Goal: Task Accomplishment & Management: Manage account settings

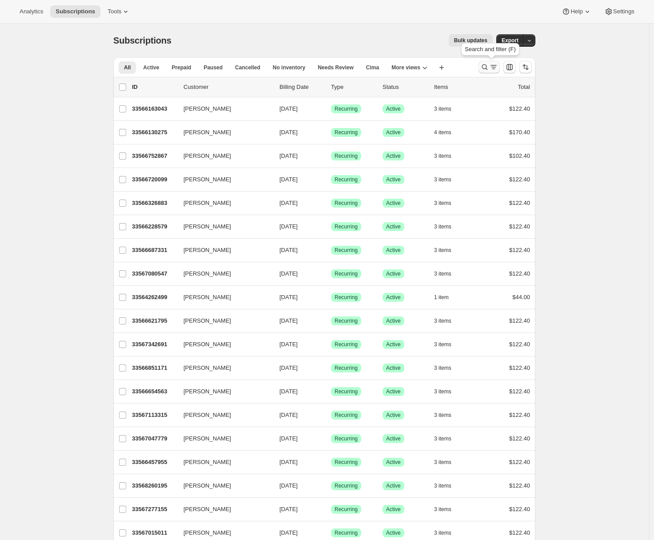
click at [488, 67] on icon "Search and filter results" at bounding box center [484, 67] width 9 height 9
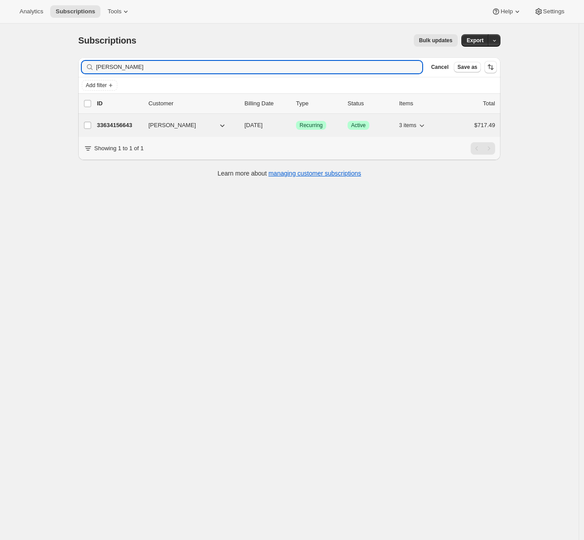
type input "Tiffany Kuy"
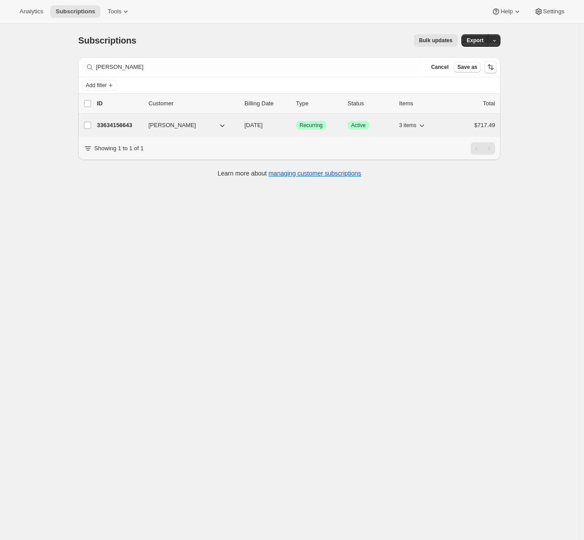
click at [122, 127] on p "33634156643" at bounding box center [119, 125] width 44 height 9
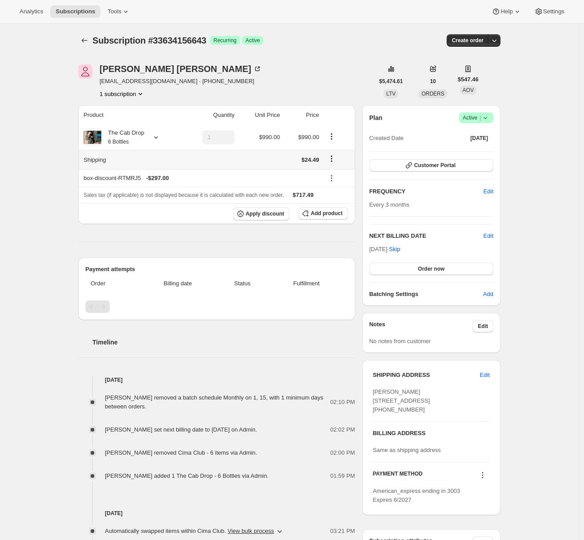
click at [336, 158] on icon "Shipping actions" at bounding box center [331, 158] width 9 height 9
click at [342, 176] on span "Edit shipping rate" at bounding box center [333, 176] width 44 height 7
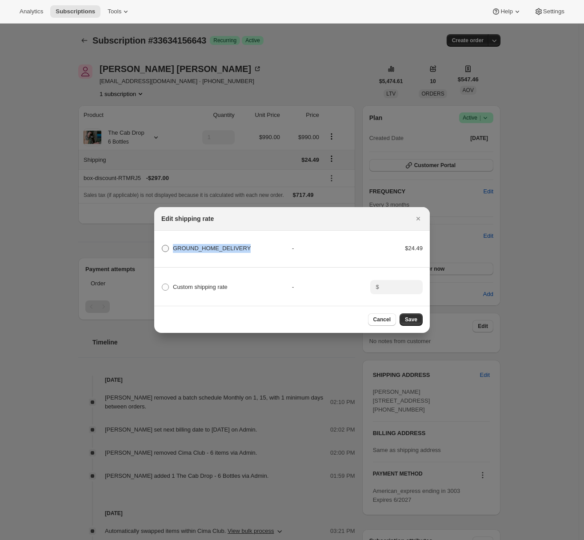
drag, startPoint x: 250, startPoint y: 246, endPoint x: 173, endPoint y: 247, distance: 76.8
click at [173, 247] on div "GROUND_HOME_DELIVERY" at bounding box center [226, 248] width 131 height 12
copy span "GROUND_HOME_DELIVERY"
click at [413, 216] on icon "Close" at bounding box center [417, 218] width 9 height 9
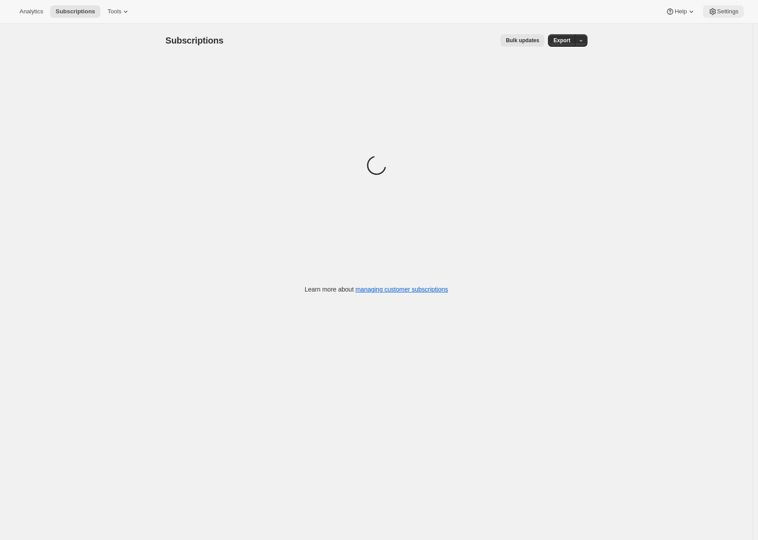
click at [716, 15] on button "Settings" at bounding box center [723, 11] width 41 height 12
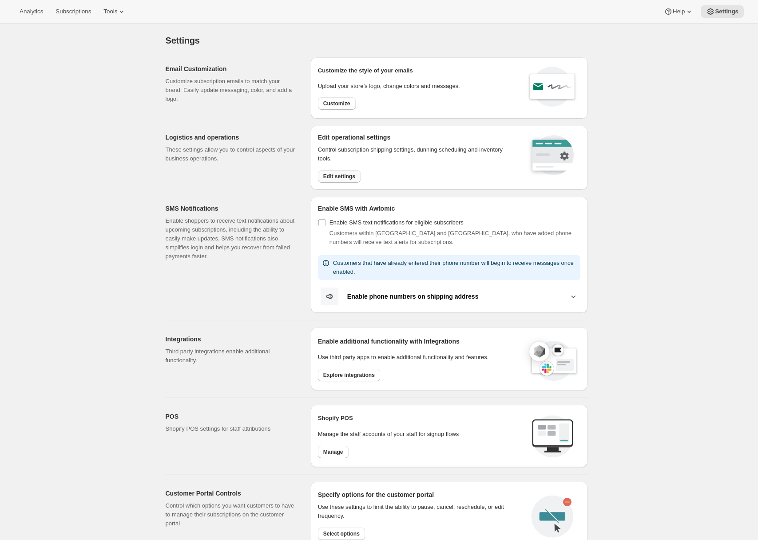
click at [350, 175] on span "Edit settings" at bounding box center [339, 176] width 32 height 7
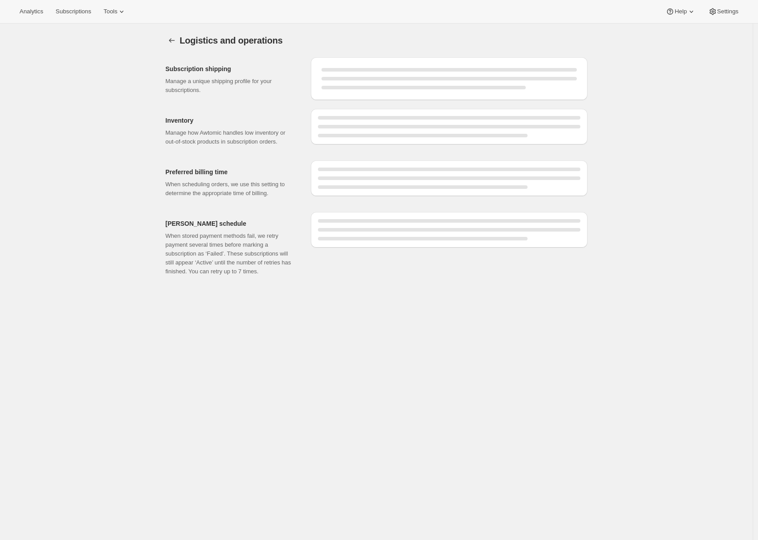
select select "DAY"
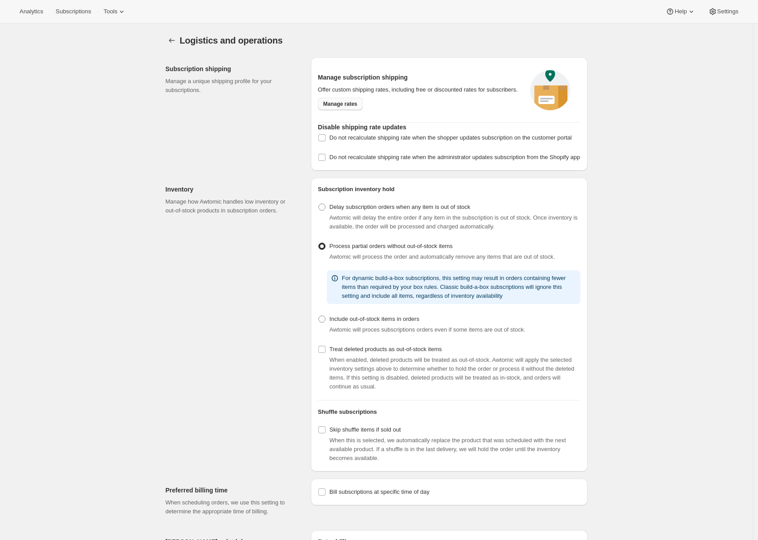
click at [341, 110] on link "Manage rates" at bounding box center [340, 104] width 45 height 12
click at [109, 15] on span "Tools" at bounding box center [110, 11] width 14 height 7
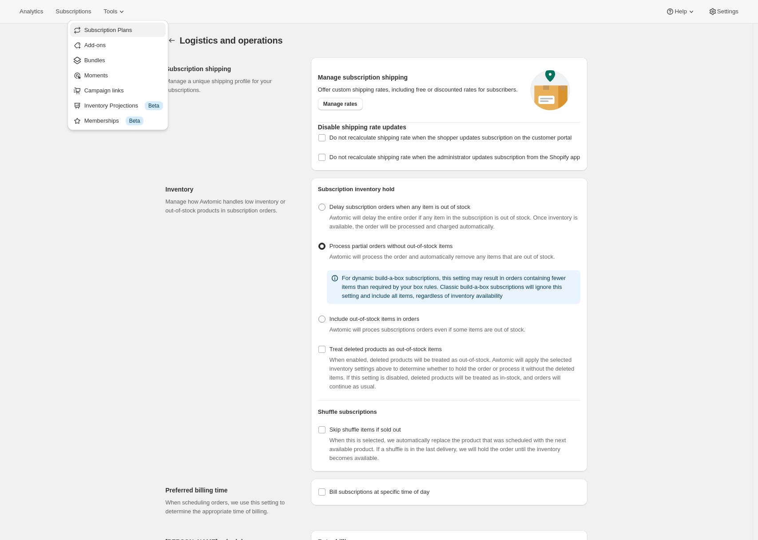
click at [113, 28] on span "Subscription Plans" at bounding box center [108, 30] width 48 height 7
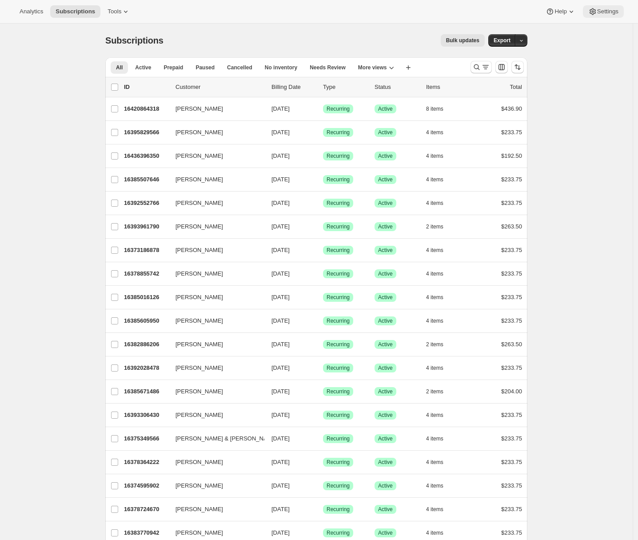
click at [600, 10] on span "Settings" at bounding box center [607, 11] width 21 height 7
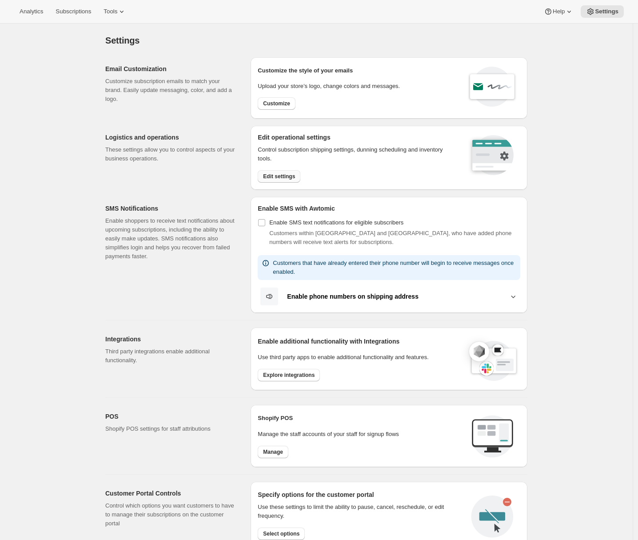
click at [283, 171] on button "Edit settings" at bounding box center [279, 176] width 43 height 12
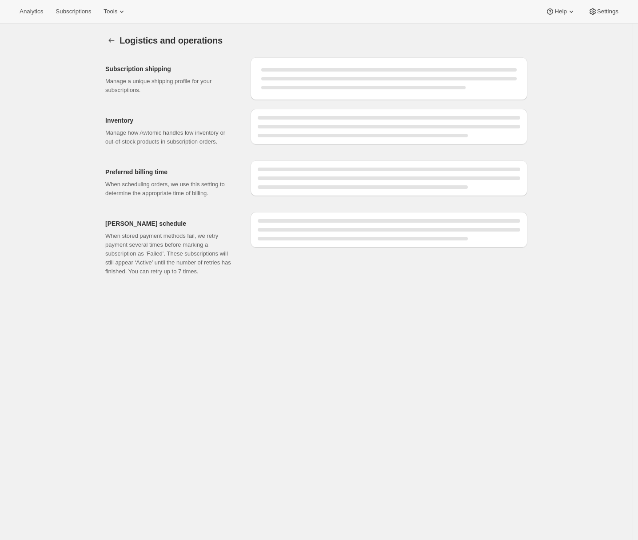
select select "DAY"
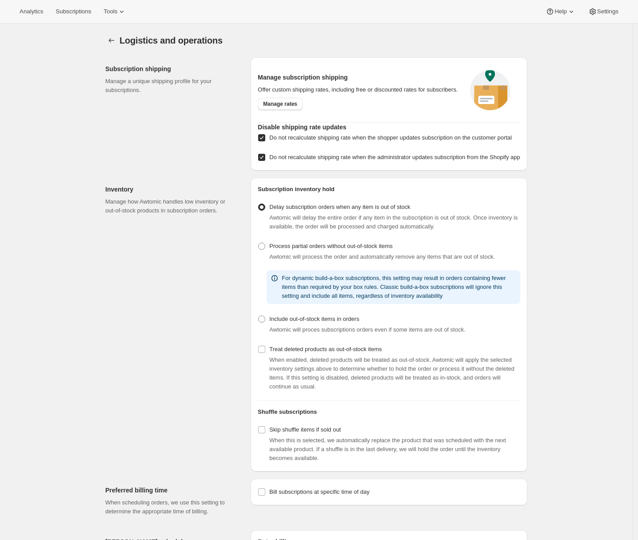
click at [265, 161] on input "Do not recalculate shipping rate when the administrator updates subscription fr…" at bounding box center [261, 157] width 7 height 7
checkbox input "false"
click at [266, 142] on span at bounding box center [262, 138] width 8 height 8
click at [265, 141] on input "Do not recalculate shipping rate when the shopper updates subscription on the c…" at bounding box center [261, 137] width 7 height 7
checkbox input "false"
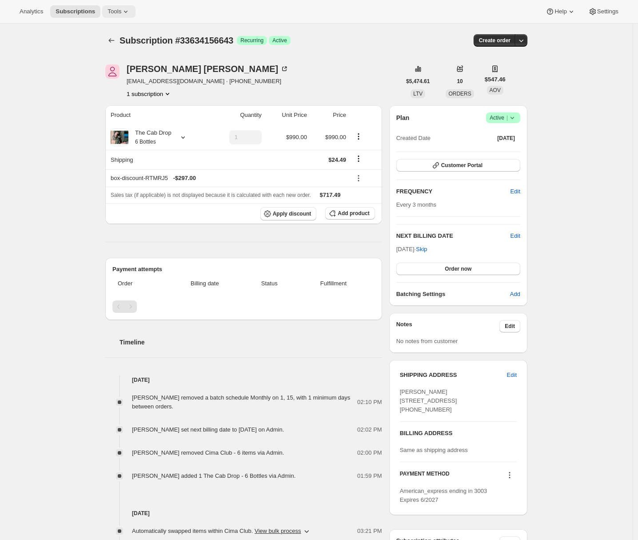
click at [121, 14] on span "Tools" at bounding box center [114, 11] width 14 height 7
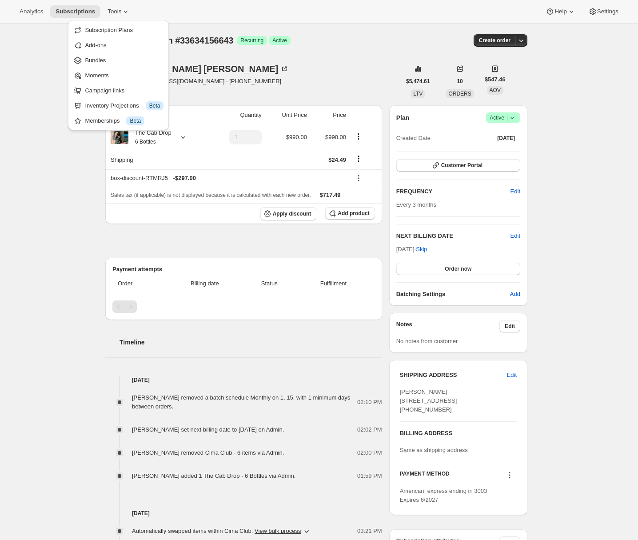
click at [81, 255] on div "Subscription #33634156643. This page is ready Subscription #33634156643 Success…" at bounding box center [316, 384] width 632 height 720
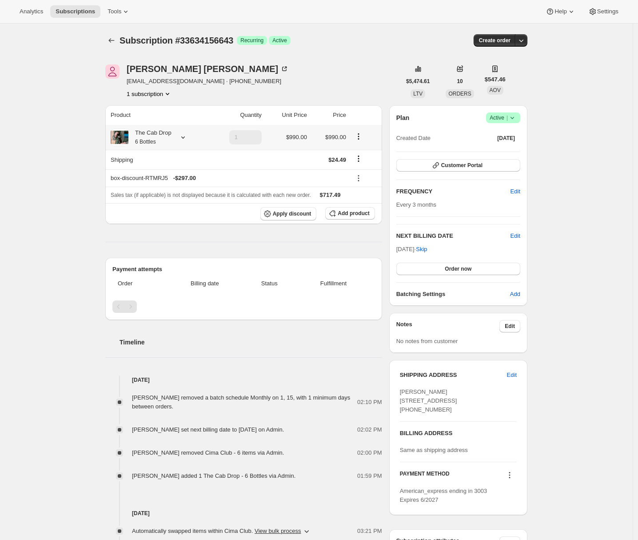
click at [184, 136] on icon at bounding box center [183, 137] width 9 height 9
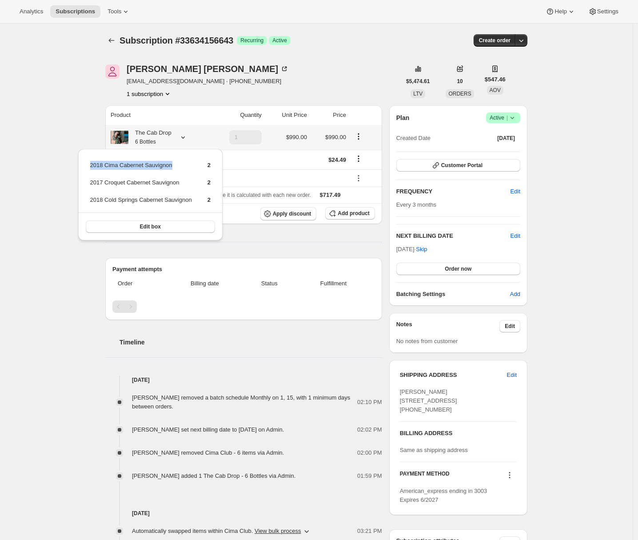
drag, startPoint x: 91, startPoint y: 163, endPoint x: 181, endPoint y: 163, distance: 89.7
click at [181, 163] on td "2018 Cima Cabernet Sauvignon" at bounding box center [141, 168] width 103 height 16
copy td "2018 Cima Cabernet Sauvignon"
drag, startPoint x: 185, startPoint y: 184, endPoint x: 91, endPoint y: 182, distance: 94.2
click at [91, 182] on td "2017 Croquet Cabernet Sauvignon" at bounding box center [141, 186] width 103 height 16
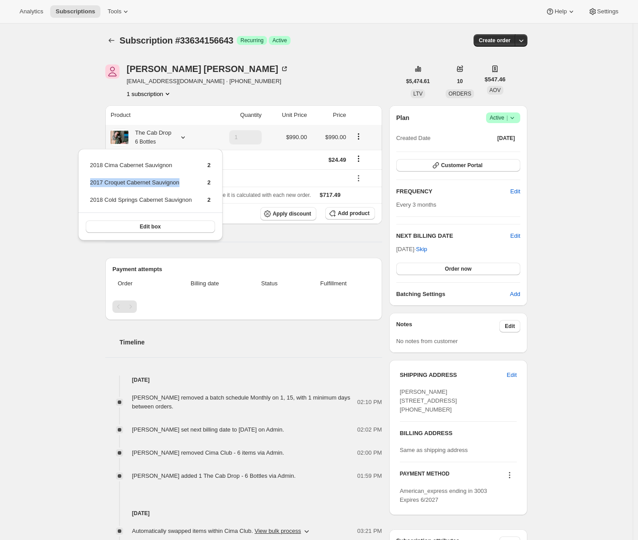
copy td "2017 Croquet Cabernet Sauvignon"
drag, startPoint x: 197, startPoint y: 200, endPoint x: 89, endPoint y: 202, distance: 107.9
click at [90, 202] on td "2018 Cold Springs Cabernet Sauvignon" at bounding box center [141, 203] width 103 height 16
copy td "2018 Cold Springs Cabernet Sauvignon"
click at [48, 172] on div "Subscription #33634156643. This page is ready Subscription #33634156643 Success…" at bounding box center [316, 384] width 632 height 720
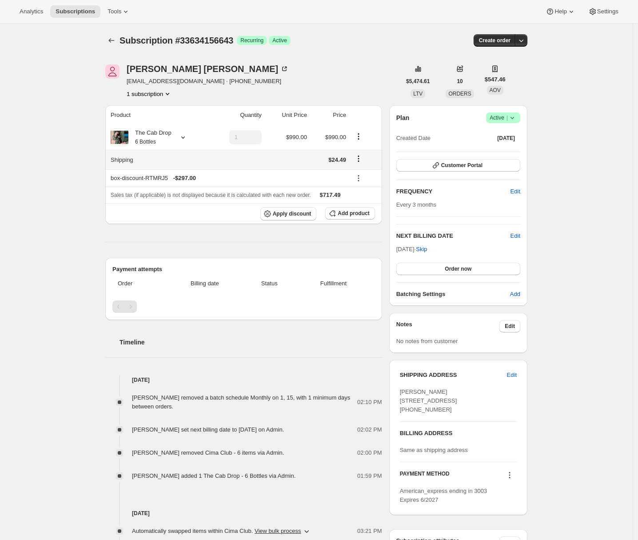
click at [283, 157] on icon "Shipping actions" at bounding box center [358, 158] width 9 height 9
click at [283, 175] on span "Edit shipping rate" at bounding box center [360, 176] width 44 height 7
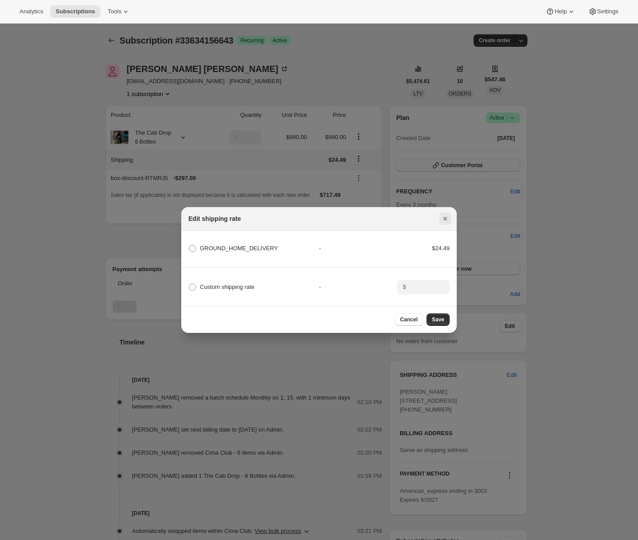
click at [283, 215] on icon "Close" at bounding box center [445, 218] width 9 height 9
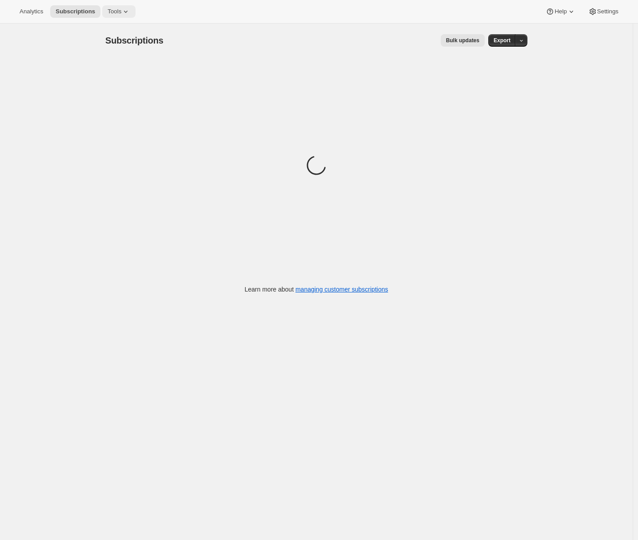
click at [125, 12] on icon at bounding box center [125, 11] width 9 height 9
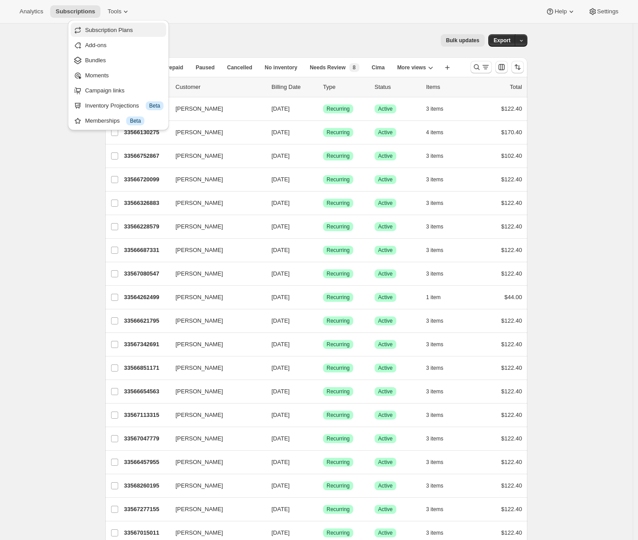
click at [123, 36] on button "Subscription Plans" at bounding box center [118, 30] width 95 height 14
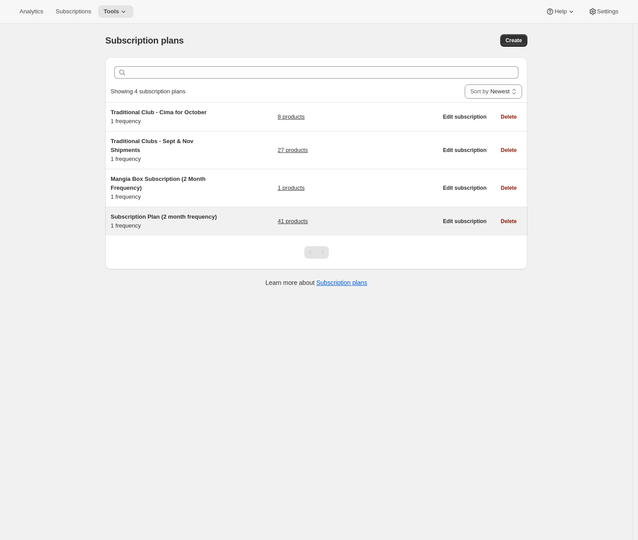
click at [228, 222] on div "Subscription Plan (2 month frequency) 1 frequency 41 products" at bounding box center [274, 221] width 327 height 18
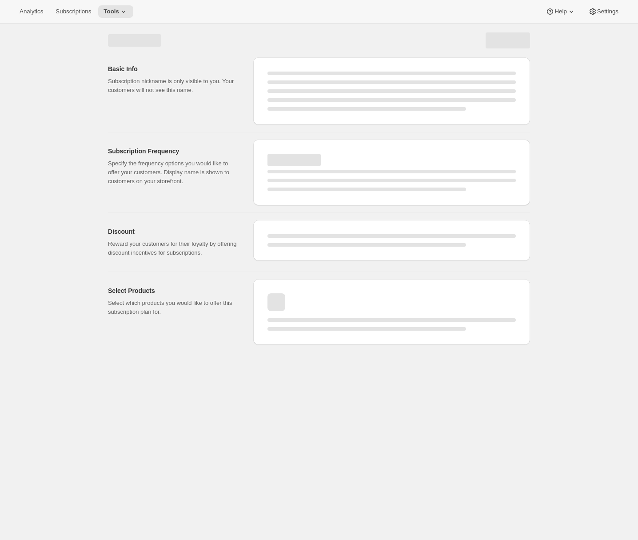
select select "WEEK"
select select "MONTH"
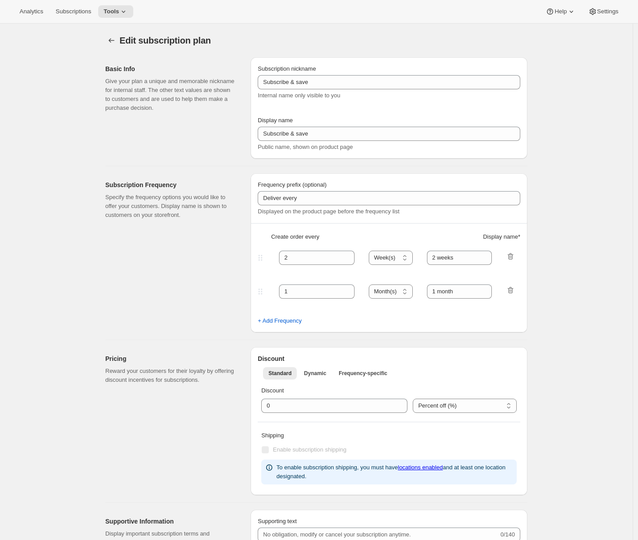
type input "Subscription Plan (2 month frequency)"
type input "Subscribe"
type input "3"
select select "MONTH"
type input "3 months"
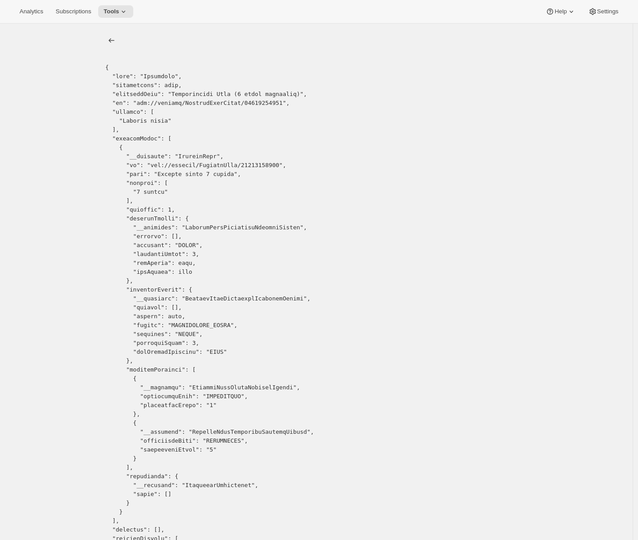
click at [56, 189] on div at bounding box center [316, 535] width 632 height 1022
click at [116, 41] on icon "list" at bounding box center [111, 40] width 9 height 9
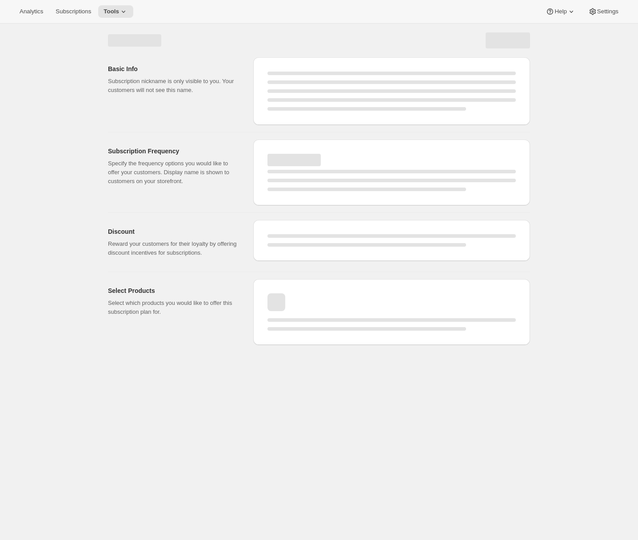
select select "WEEK"
select select "MONTH"
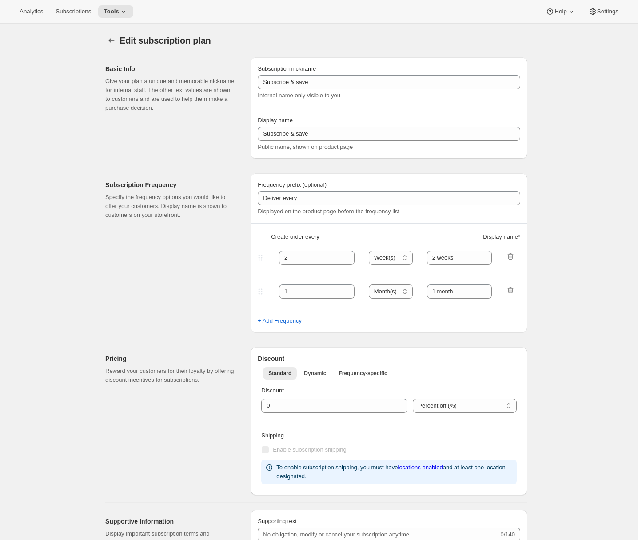
type input "Subscription Plan (2 month frequency)"
type input "Subscribe"
type input "3"
select select "MONTH"
type input "3 months"
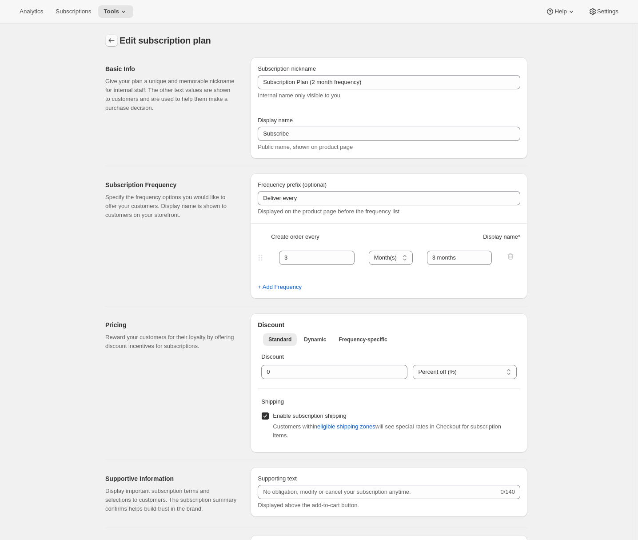
click at [113, 42] on icon "Subscription plans" at bounding box center [112, 40] width 6 height 4
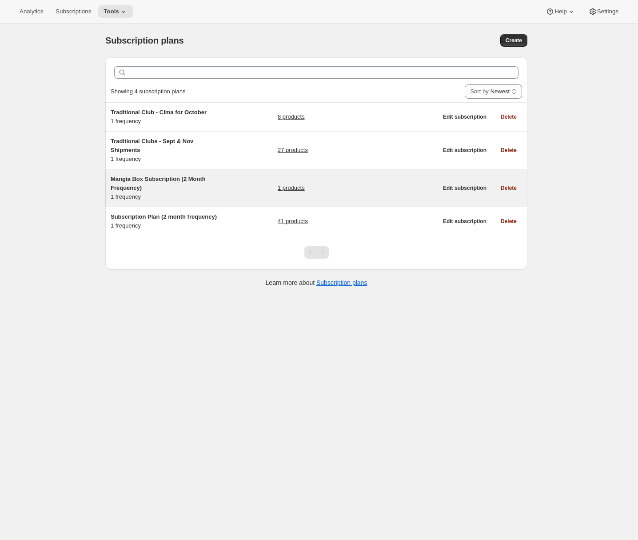
click at [189, 191] on h5 "Mangia Box Subscription (2 Month Frequency)" at bounding box center [166, 184] width 111 height 18
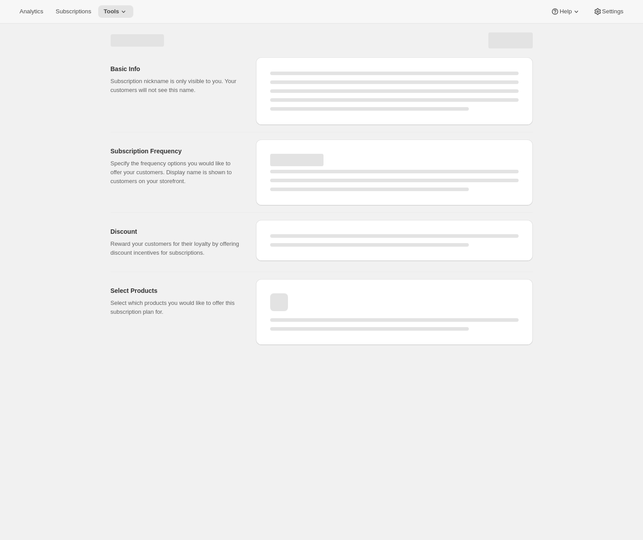
select select "WEEK"
select select "MONTH"
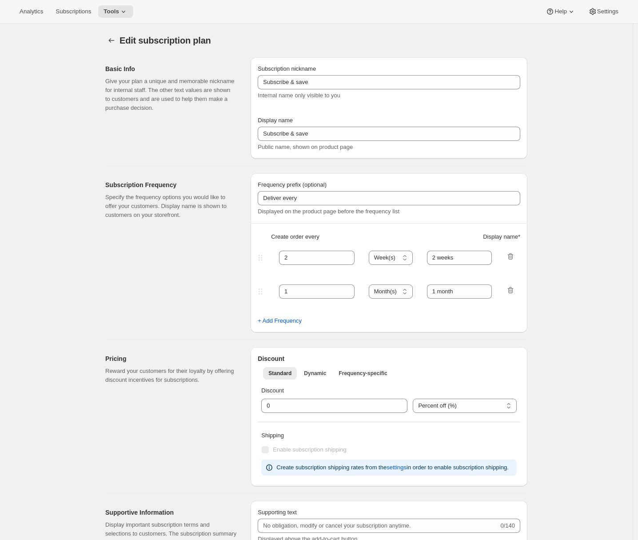
type input "Mangia Box Subscription (2 Month Frequency)"
type input "Subscribe to Mangia Box"
select select "MONTH"
type input "2 months"
select select "FIXED_AMOUNT"
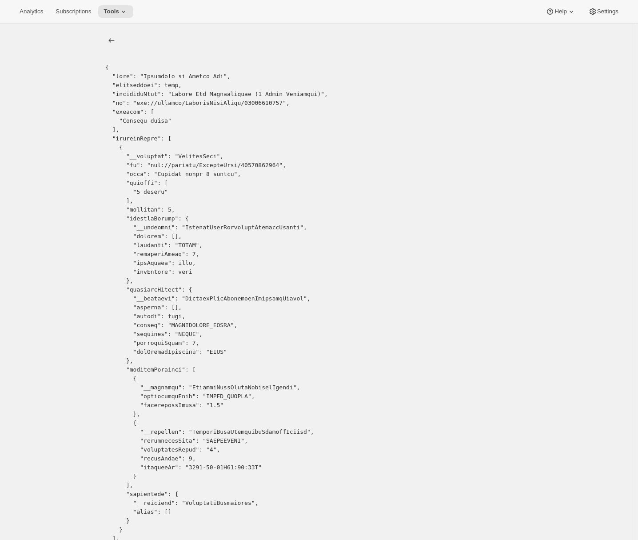
click at [111, 42] on icon "list" at bounding box center [111, 40] width 9 height 9
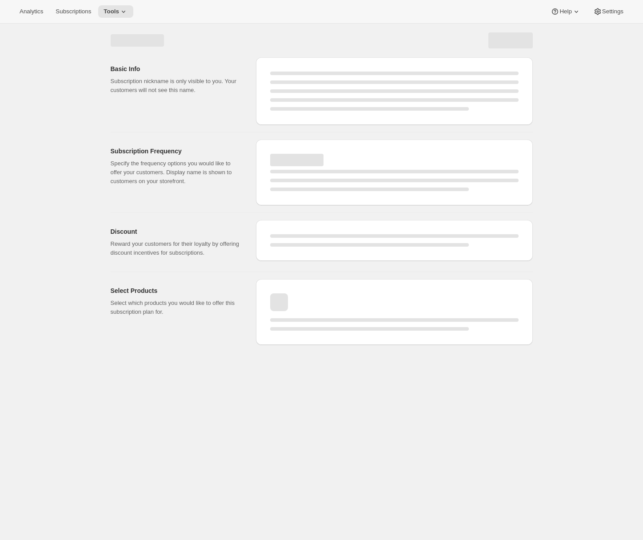
select select "WEEK"
select select "MONTH"
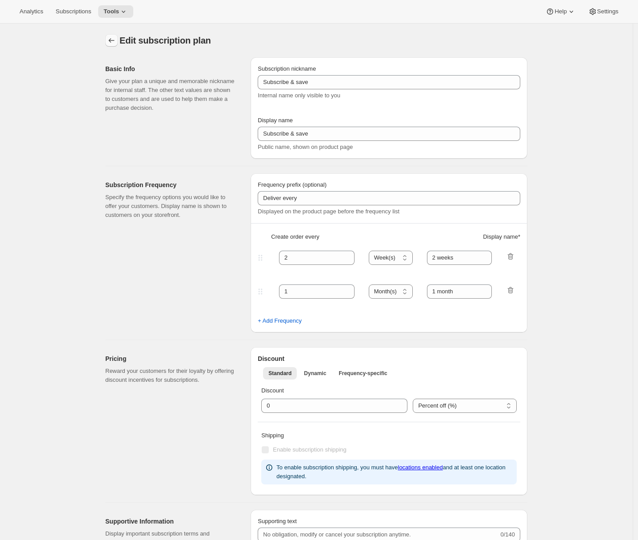
type input "Mangia Box Subscription (2 Month Frequency)"
type input "Subscribe to Mangia Box"
select select "MONTH"
type input "2 months"
select select "FIXED_AMOUNT"
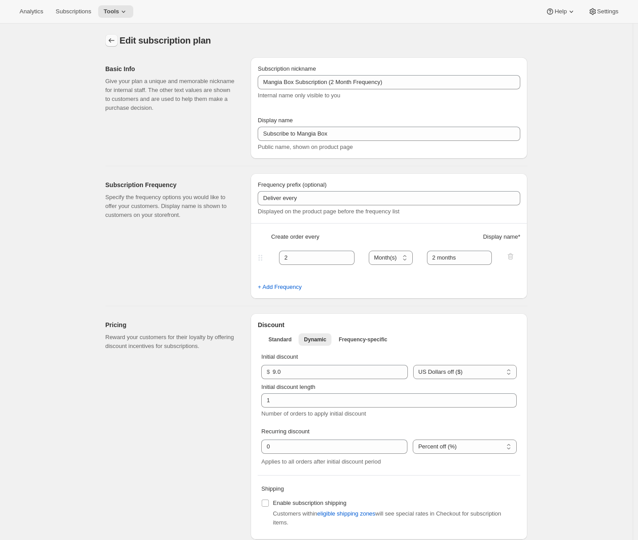
click at [111, 42] on icon "Subscription plans" at bounding box center [111, 40] width 9 height 9
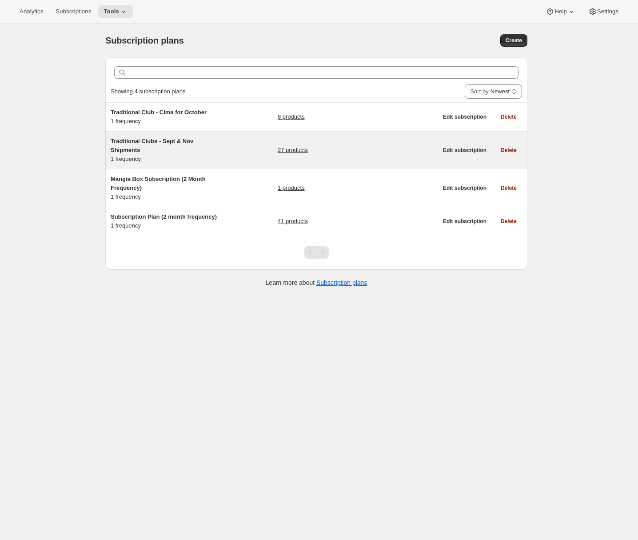
click at [215, 154] on div "Traditional Clubs - Sept & Nov Shipments 1 frequency" at bounding box center [166, 150] width 111 height 27
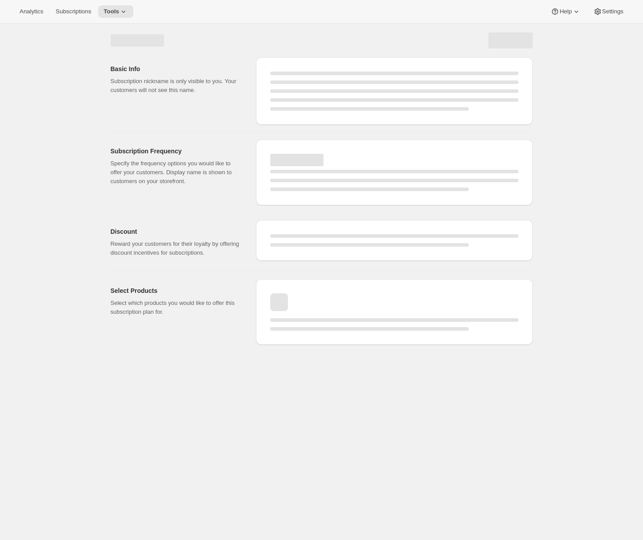
select select "WEEK"
select select "MONTH"
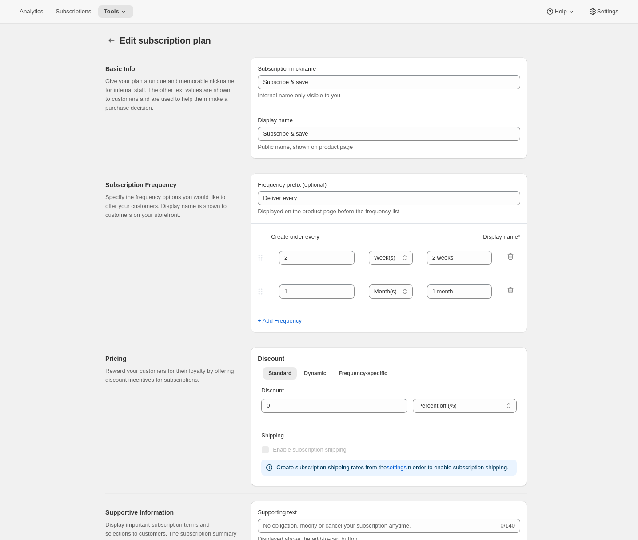
type input "Traditional Clubs - Sept & Nov Shipments"
type input "Join the club"
type input "Delivers quarterly"
type input "3"
select select "MONTH"
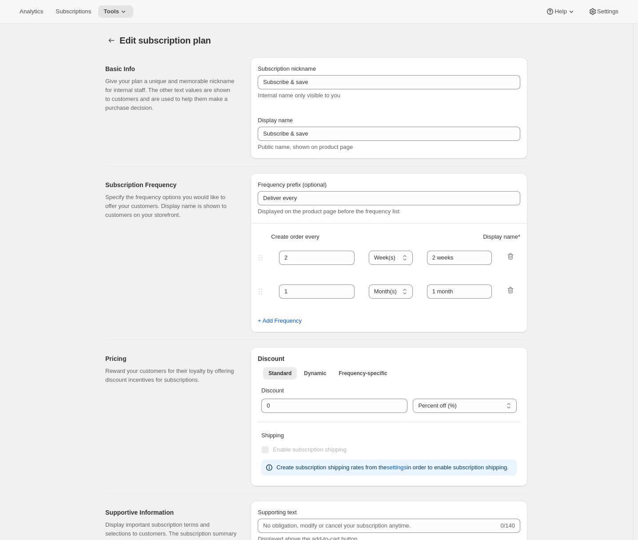
type input "(Sept, Nov)"
checkbox input "true"
select select "YEARDAY"
select select "9"
select select "10"
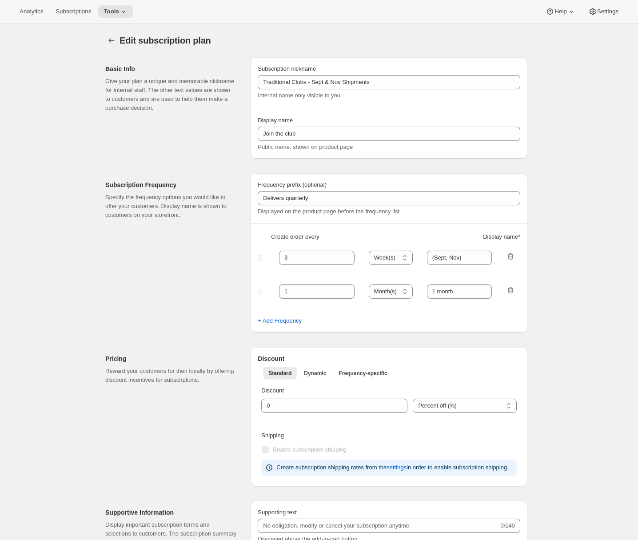
select select "11"
select select "5"
select select "2"
select select "4"
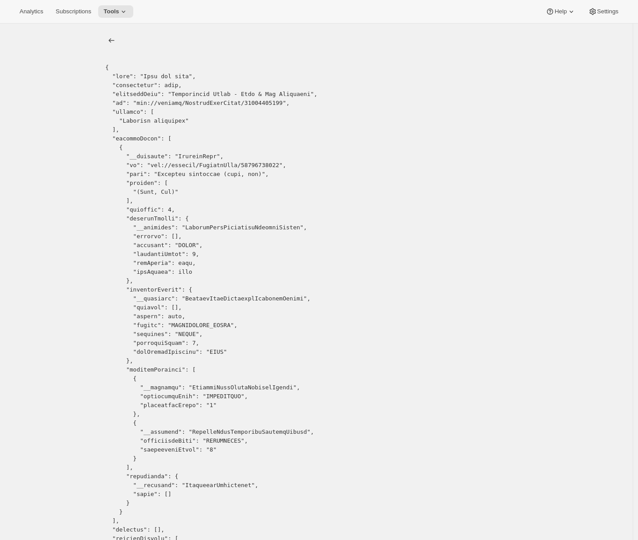
click at [111, 41] on icon "list" at bounding box center [111, 40] width 9 height 9
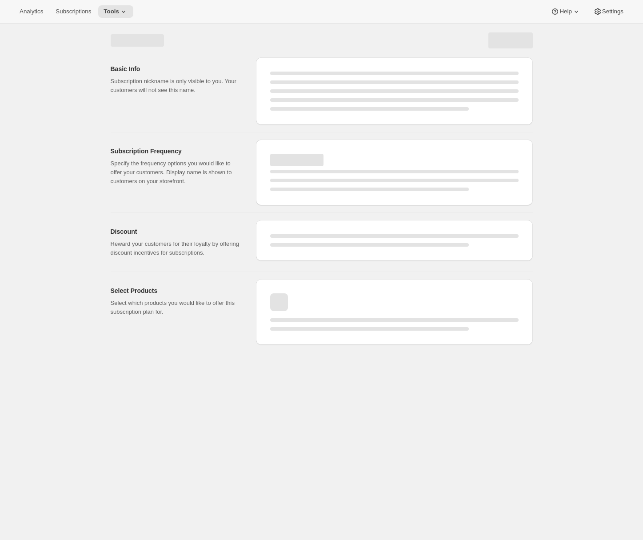
select select "WEEK"
select select "MONTH"
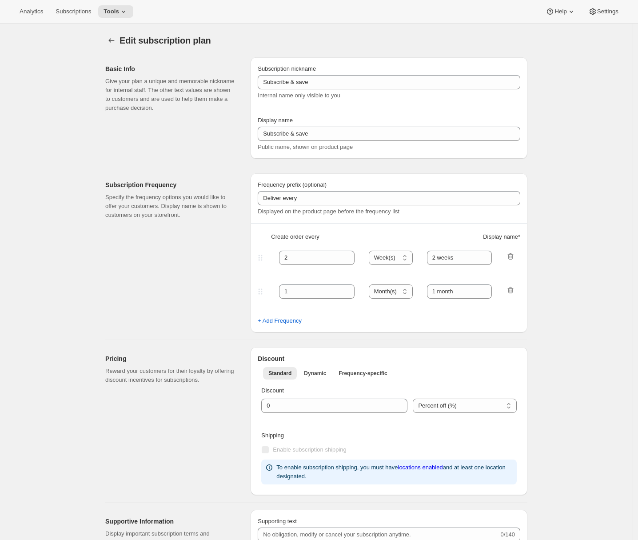
type input "Traditional Clubs - Sept & Nov Shipments"
type input "Join the club"
type input "Delivers quarterly"
type input "3"
select select "MONTH"
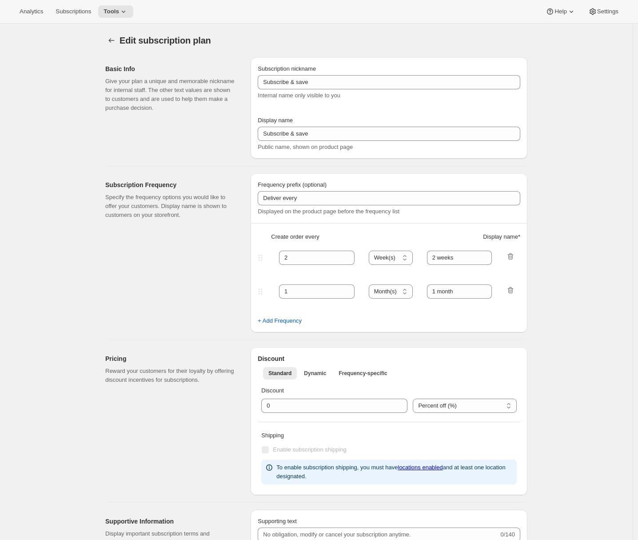
type input "(Sept, Nov)"
checkbox input "true"
select select "YEARDAY"
select select "9"
select select "10"
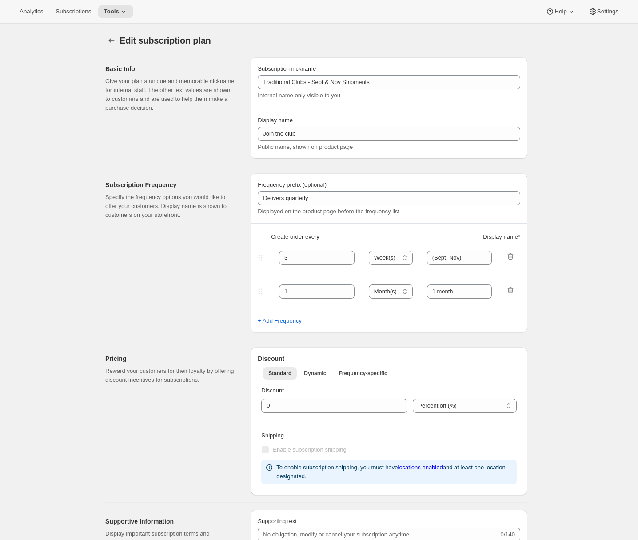
select select "11"
select select "5"
select select "2"
select select "4"
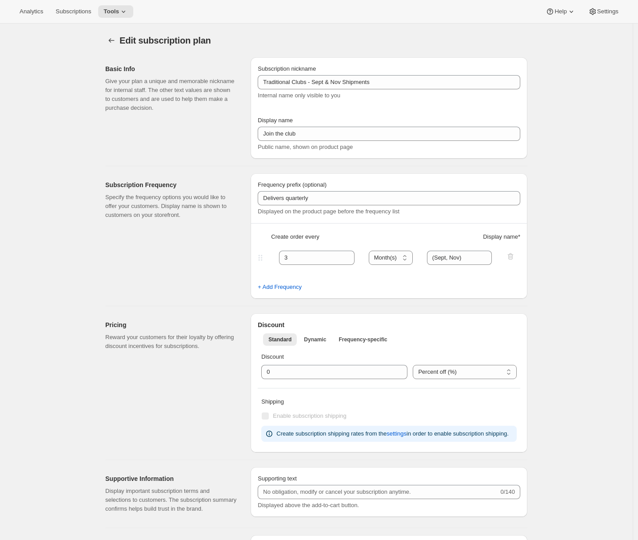
click at [111, 41] on icon "Subscription plans" at bounding box center [111, 40] width 9 height 9
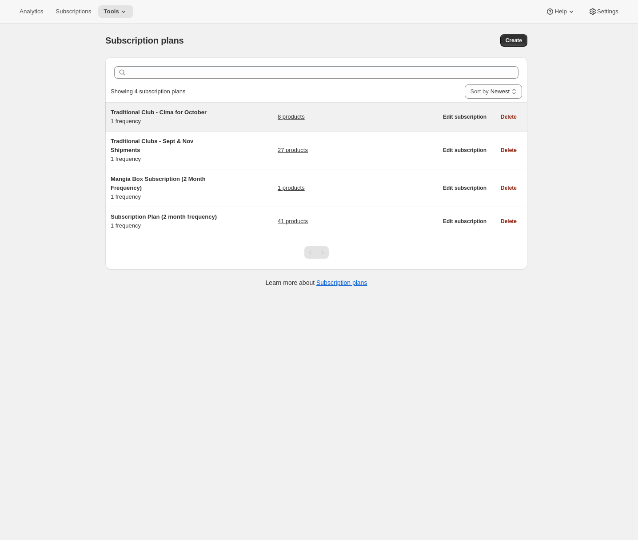
click at [216, 121] on div "Traditional Club - Cima for October 1 frequency" at bounding box center [166, 117] width 111 height 18
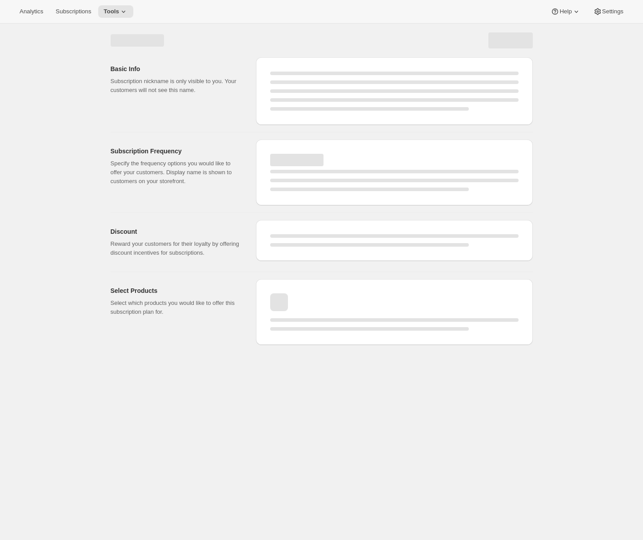
select select "WEEK"
select select "MONTH"
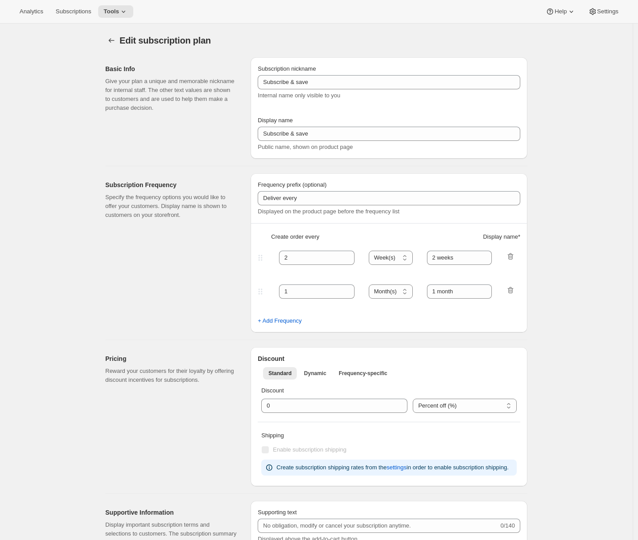
type input "Traditional Club - Cima for October"
type input "Join the Cima Club"
type input "3"
select select "MONTH"
type input "3 months"
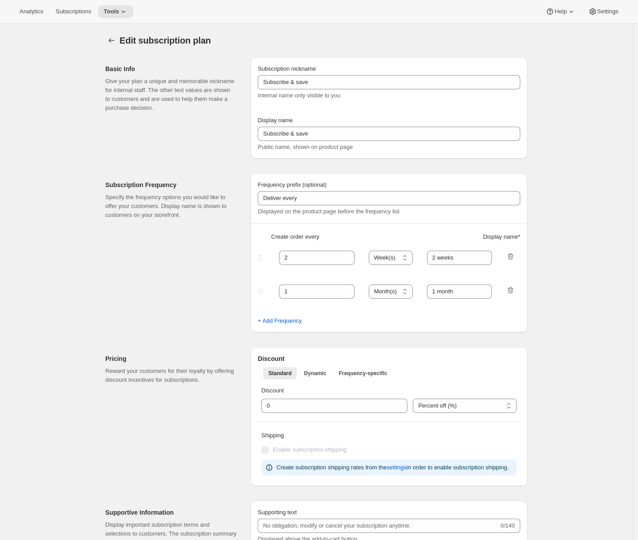
checkbox input "true"
select select "YEARDAY"
select select "10"
select select "15"
select select "2"
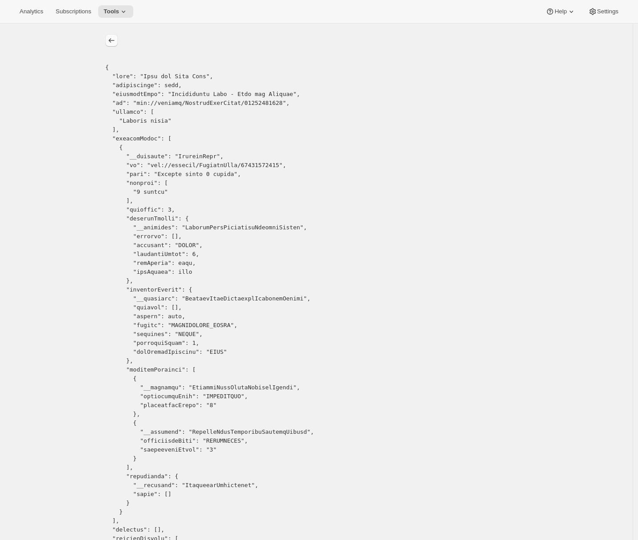
click at [116, 42] on icon "list" at bounding box center [111, 40] width 9 height 9
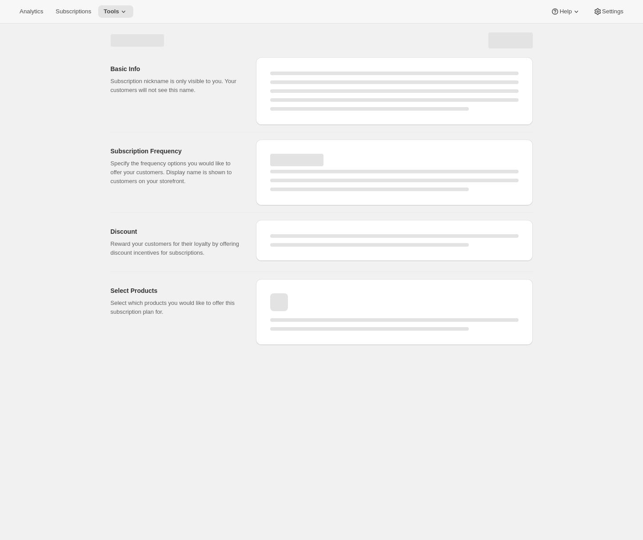
select select "WEEK"
select select "MONTH"
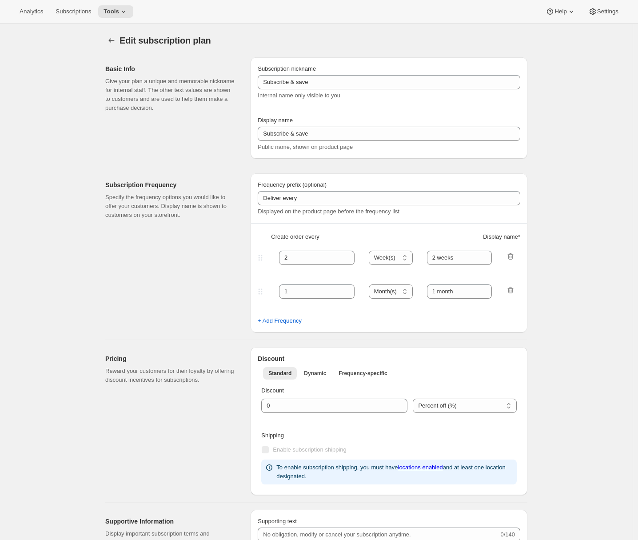
type input "Traditional Club - Cima for October"
type input "Join the Cima Club"
type input "3"
select select "MONTH"
type input "3 months"
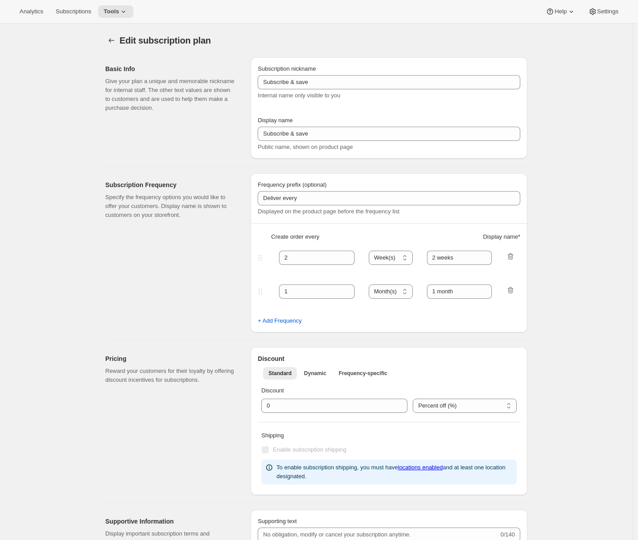
checkbox input "true"
select select "YEARDAY"
select select "10"
select select "15"
select select "2"
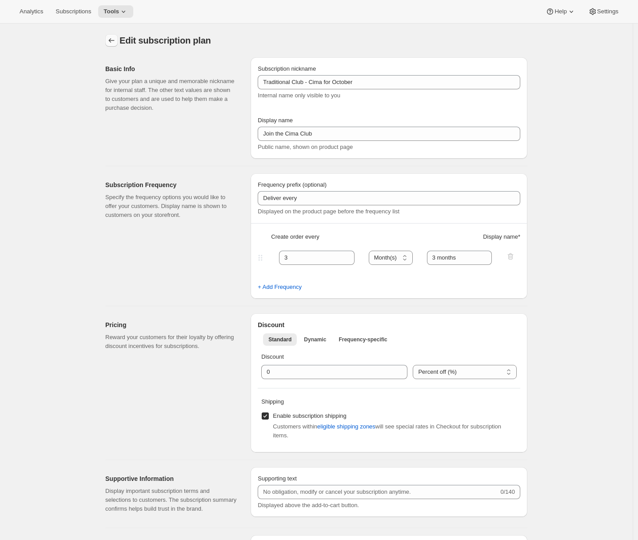
click at [116, 41] on icon "Subscription plans" at bounding box center [111, 40] width 9 height 9
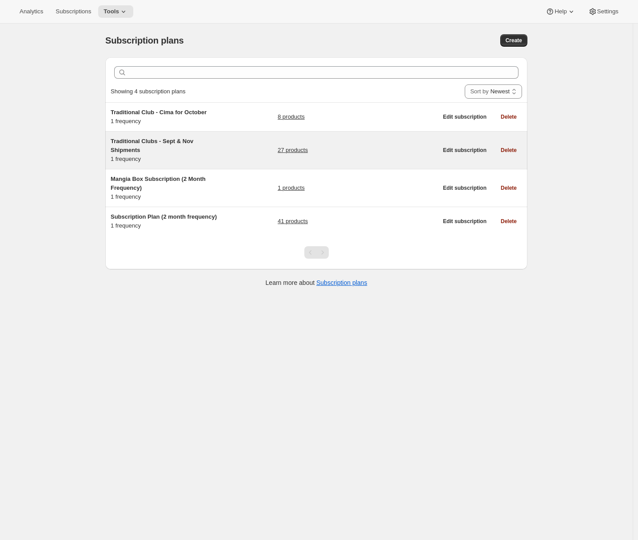
click at [238, 152] on div "Traditional Clubs - Sept & Nov Shipments 1 frequency 27 products" at bounding box center [274, 150] width 327 height 27
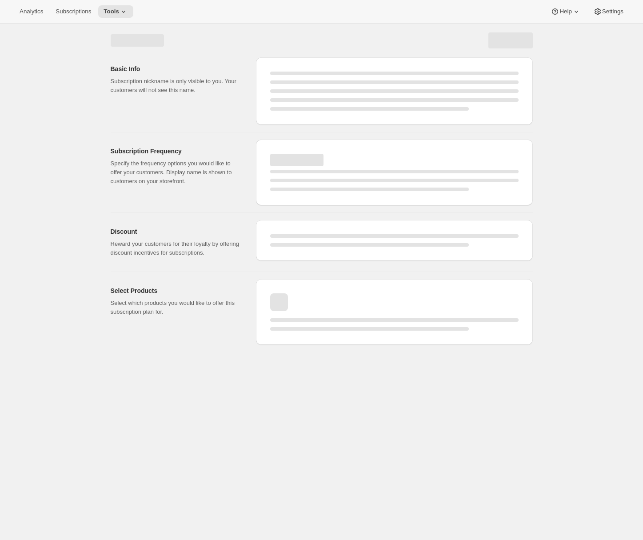
select select "WEEK"
select select "MONTH"
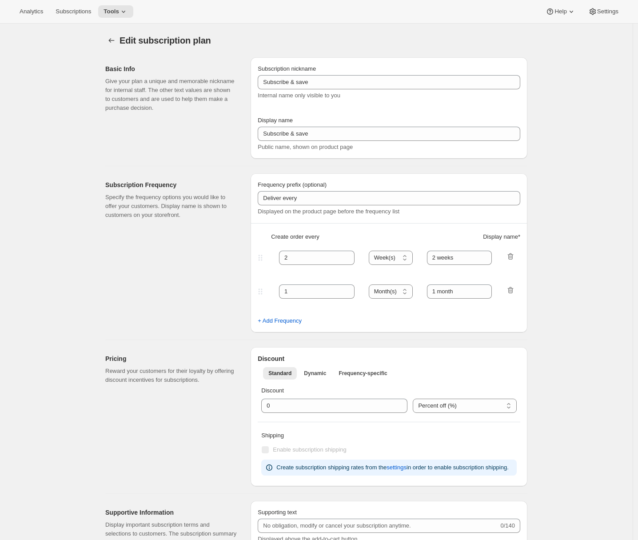
type input "Traditional Clubs - Sept & Nov Shipments"
type input "Join the club"
type input "Delivers quarterly"
type input "3"
select select "MONTH"
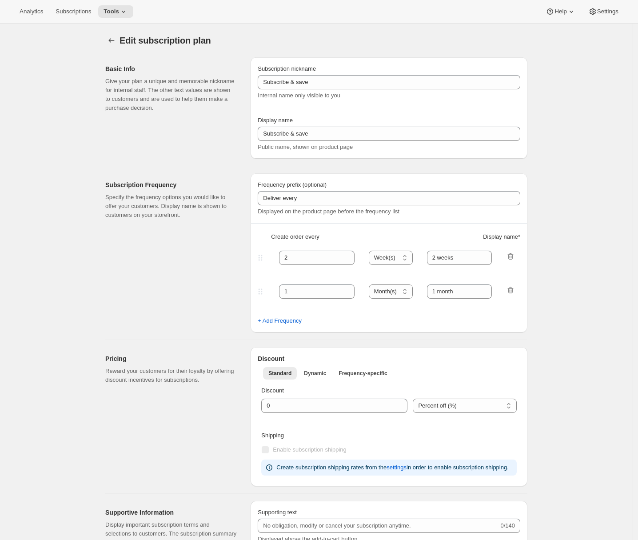
type input "(Sept, Nov)"
checkbox input "true"
select select "YEARDAY"
select select "9"
select select "10"
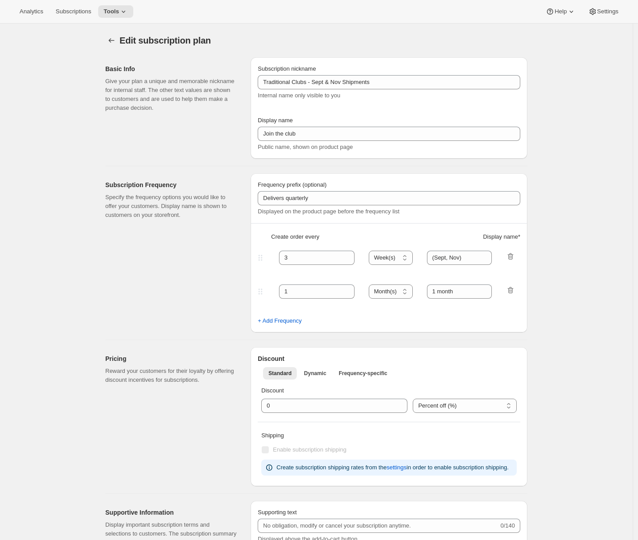
select select "11"
select select "5"
select select "2"
select select "4"
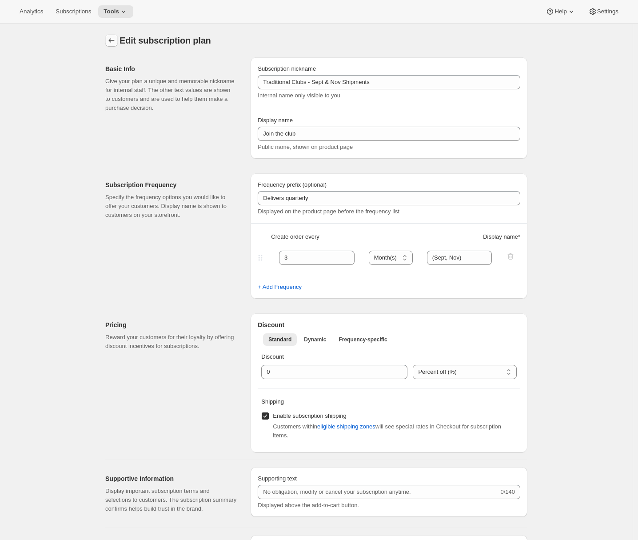
click at [111, 44] on icon "Subscription plans" at bounding box center [111, 40] width 9 height 9
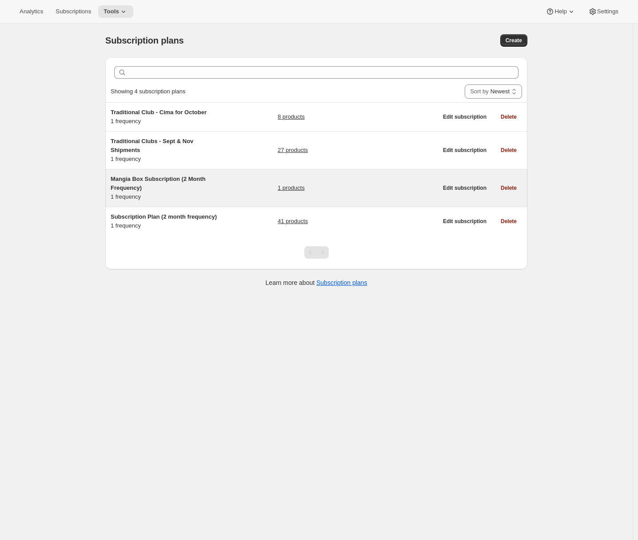
click at [144, 193] on div "Mangia Box Subscription (2 Month Frequency) 1 frequency" at bounding box center [166, 188] width 111 height 27
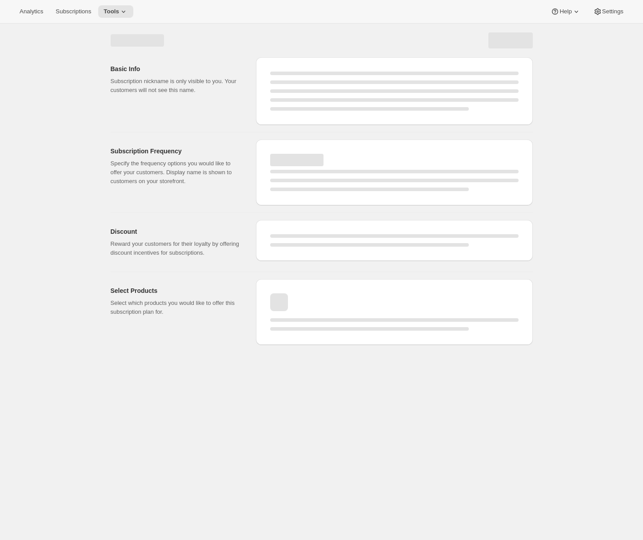
select select "WEEK"
select select "MONTH"
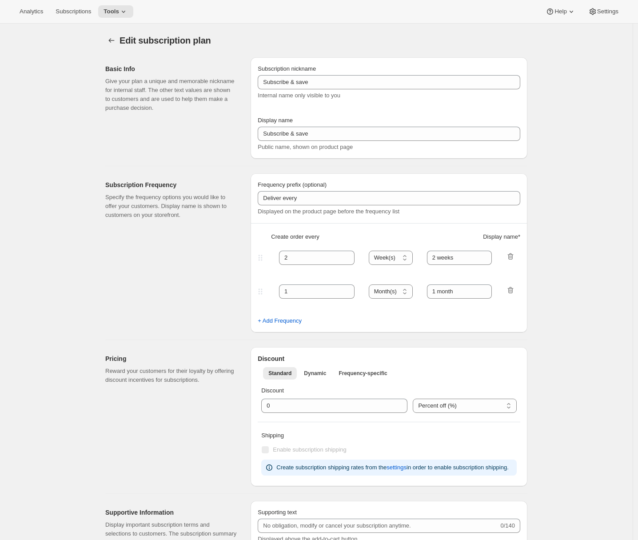
type input "Mangia Box Subscription (2 Month Frequency)"
type input "Subscribe to Mangia Box"
select select "MONTH"
type input "2 months"
select select "FIXED_AMOUNT"
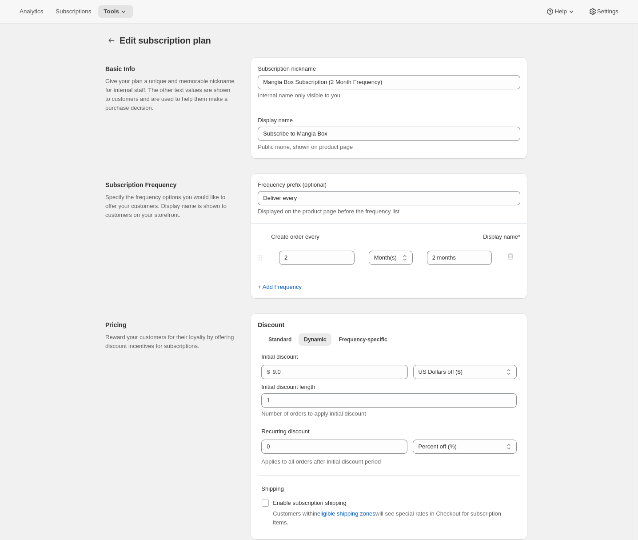
scroll to position [5, 0]
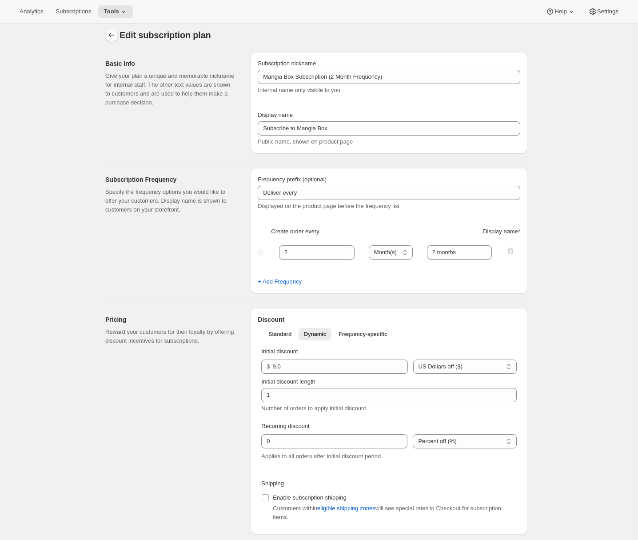
click at [113, 34] on icon "Subscription plans" at bounding box center [111, 35] width 9 height 9
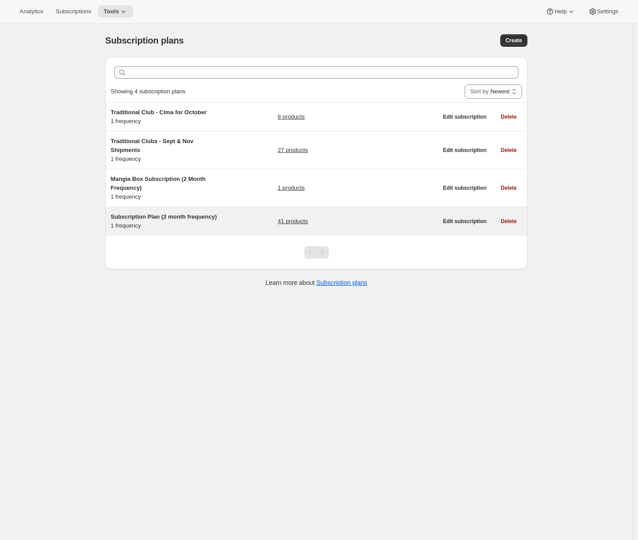
click at [164, 218] on span "Subscription Plan (2 month frequency)" at bounding box center [164, 216] width 106 height 7
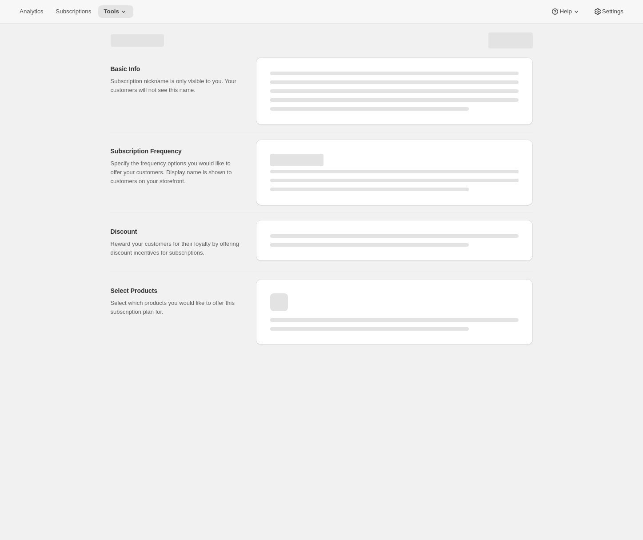
select select "WEEK"
select select "MONTH"
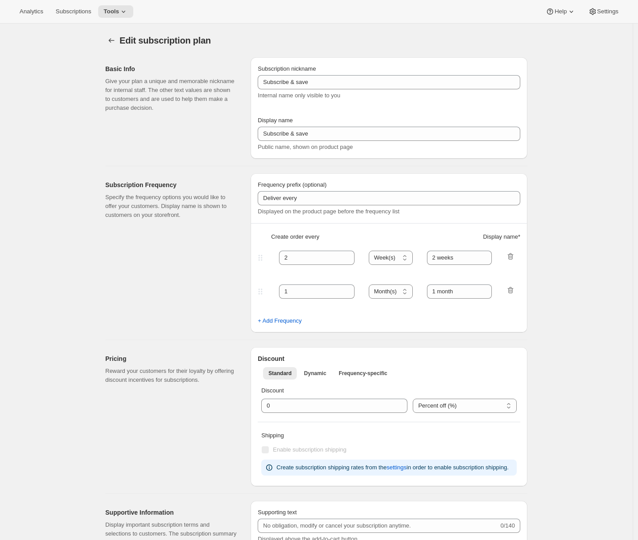
type input "Subscription Plan (2 month frequency)"
type input "Subscribe"
type input "3"
select select "MONTH"
type input "3 months"
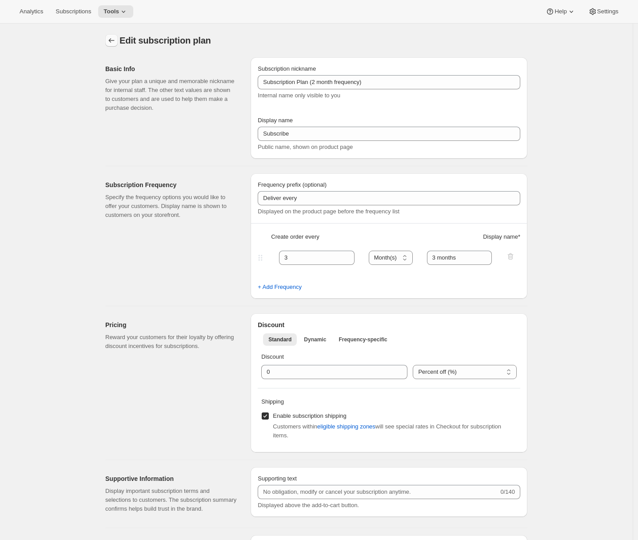
click at [118, 40] on button "Subscription plans" at bounding box center [111, 40] width 12 height 12
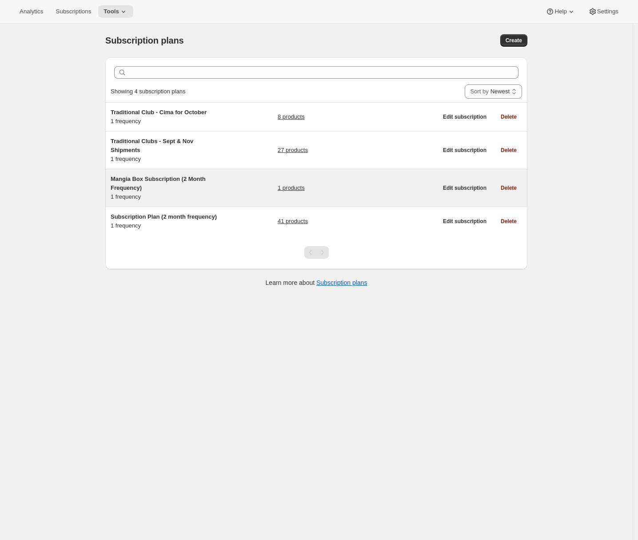
click at [177, 193] on div "Mangia Box Subscription (2 Month Frequency) 1 frequency" at bounding box center [166, 188] width 111 height 27
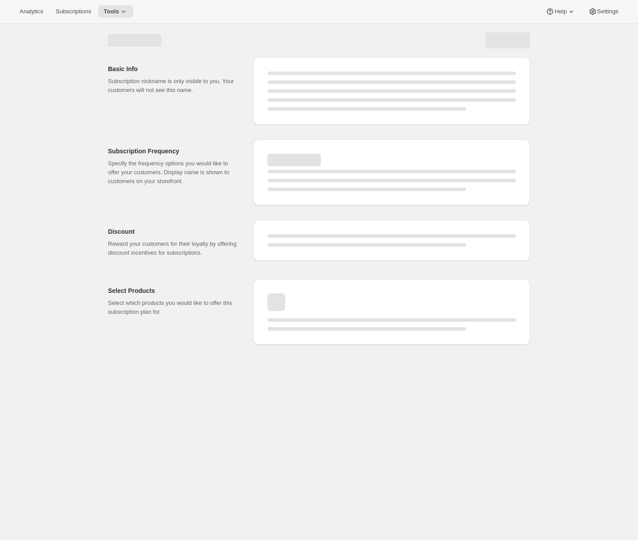
select select "WEEK"
select select "MONTH"
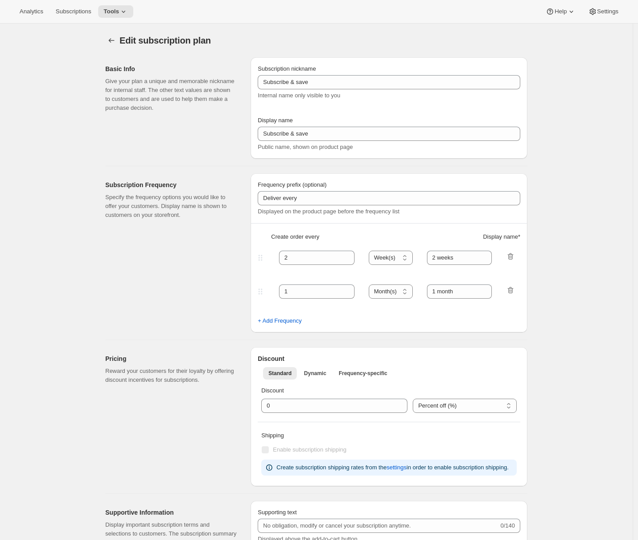
type input "Mangia Box Subscription (2 Month Frequency)"
type input "Subscribe to Mangia Box"
select select "MONTH"
type input "2 months"
select select "FIXED_AMOUNT"
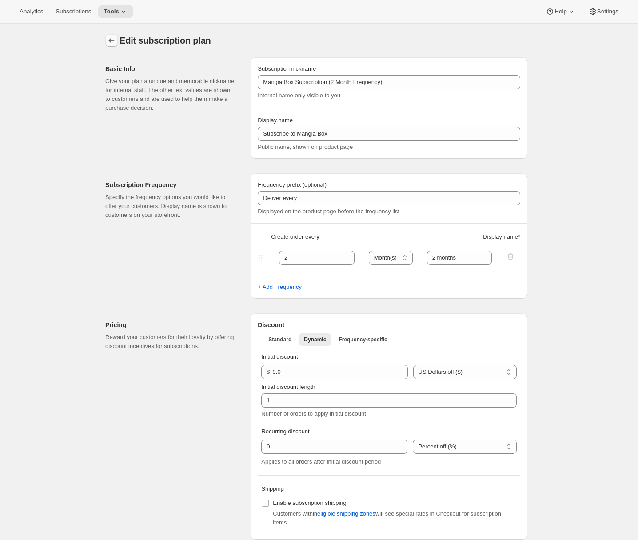
click at [114, 42] on icon "Subscription plans" at bounding box center [111, 40] width 9 height 9
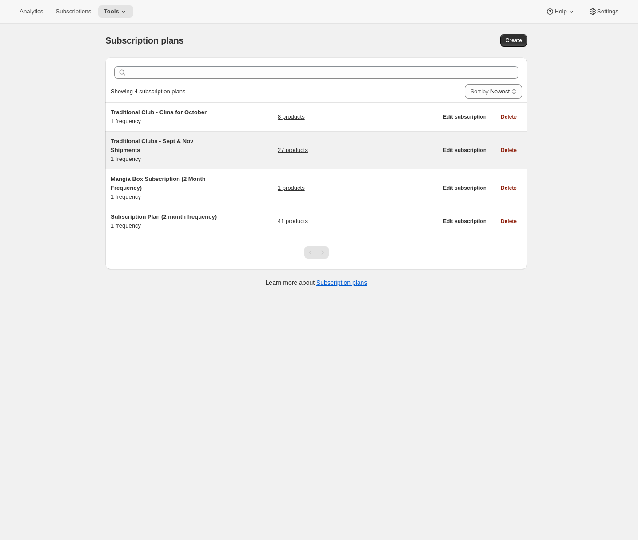
click at [189, 147] on h5 "Traditional Clubs - Sept & Nov Shipments" at bounding box center [166, 146] width 111 height 18
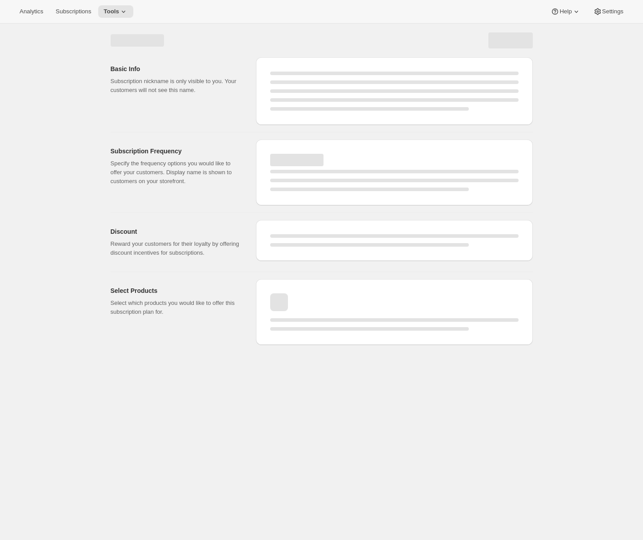
select select "WEEK"
select select "MONTH"
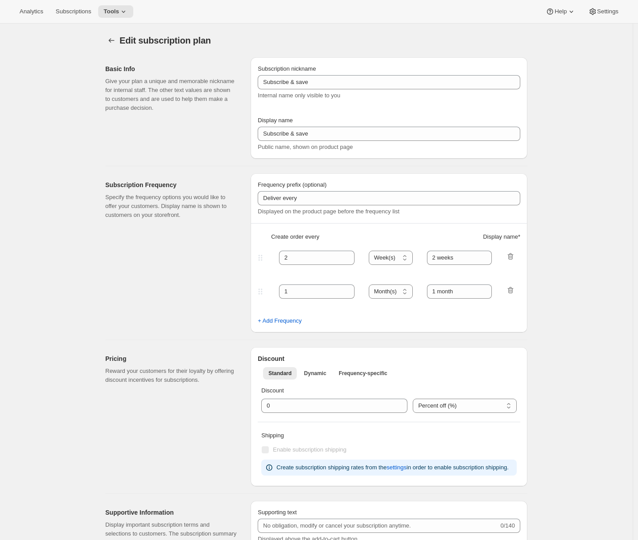
type input "Traditional Clubs - Sept & Nov Shipments"
type input "Join the club"
type input "Delivers quarterly"
type input "3"
select select "MONTH"
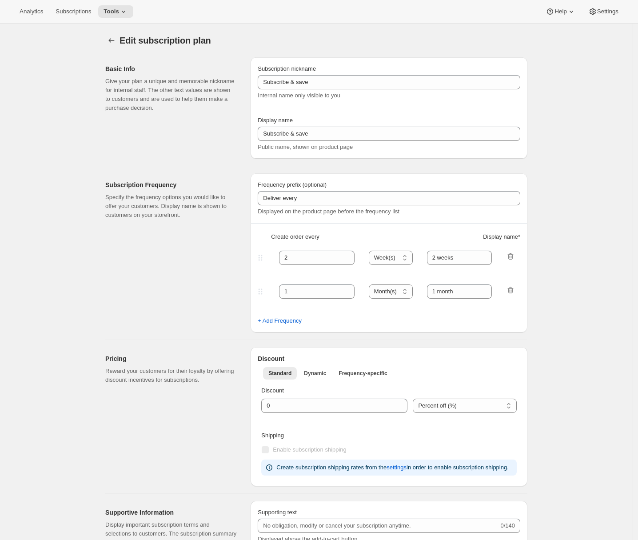
type input "(Sept, Nov)"
checkbox input "true"
select select "YEARDAY"
select select "9"
select select "10"
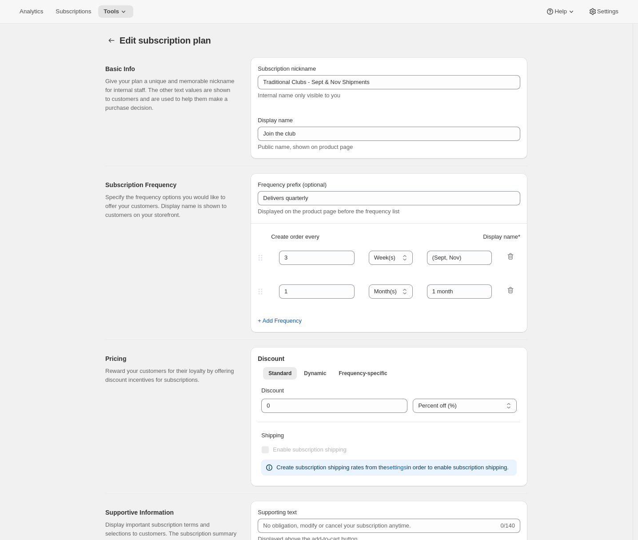
select select "11"
select select "5"
select select "2"
select select "4"
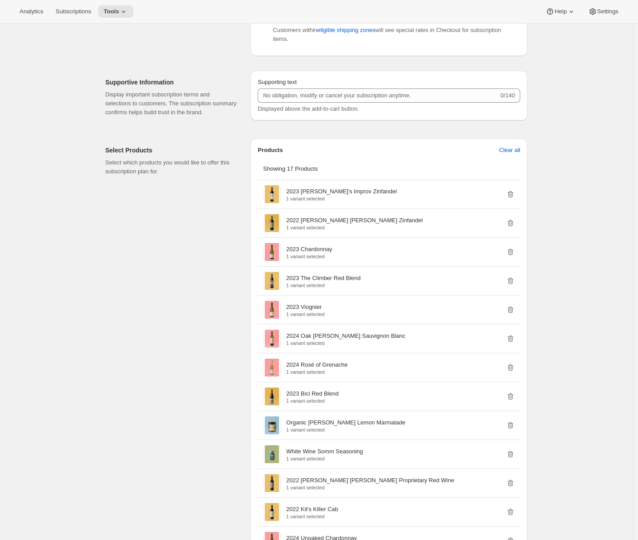
scroll to position [608, 0]
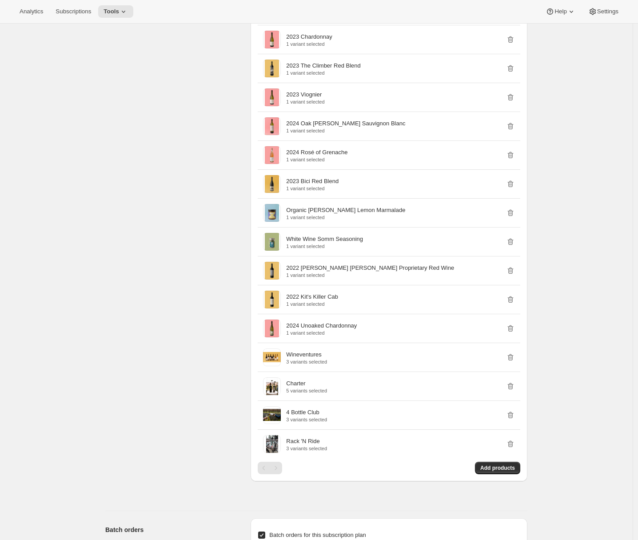
click at [158, 159] on div "Select Products Select which products you would like to offer this subscription…" at bounding box center [174, 214] width 138 height 577
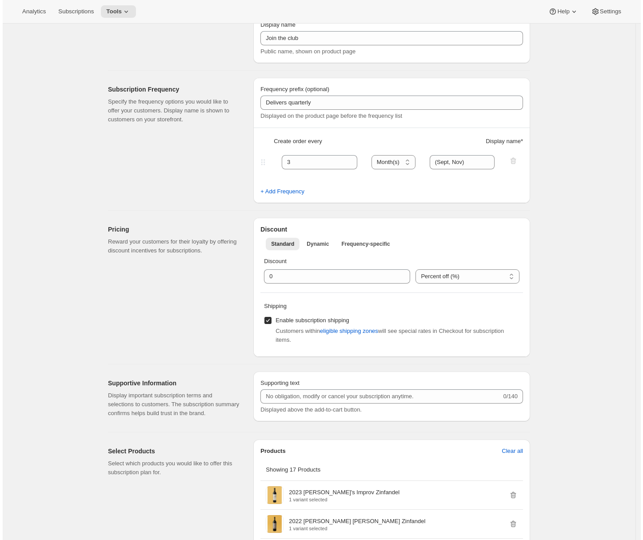
scroll to position [0, 0]
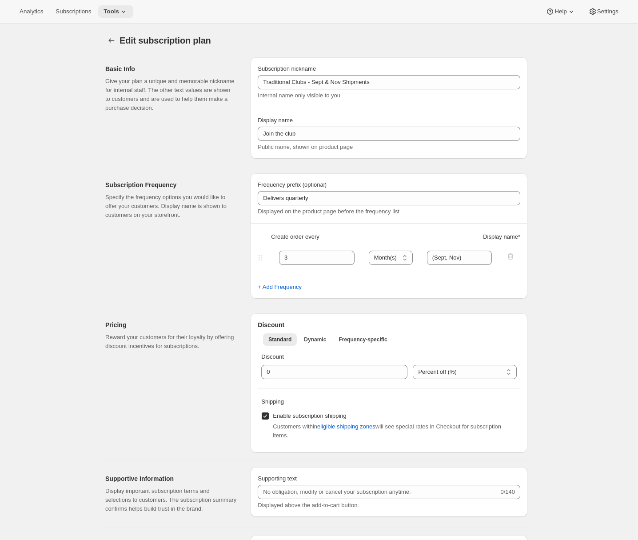
click at [118, 14] on span "Tools" at bounding box center [111, 11] width 16 height 7
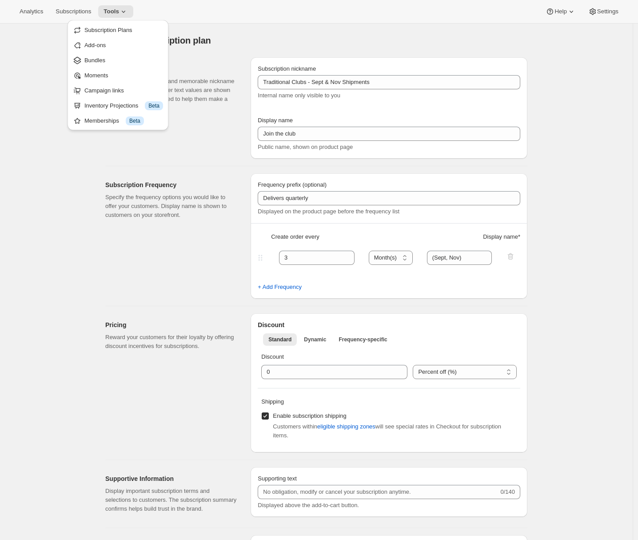
click at [198, 153] on div "Basic Info Give your plan a unique and memorable nickname for internal staff. T…" at bounding box center [174, 107] width 138 height 101
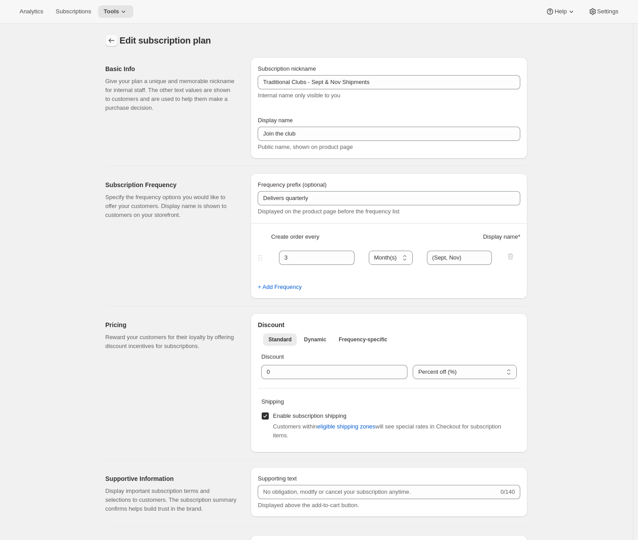
click at [113, 42] on icon "Subscription plans" at bounding box center [112, 40] width 6 height 4
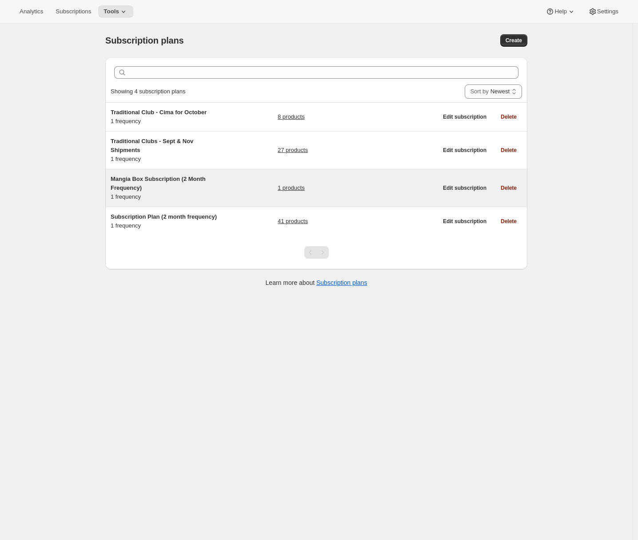
click at [207, 187] on h5 "Mangia Box Subscription (2 Month Frequency)" at bounding box center [166, 184] width 111 height 18
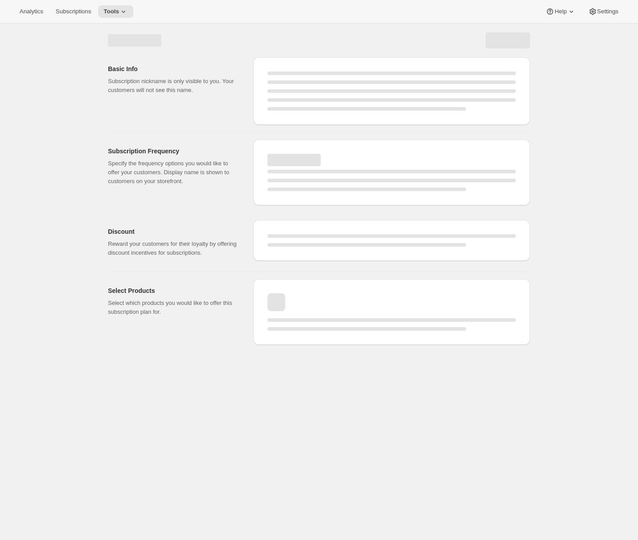
select select "WEEK"
select select "MONTH"
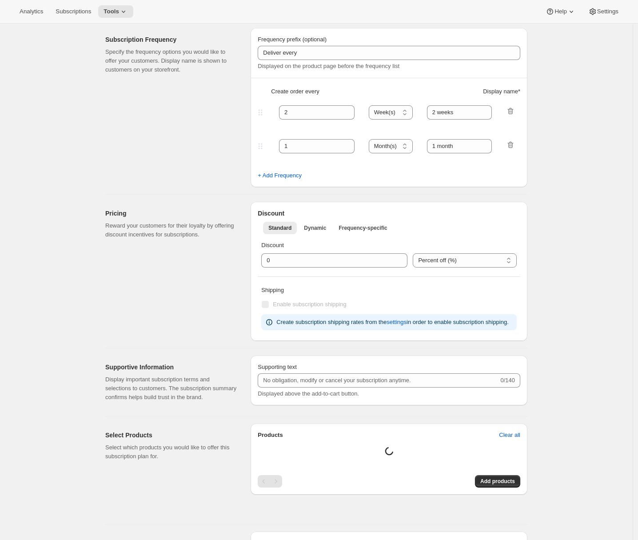
type input "Mangia Box Subscription (2 Month Frequency)"
type input "Subscribe to Mangia Box"
type input "2 months"
select select "FIXED_AMOUNT"
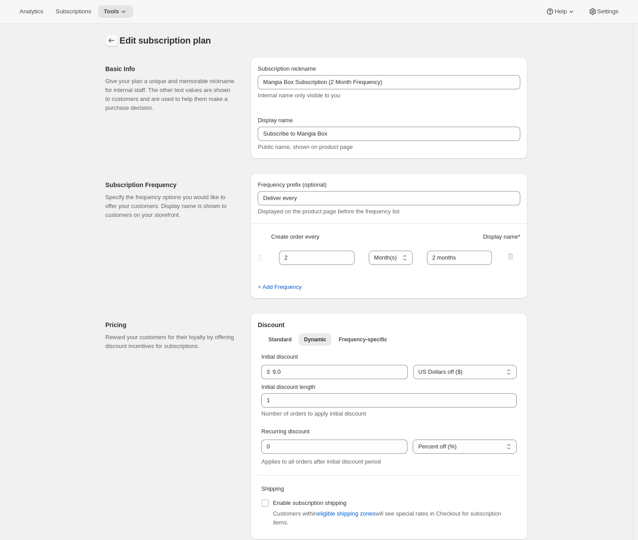
click at [116, 42] on icon "Subscription plans" at bounding box center [111, 40] width 9 height 9
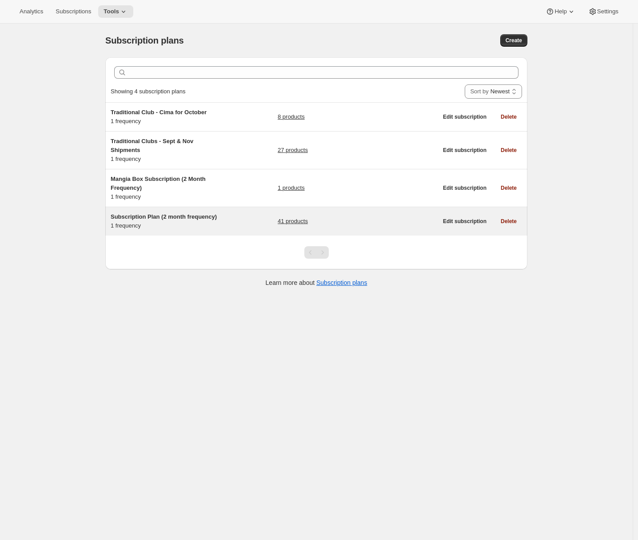
click at [171, 219] on span "Subscription Plan (2 month frequency)" at bounding box center [164, 216] width 106 height 7
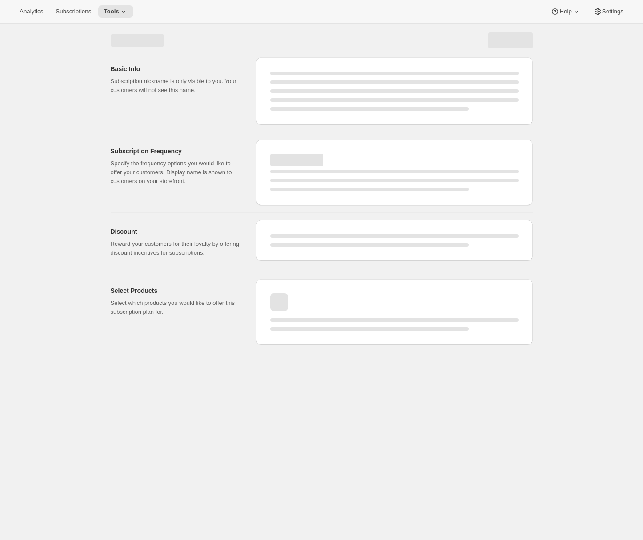
select select "WEEK"
select select "MONTH"
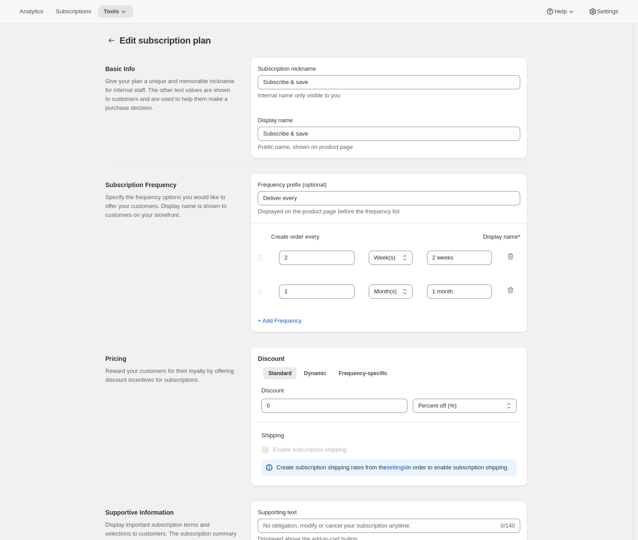
type input "Subscription Plan (2 month frequency)"
type input "Subscribe"
type input "3"
type input "3 months"
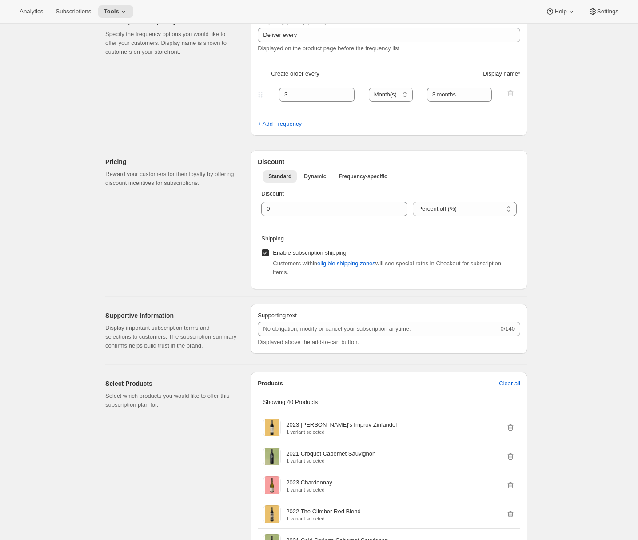
scroll to position [86, 0]
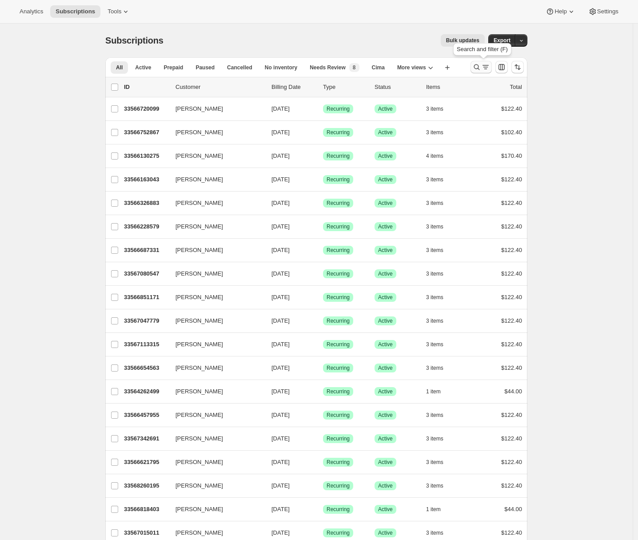
click at [489, 72] on button "Search and filter results" at bounding box center [480, 67] width 21 height 12
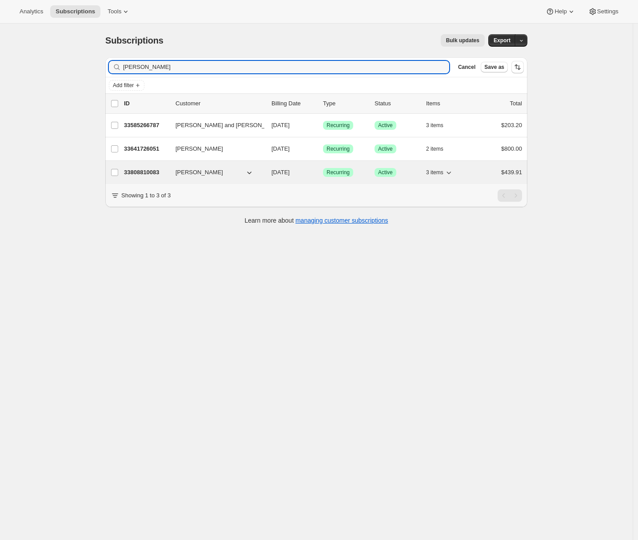
type input "[PERSON_NAME]"
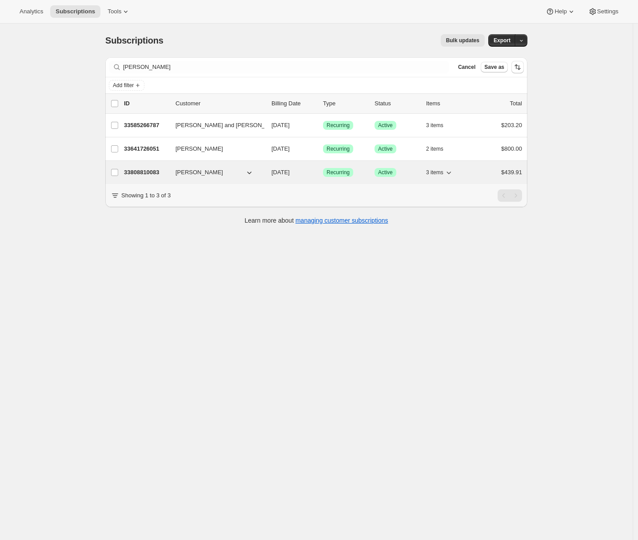
click at [143, 166] on div "33808810083 [PERSON_NAME] [DATE] Success Recurring Success Active 3 items $439.…" at bounding box center [323, 172] width 398 height 12
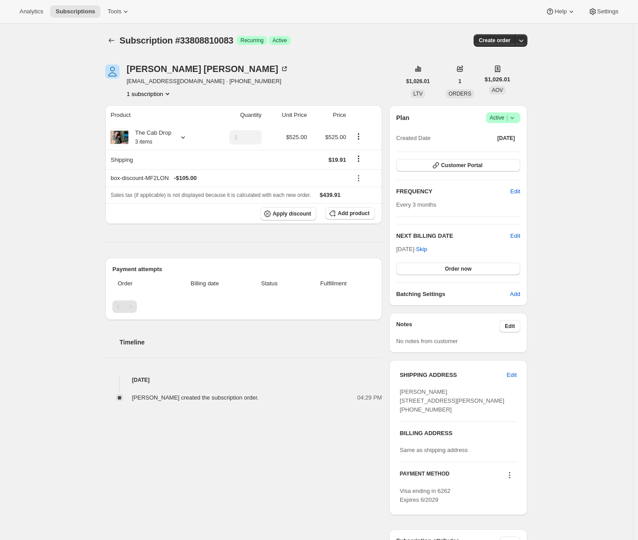
click at [50, 179] on div "Subscription #33808810083. This page is ready Subscription #33808810083 Success…" at bounding box center [316, 349] width 632 height 650
click at [186, 139] on icon at bounding box center [183, 137] width 9 height 9
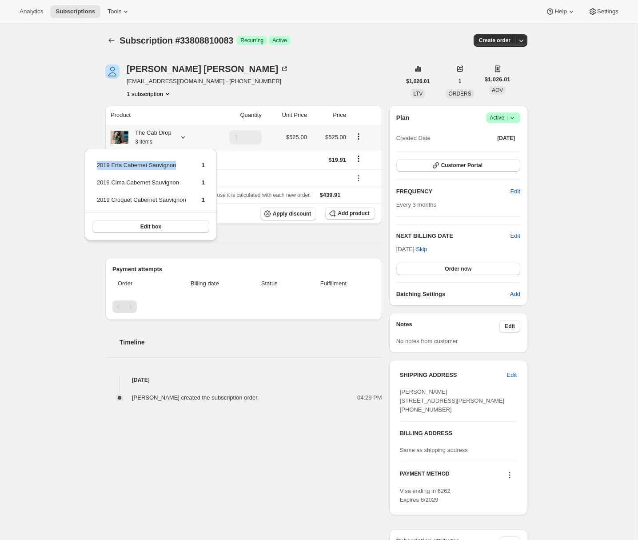
drag, startPoint x: 181, startPoint y: 167, endPoint x: 97, endPoint y: 167, distance: 83.9
click at [97, 167] on td "2019 Erta Cabernet Sauvignon" at bounding box center [141, 168] width 90 height 16
copy td "2019 Erta Cabernet Sauvignon"
drag, startPoint x: 186, startPoint y: 184, endPoint x: 98, endPoint y: 186, distance: 88.4
click at [98, 186] on td "2019 Cima Cabernet Sauvignon" at bounding box center [141, 186] width 90 height 16
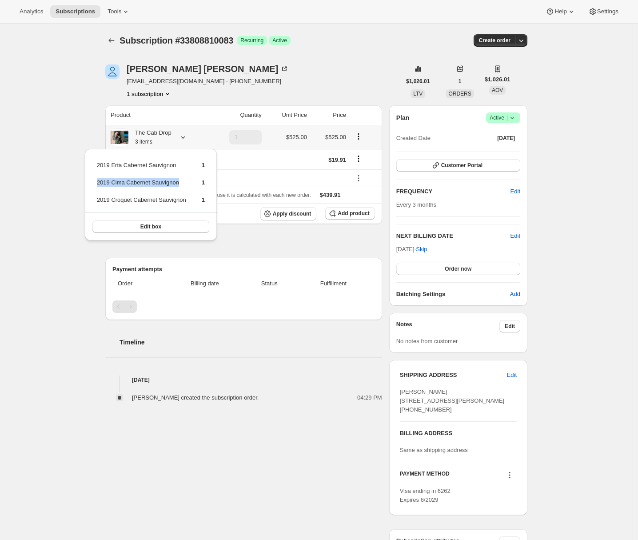
copy td "2019 Cima Cabernet Sauvignon"
drag, startPoint x: 190, startPoint y: 200, endPoint x: 97, endPoint y: 200, distance: 93.3
click at [97, 200] on tr "2019 Croquet Cabernet Sauvignon 1" at bounding box center [150, 203] width 109 height 16
copy td "2019 Croquet Cabernet Sauvignon"
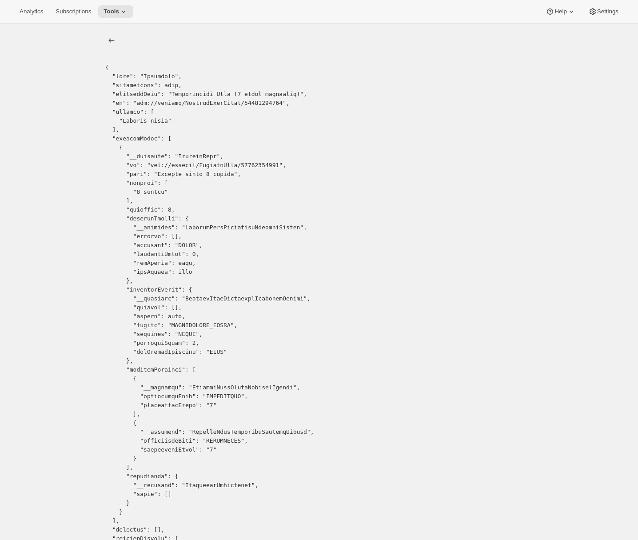
copy pre "15486910563"
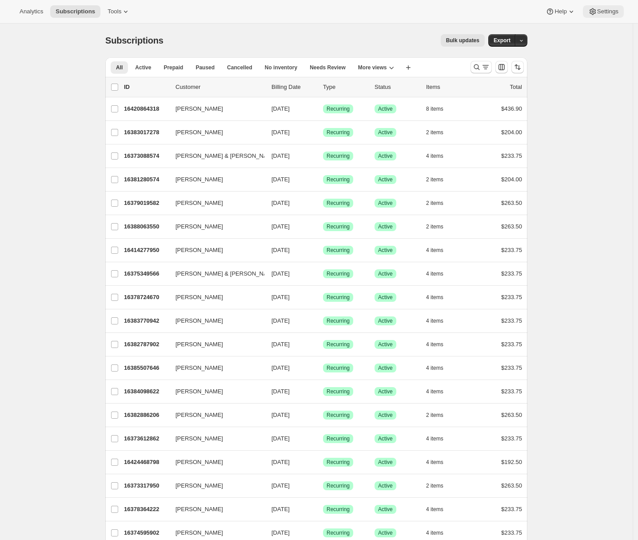
click at [610, 15] on button "Settings" at bounding box center [603, 11] width 41 height 12
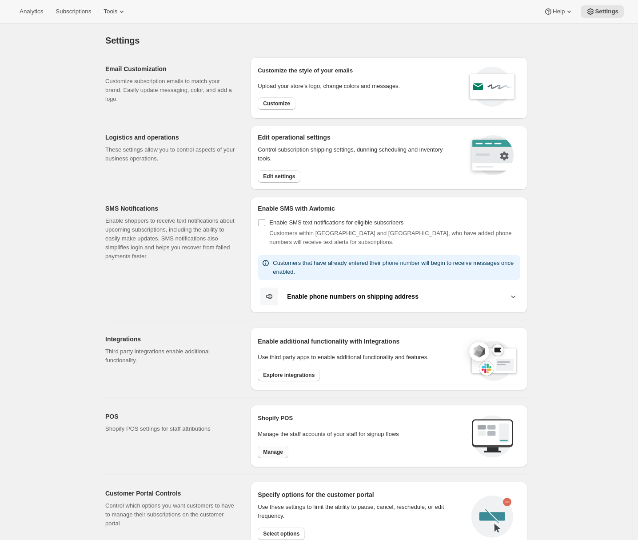
click at [271, 450] on span "Manage" at bounding box center [273, 451] width 20 height 7
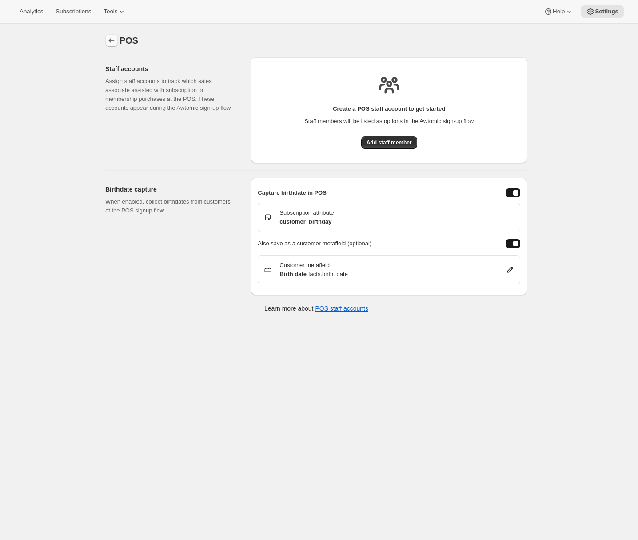
click at [115, 41] on icon "Settings" at bounding box center [111, 40] width 9 height 9
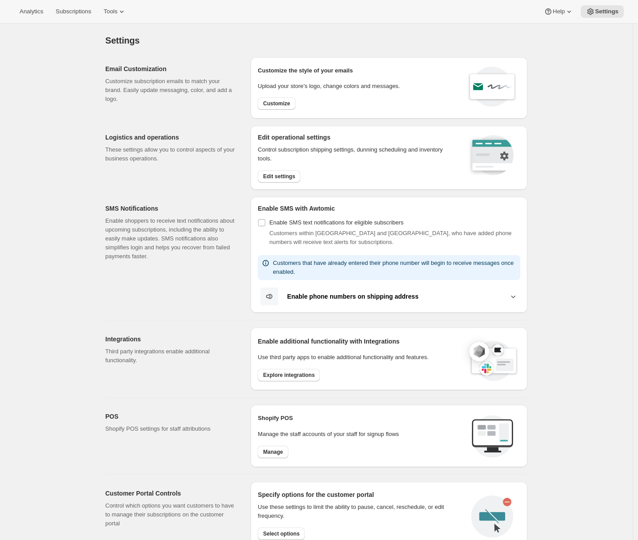
click at [97, 91] on div "Settings. This page is ready Settings Email Customization Customize subscriptio…" at bounding box center [316, 387] width 443 height 727
click at [79, 8] on span "Subscriptions" at bounding box center [74, 11] width 36 height 7
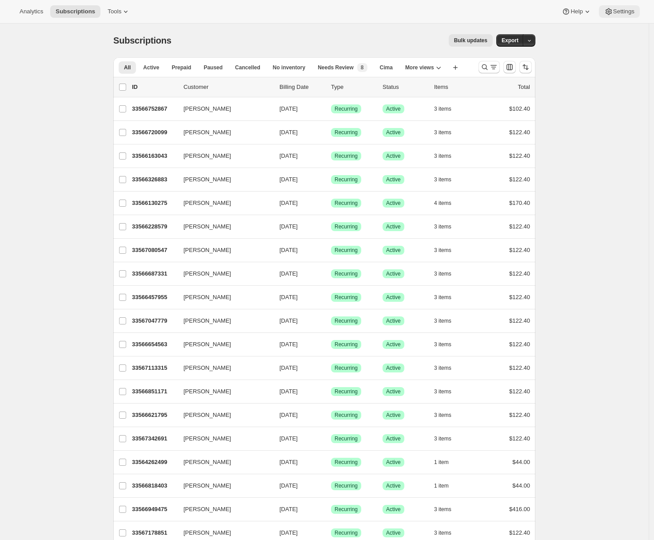
click at [634, 9] on button "Settings" at bounding box center [619, 11] width 41 height 12
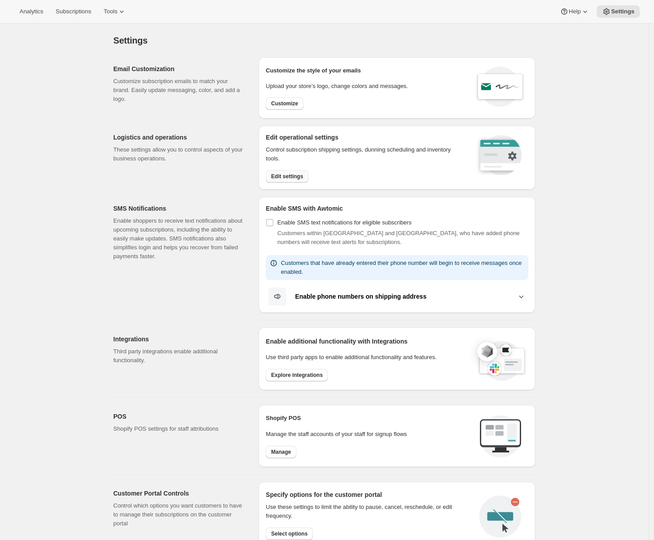
click at [286, 175] on span "Edit settings" at bounding box center [287, 176] width 32 height 7
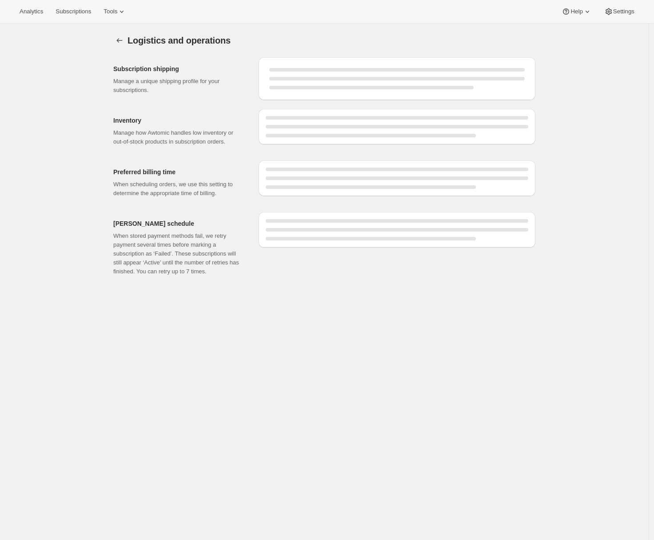
select select "DAY"
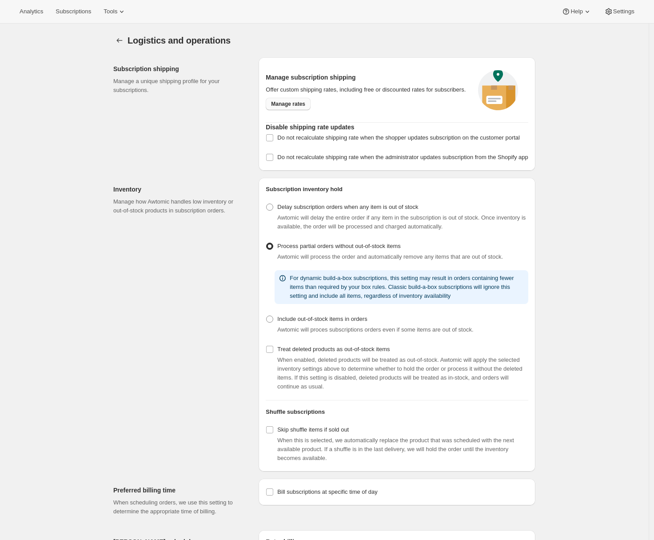
click at [287, 107] on span "Manage rates" at bounding box center [288, 103] width 34 height 7
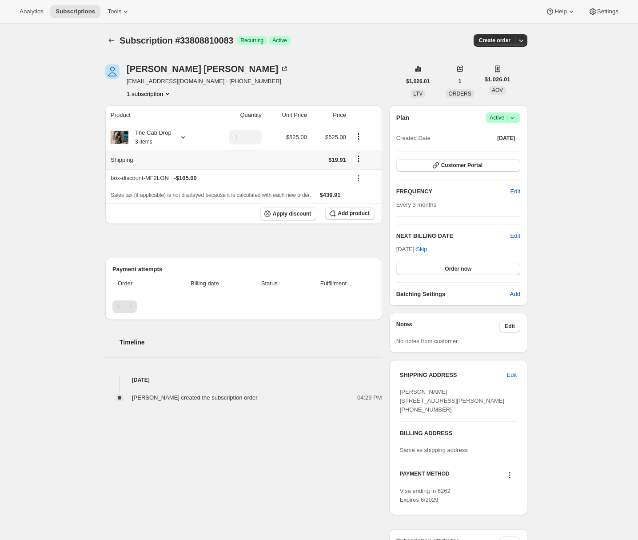
click at [360, 159] on icon "Shipping actions" at bounding box center [358, 158] width 9 height 9
click at [363, 176] on span "Edit shipping rate" at bounding box center [360, 176] width 44 height 7
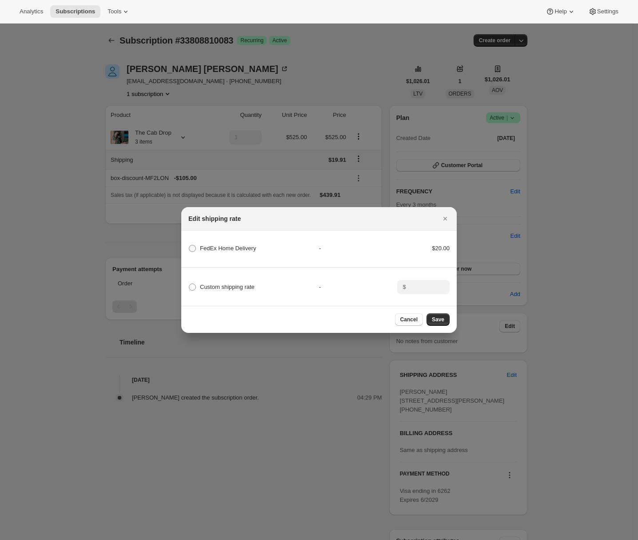
click at [446, 215] on icon "Close" at bounding box center [445, 218] width 9 height 9
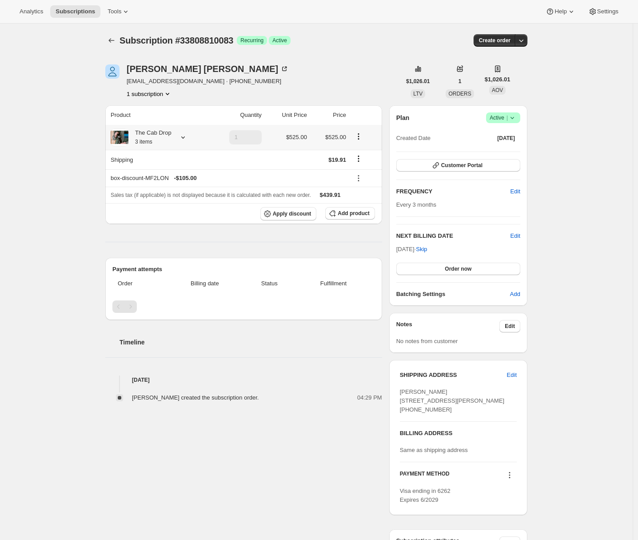
click at [183, 140] on icon at bounding box center [183, 137] width 9 height 9
click at [75, 140] on div "Subscription #33808810083. This page is ready Subscription #33808810083 Success…" at bounding box center [316, 349] width 632 height 650
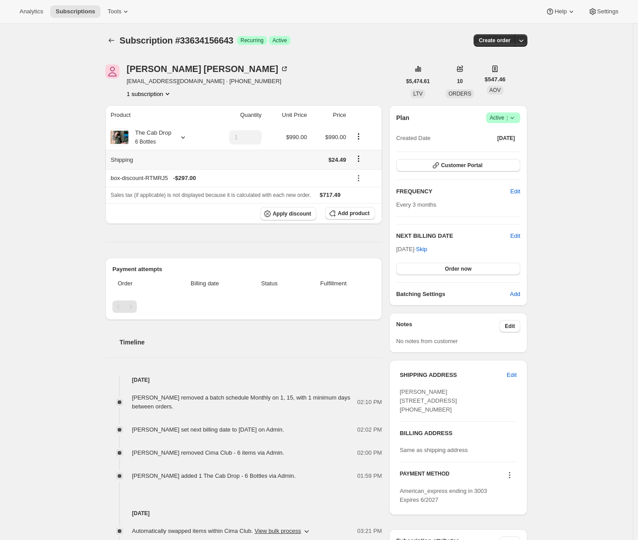
click at [363, 160] on icon "Shipping actions" at bounding box center [358, 158] width 9 height 9
click at [364, 175] on span "Edit shipping rate" at bounding box center [360, 176] width 44 height 7
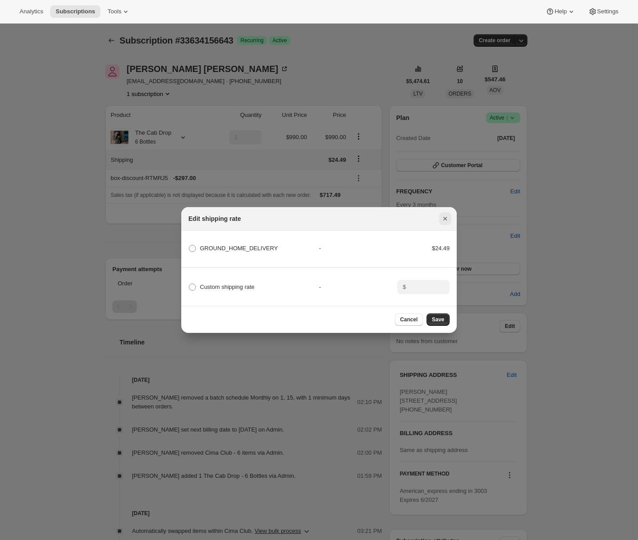
click at [447, 218] on icon "Close" at bounding box center [445, 218] width 9 height 9
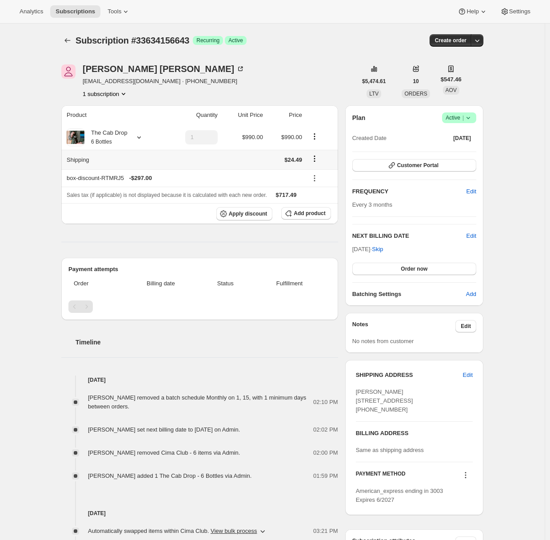
click at [319, 160] on icon "Shipping actions" at bounding box center [314, 158] width 9 height 9
click at [320, 177] on span "Edit shipping rate" at bounding box center [316, 176] width 44 height 7
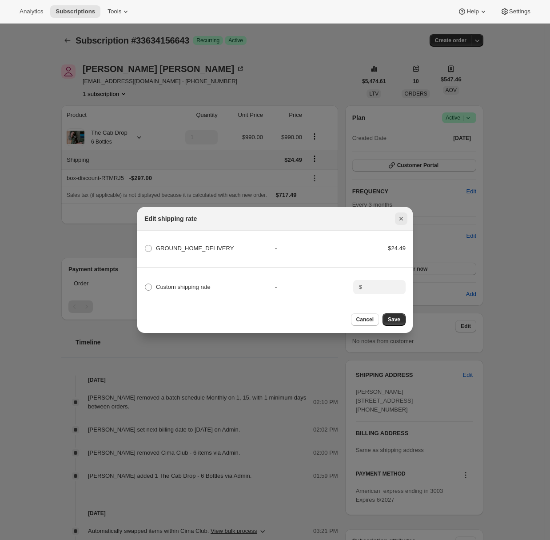
click at [400, 217] on icon "Close" at bounding box center [401, 219] width 4 height 4
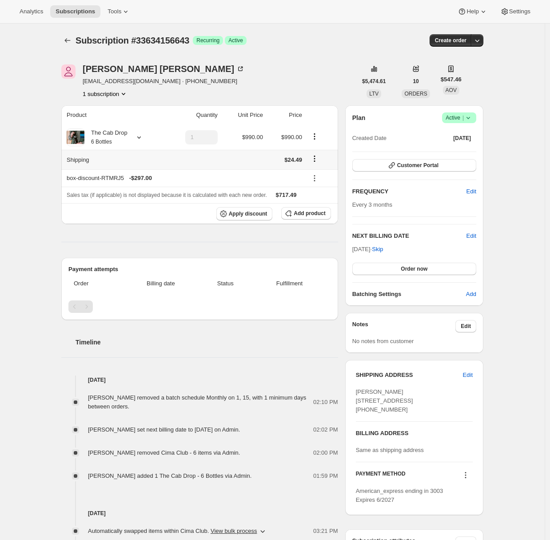
click at [315, 161] on icon "Shipping actions" at bounding box center [314, 160] width 1 height 1
click at [323, 174] on span "Edit shipping rate" at bounding box center [316, 176] width 44 height 7
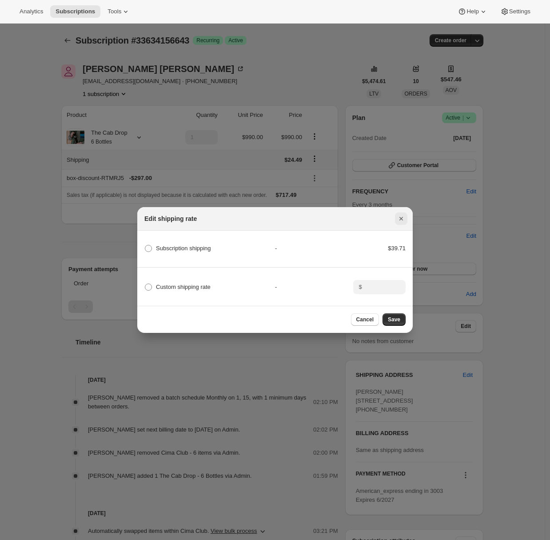
click at [404, 218] on icon "Close" at bounding box center [401, 218] width 9 height 9
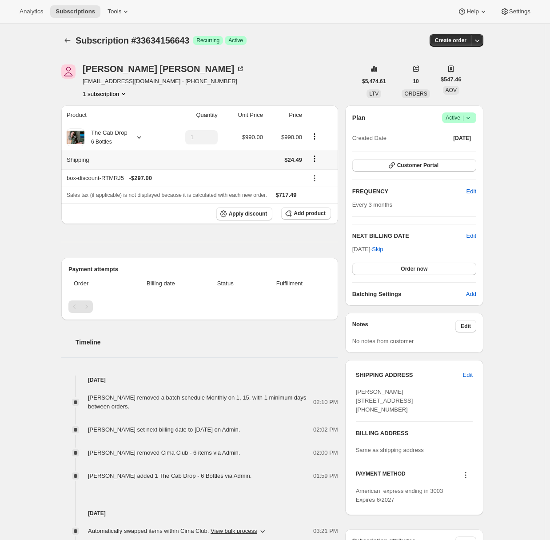
click at [319, 159] on icon "Shipping actions" at bounding box center [314, 158] width 9 height 9
click at [326, 174] on span "Edit shipping rate" at bounding box center [316, 176] width 44 height 7
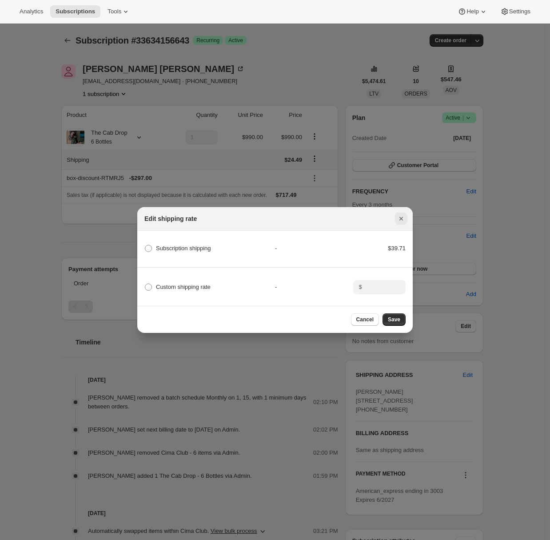
click at [398, 218] on icon "Close" at bounding box center [401, 218] width 9 height 9
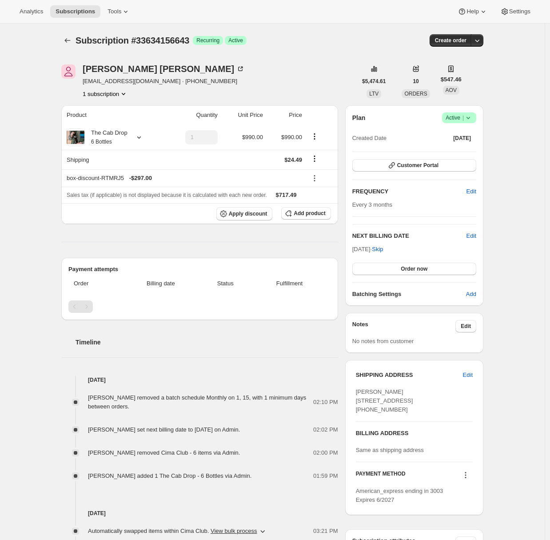
click at [14, 184] on div "Subscription #33634156643. This page is ready Subscription #33634156643 Success…" at bounding box center [272, 384] width 545 height 720
click at [318, 159] on icon "Shipping actions" at bounding box center [314, 158] width 9 height 9
click at [322, 179] on span "Edit shipping rate" at bounding box center [316, 176] width 44 height 7
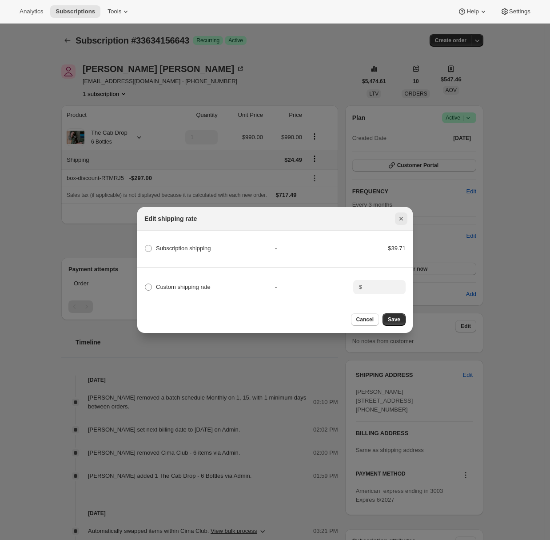
click at [397, 215] on icon "Close" at bounding box center [401, 218] width 9 height 9
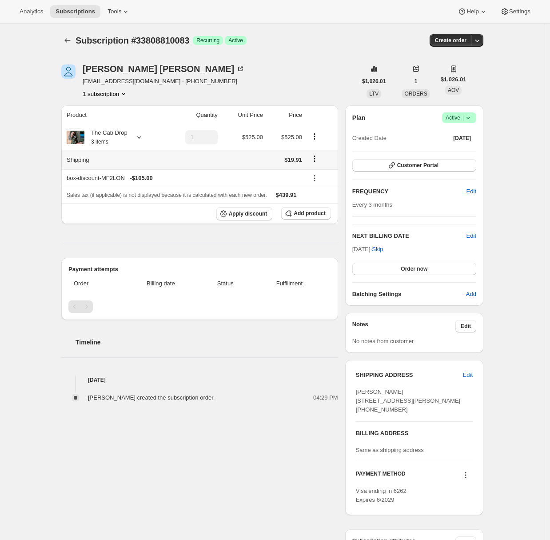
click at [318, 160] on icon "Shipping actions" at bounding box center [314, 158] width 9 height 9
click at [337, 178] on span "Edit shipping rate" at bounding box center [316, 176] width 44 height 7
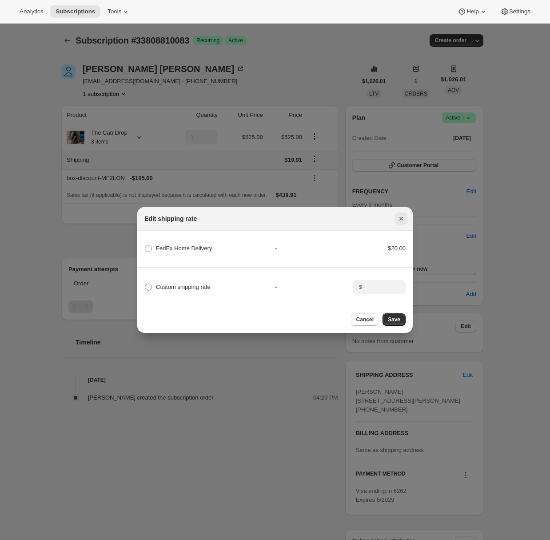
click at [403, 214] on icon "Close" at bounding box center [401, 218] width 9 height 9
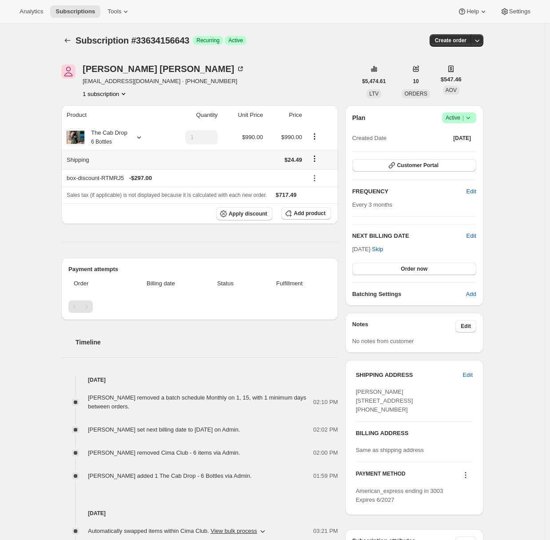
click at [319, 159] on icon "Shipping actions" at bounding box center [314, 158] width 9 height 9
click at [322, 173] on span "Edit shipping rate" at bounding box center [316, 176] width 44 height 7
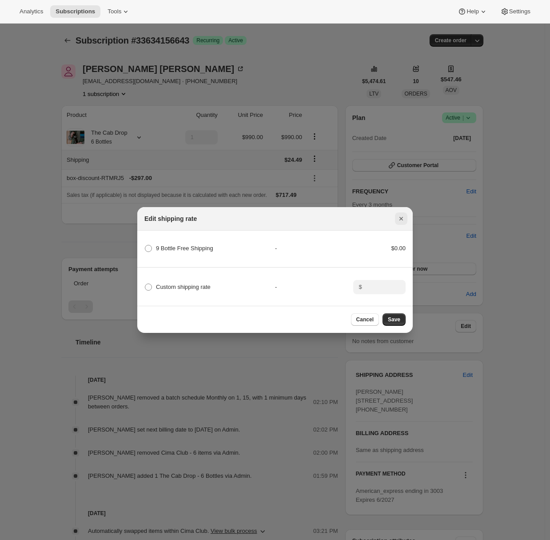
click at [402, 215] on icon "Close" at bounding box center [401, 218] width 9 height 9
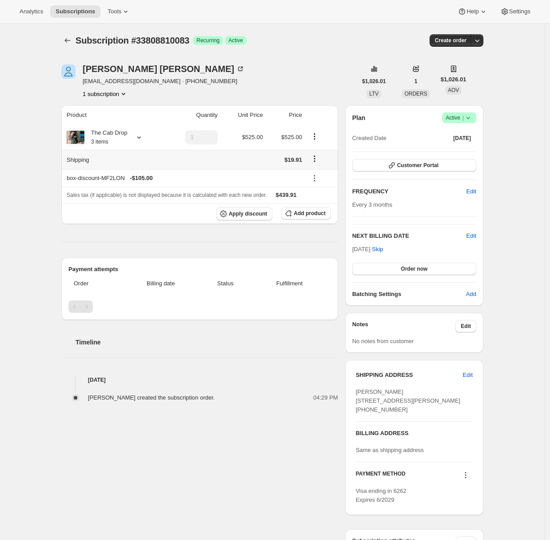
click at [318, 160] on icon "Shipping actions" at bounding box center [314, 158] width 9 height 9
click at [323, 173] on span "Edit shipping rate" at bounding box center [316, 176] width 44 height 7
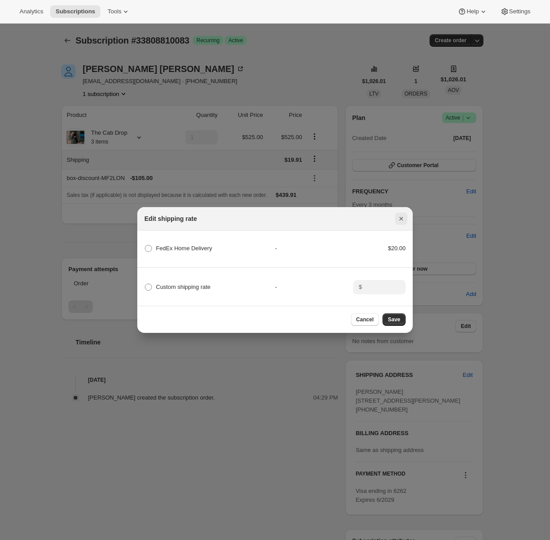
click at [401, 217] on icon "Close" at bounding box center [401, 219] width 4 height 4
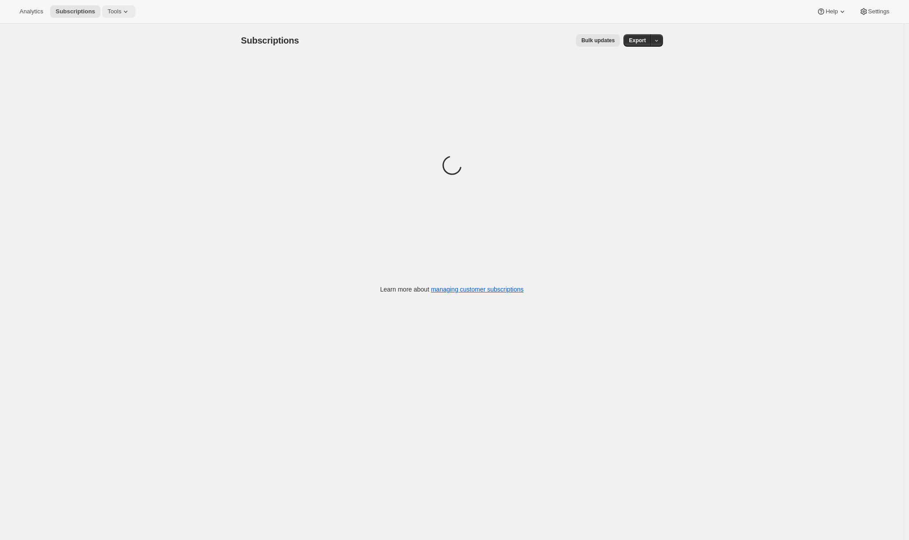
click at [115, 14] on span "Tools" at bounding box center [114, 11] width 14 height 7
click at [126, 33] on span "Subscription Plans" at bounding box center [109, 30] width 48 height 7
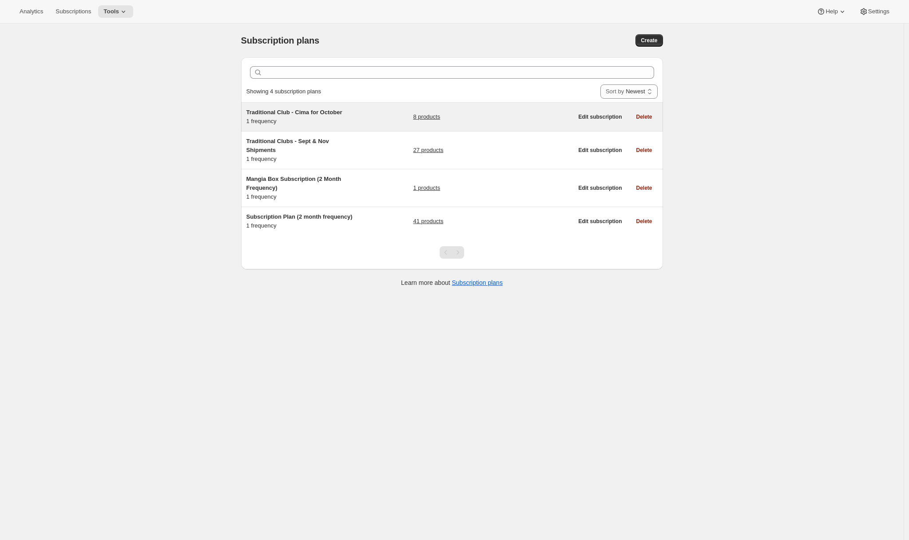
click at [328, 119] on div "Traditional Club - Cima for [DATE] frequency" at bounding box center [301, 117] width 111 height 18
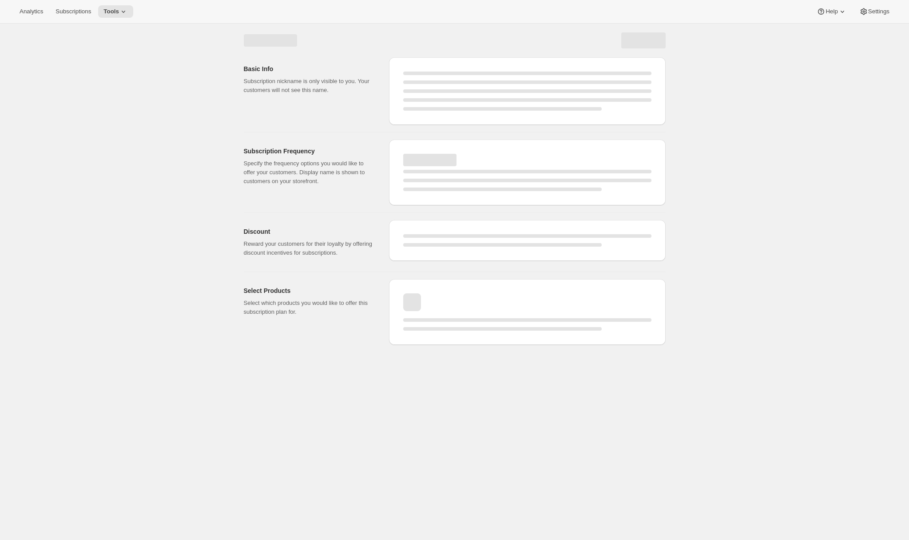
select select "WEEK"
select select "MONTH"
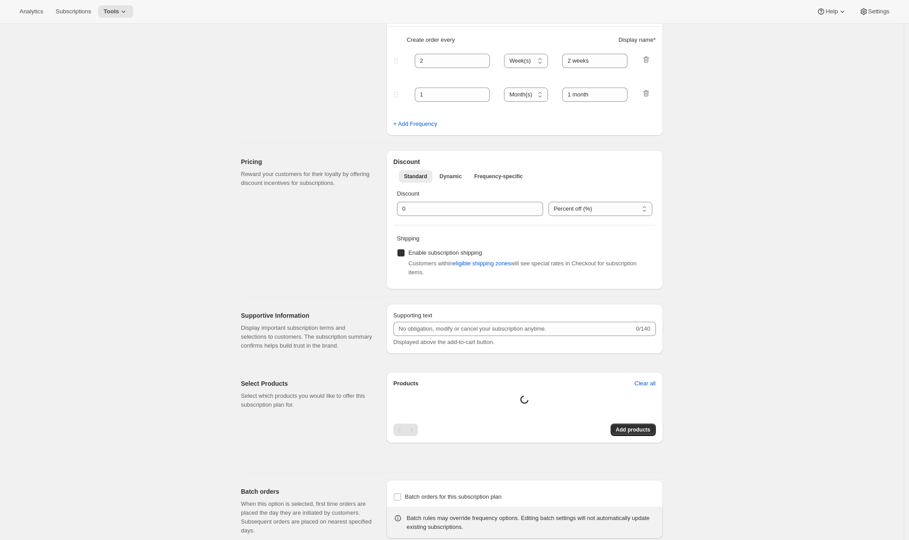
checkbox input "true"
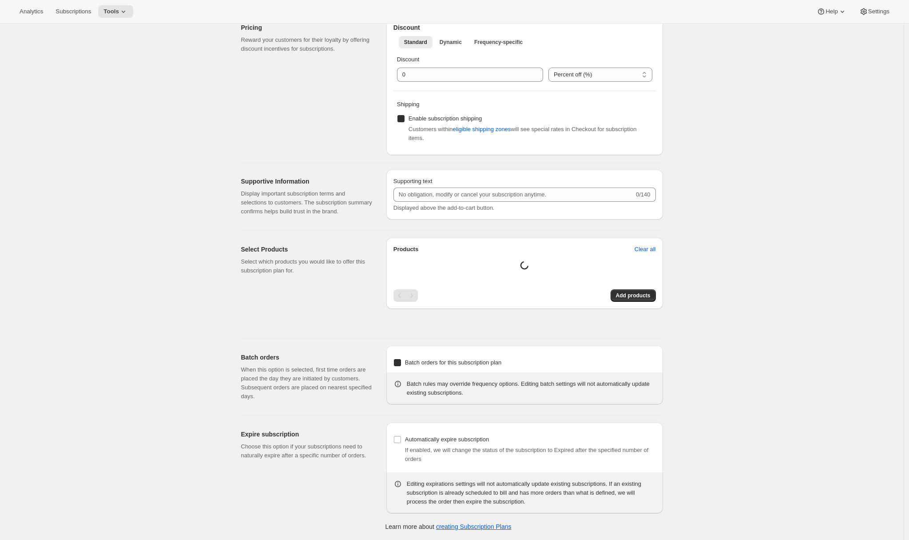
type input "Traditional Club - Cima for October"
type input "Join the Cima Club"
type input "3"
select select "MONTH"
type input "3 months"
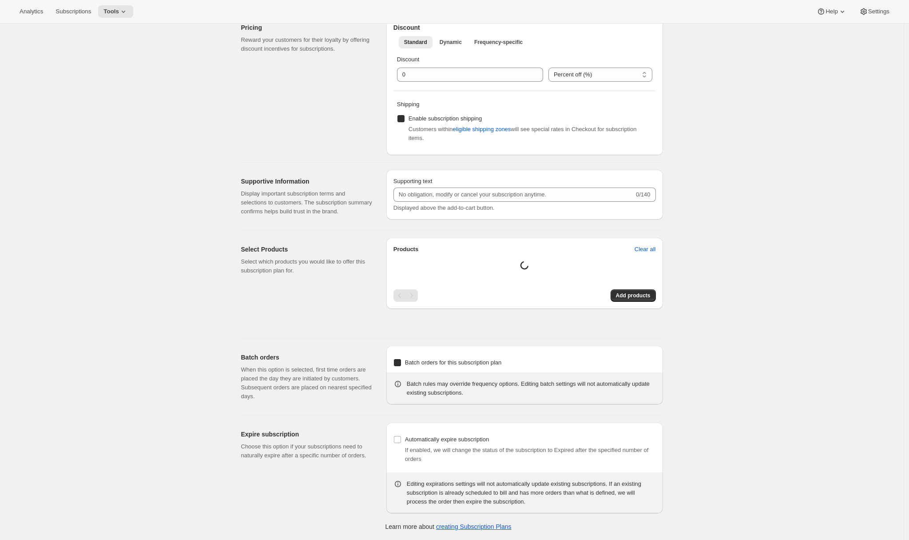
checkbox input "true"
select select "YEARDAY"
select select "10"
select select "15"
select select "2"
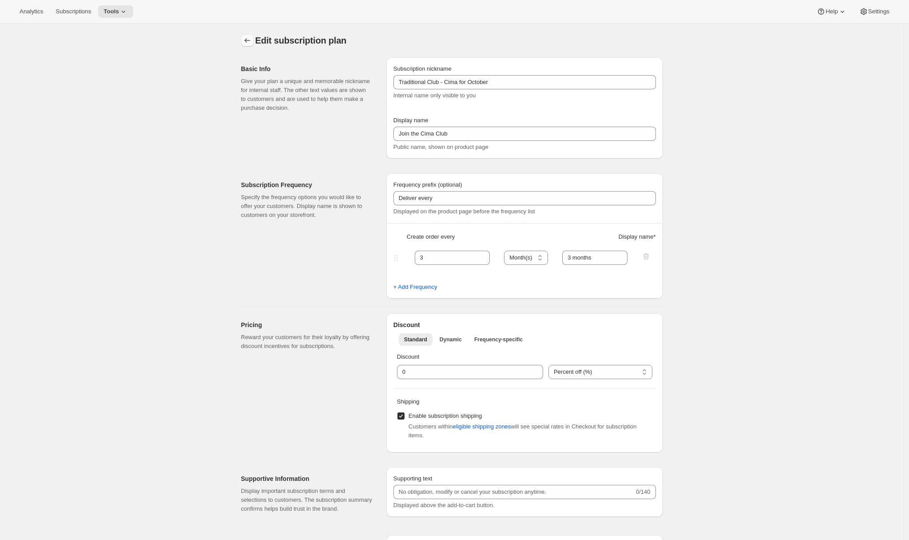
click at [252, 42] on icon "Subscription plans" at bounding box center [247, 40] width 9 height 9
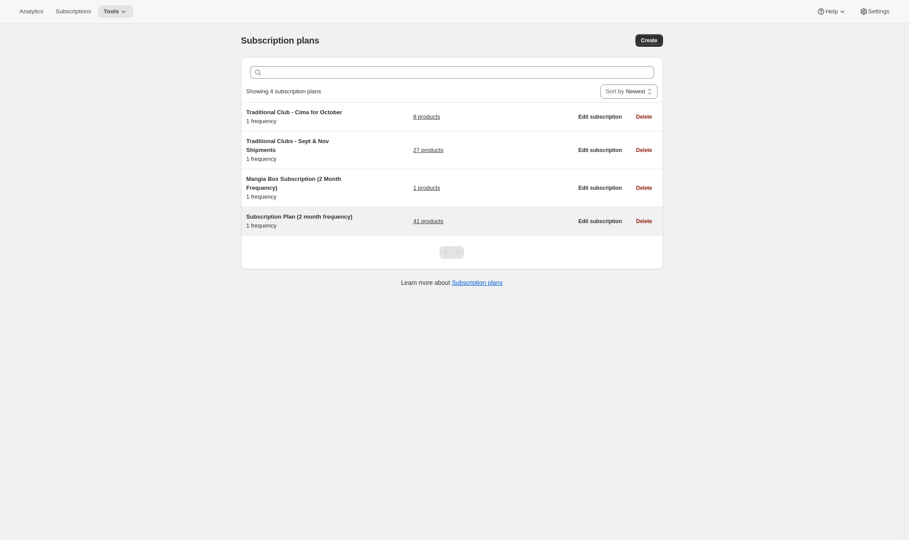
click at [301, 217] on span "Subscription Plan (2 month frequency)" at bounding box center [299, 216] width 106 height 7
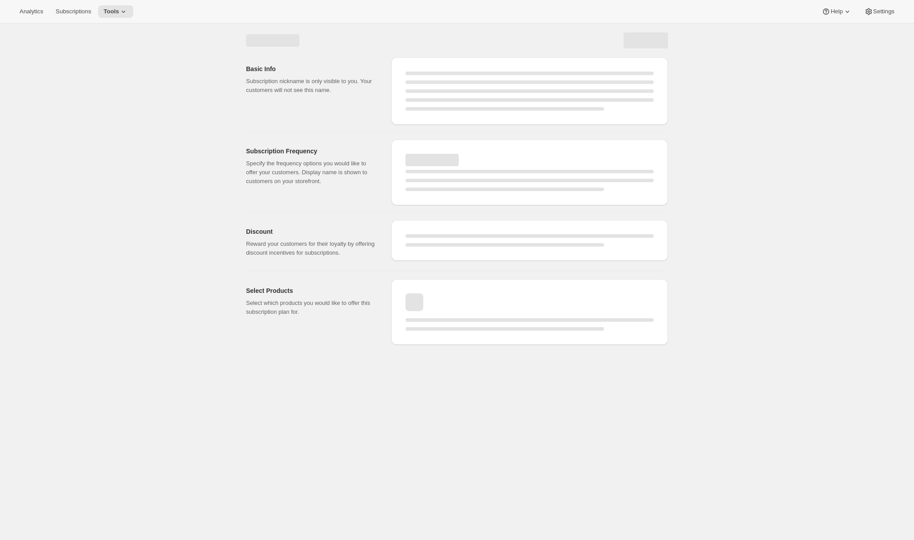
select select "WEEK"
select select "MONTH"
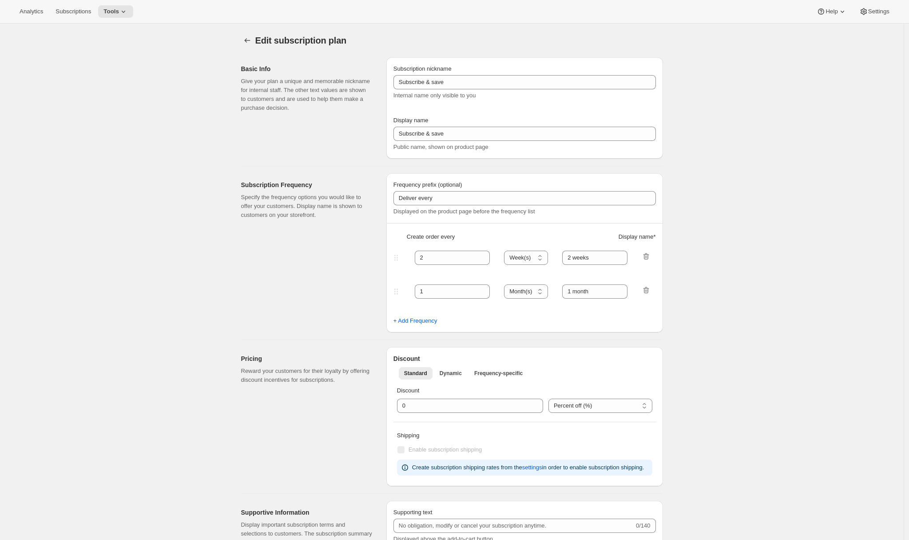
type input "Subscription Plan (2 month frequency)"
type input "Subscribe"
type input "3"
select select "MONTH"
type input "3 months"
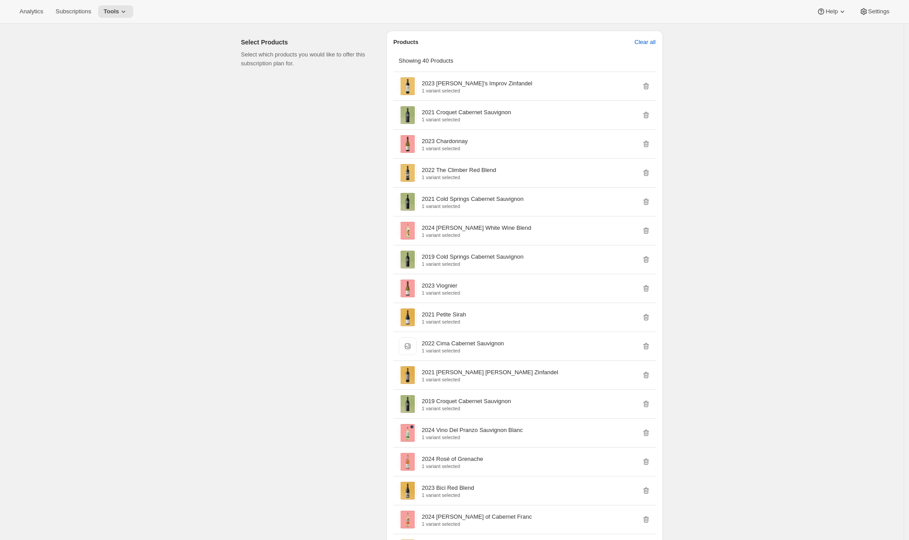
scroll to position [224, 0]
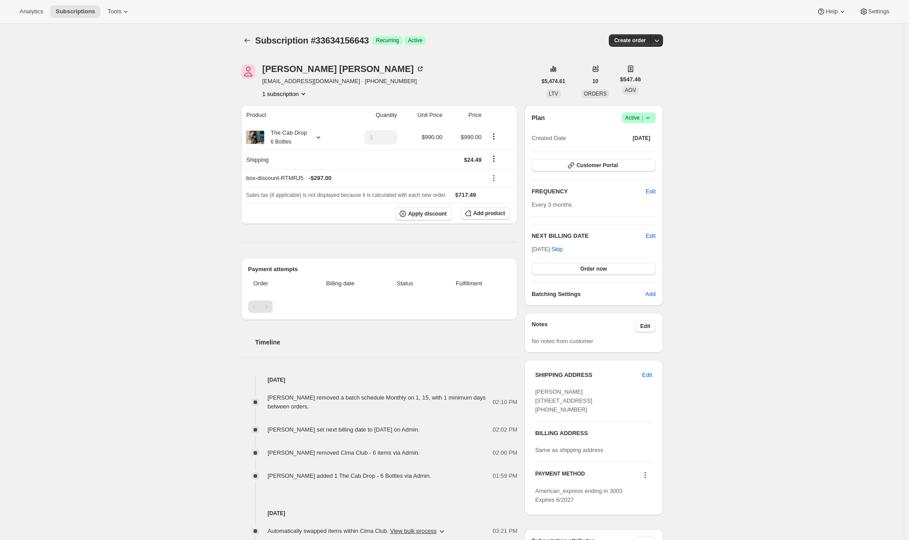
click at [192, 126] on div "Subscription #33634156643. This page is ready Subscription #33634156643 Success…" at bounding box center [452, 384] width 904 height 720
click at [123, 12] on icon at bounding box center [125, 11] width 9 height 9
click at [126, 28] on span "Subscription Plans" at bounding box center [109, 30] width 48 height 7
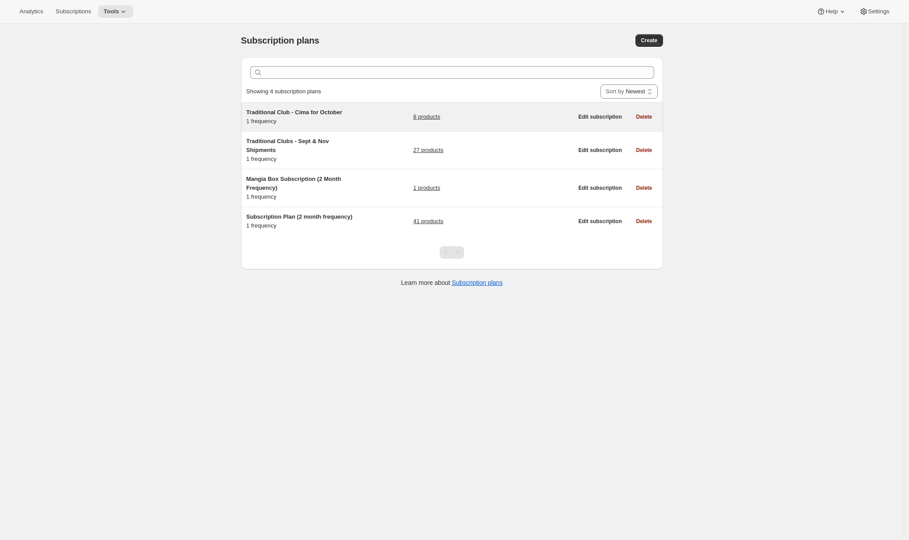
click at [294, 109] on span "Traditional Club - Cima for October" at bounding box center [294, 112] width 96 height 7
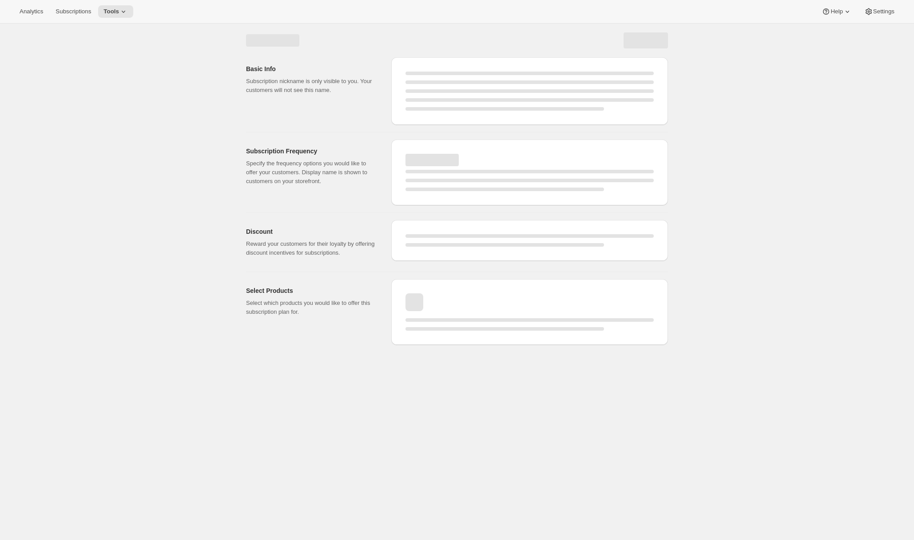
select select "WEEK"
select select "MONTH"
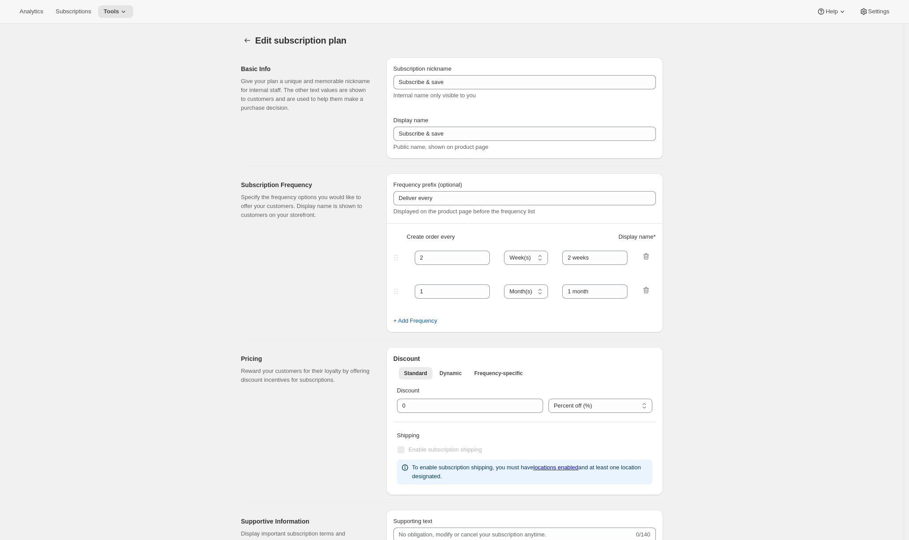
type input "Traditional Club - Cima for October"
type input "Join the Cima Club"
type input "3"
select select "MONTH"
type input "3 months"
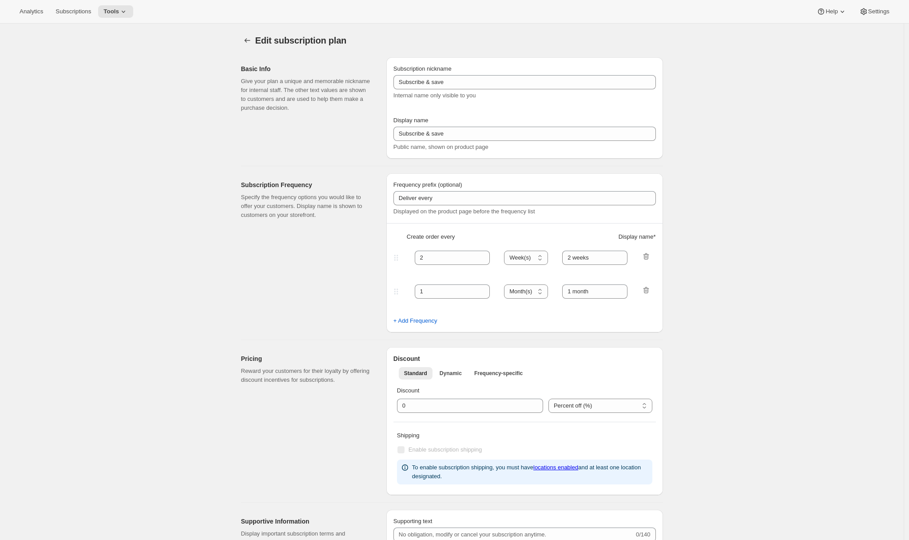
checkbox input "true"
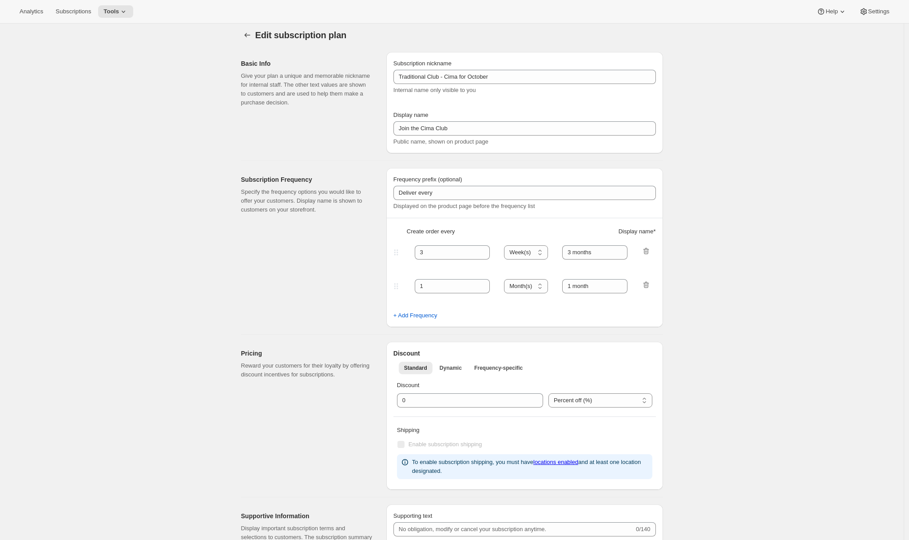
select select "YEARDAY"
select select "10"
select select "15"
select select "2"
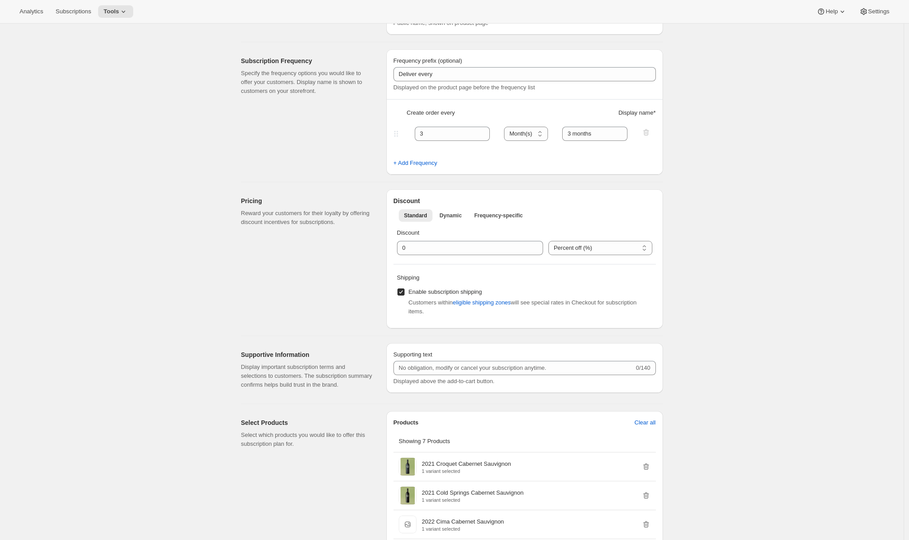
scroll to position [170, 0]
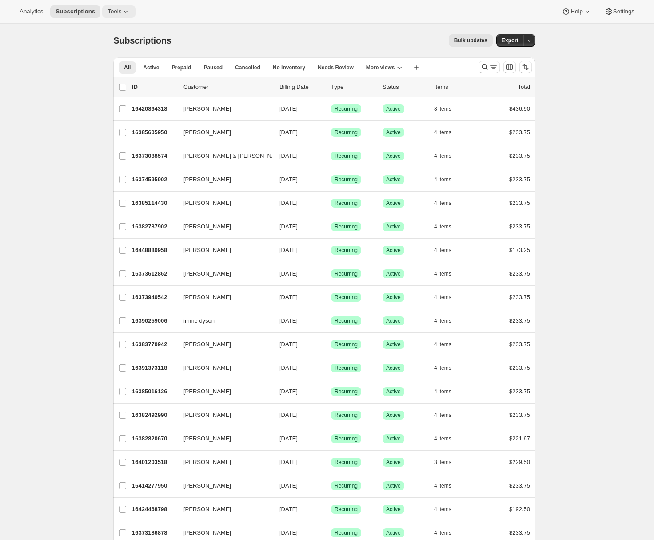
click at [123, 12] on icon at bounding box center [125, 11] width 9 height 9
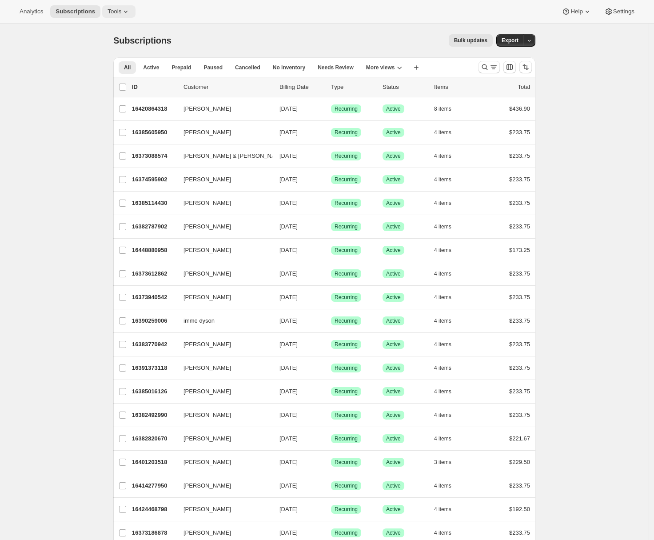
click at [125, 16] on button "Tools" at bounding box center [118, 11] width 33 height 12
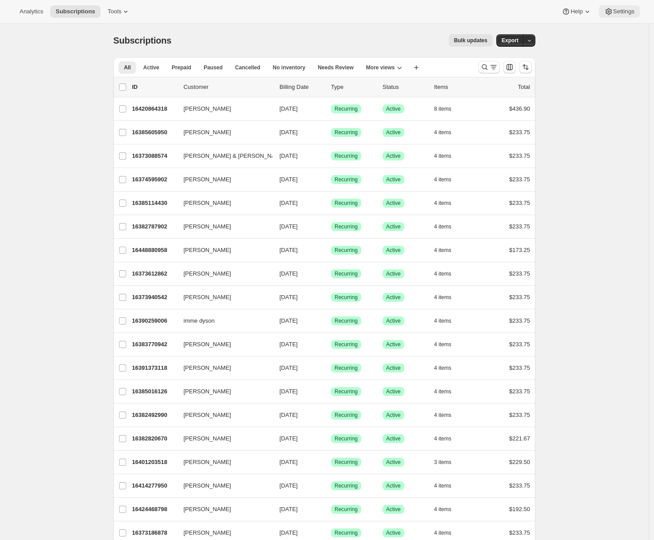
click at [628, 14] on span "Settings" at bounding box center [623, 11] width 21 height 7
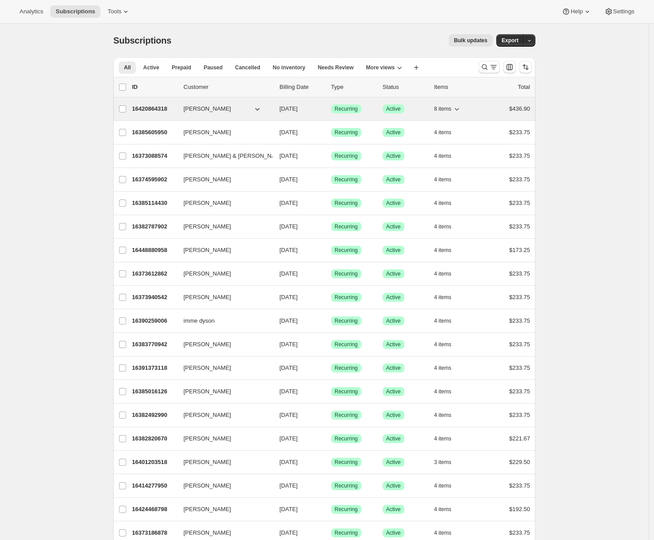
click at [163, 109] on p "16420864318" at bounding box center [154, 108] width 44 height 9
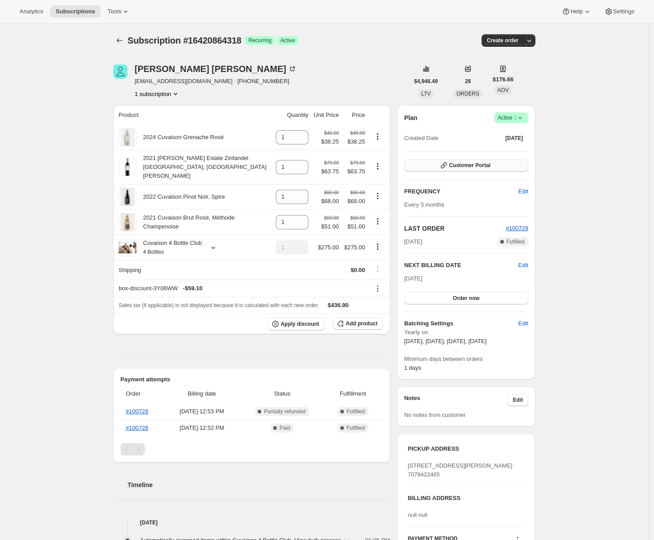
click at [476, 167] on span "Customer Portal" at bounding box center [469, 165] width 41 height 7
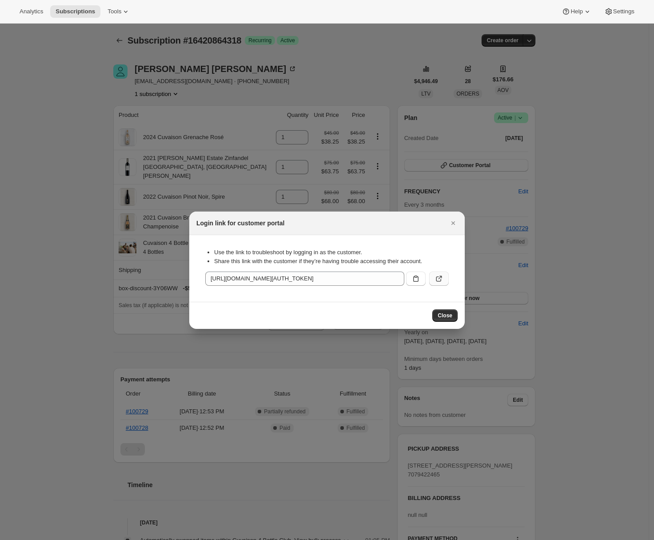
click at [439, 277] on icon ":rme:" at bounding box center [438, 278] width 9 height 9
click at [454, 224] on icon "Close" at bounding box center [453, 223] width 9 height 9
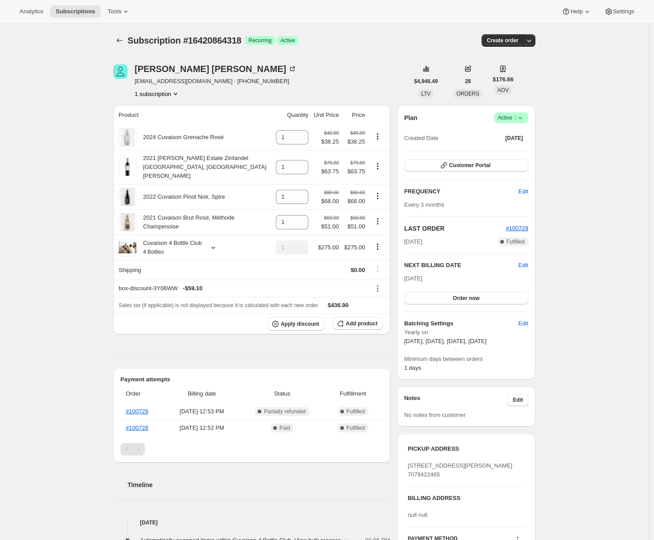
click at [70, 214] on div "Subscription #16420864318. This page is ready Subscription #16420864318 Success…" at bounding box center [324, 512] width 648 height 976
click at [68, 12] on span "Subscriptions" at bounding box center [76, 11] width 40 height 7
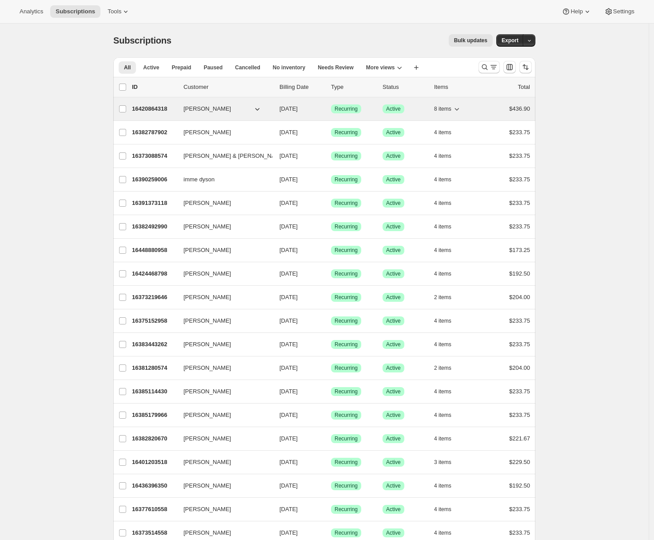
click at [157, 112] on p "16420864318" at bounding box center [154, 108] width 44 height 9
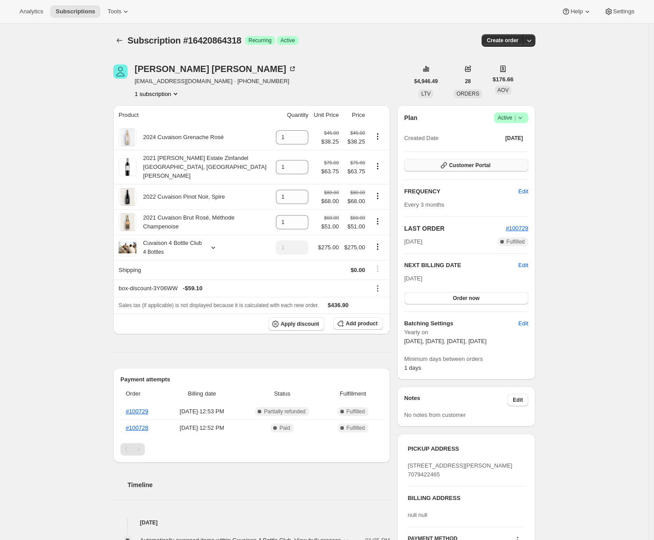
click at [475, 167] on span "Customer Portal" at bounding box center [469, 165] width 41 height 7
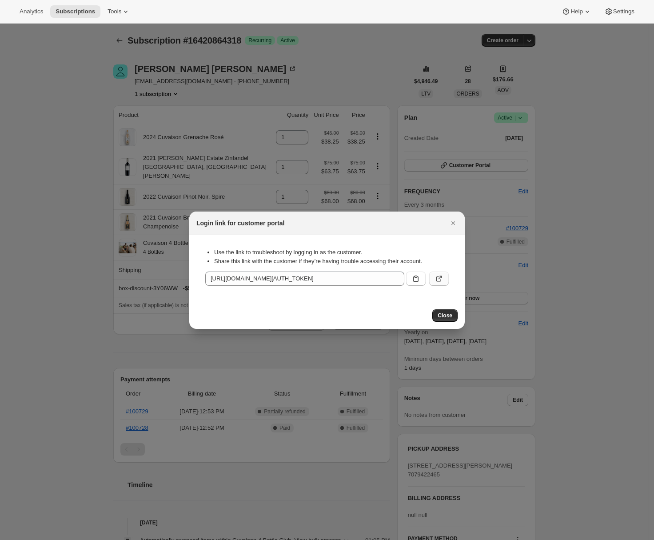
click at [440, 279] on icon ":r15q:" at bounding box center [438, 278] width 5 height 5
click at [449, 221] on icon "Close" at bounding box center [453, 223] width 9 height 9
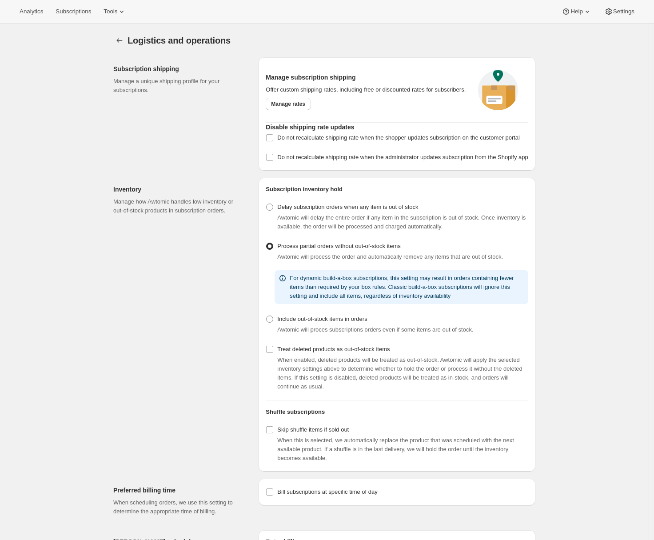
select select "DAY"
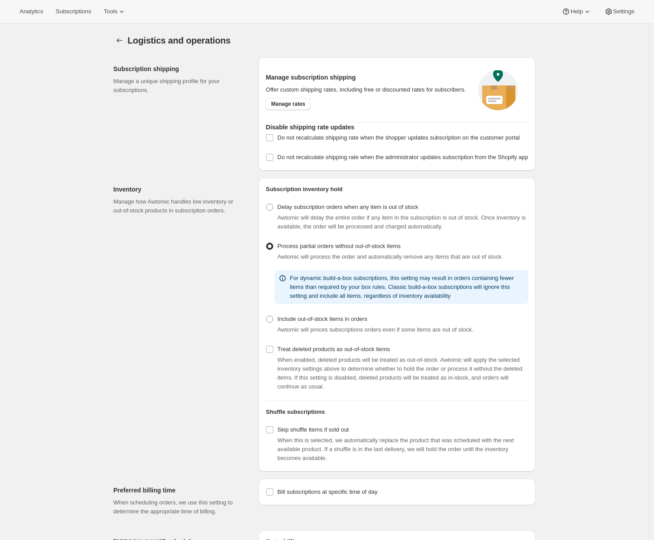
click at [80, 11] on span "Subscriptions" at bounding box center [74, 11] width 36 height 7
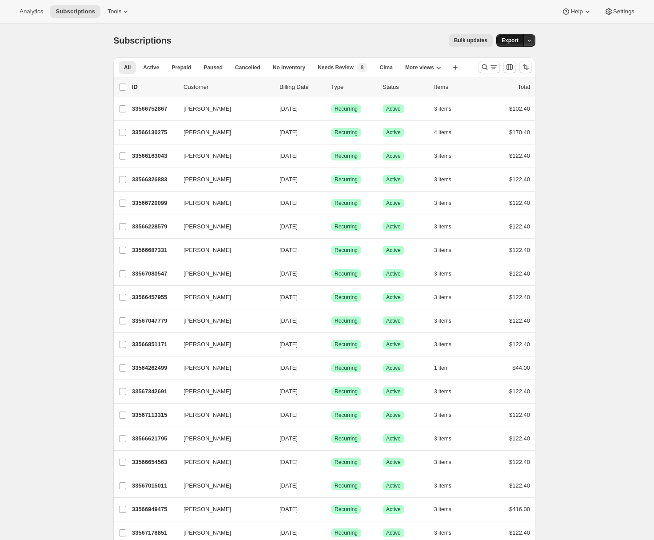
click at [517, 38] on span "Export" at bounding box center [509, 40] width 17 height 7
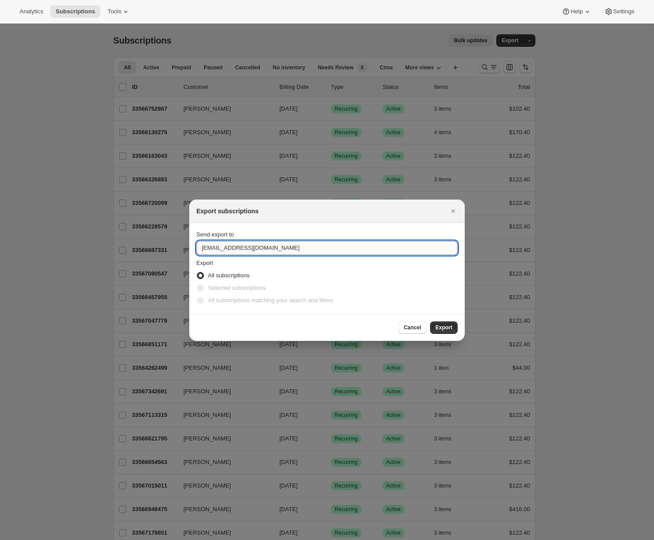
click at [240, 242] on input "winery@cliffamily.com" at bounding box center [326, 248] width 261 height 14
type input "adrian@awtomic.com"
click at [437, 326] on span "Export" at bounding box center [443, 327] width 17 height 7
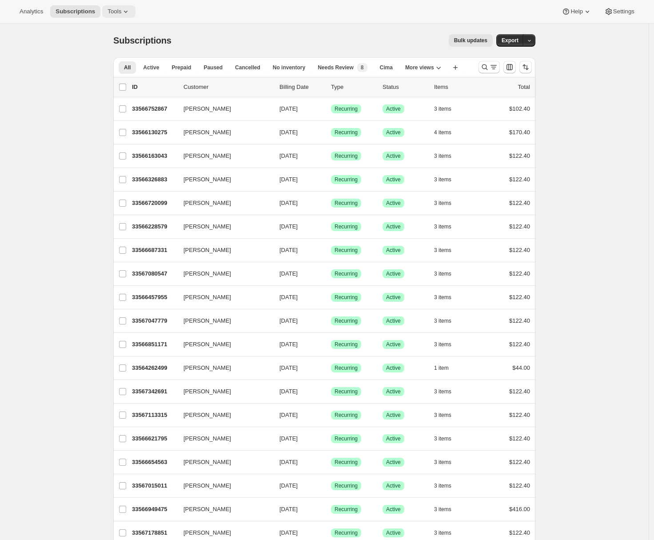
click at [115, 13] on span "Tools" at bounding box center [114, 11] width 14 height 7
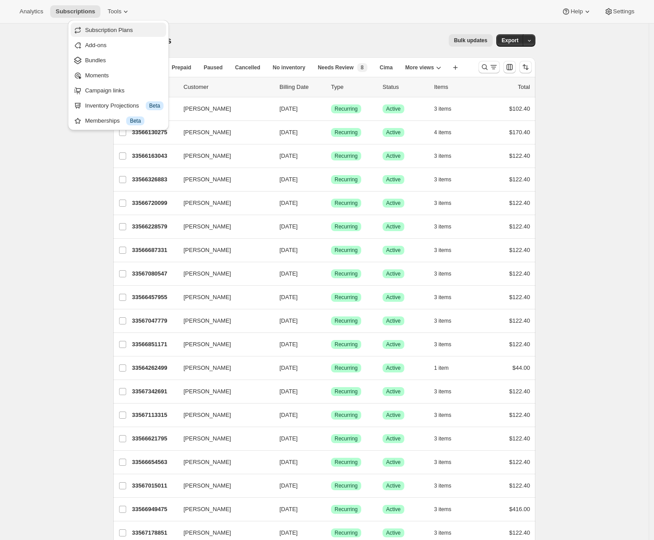
click at [130, 35] on button "Subscription Plans" at bounding box center [118, 30] width 95 height 14
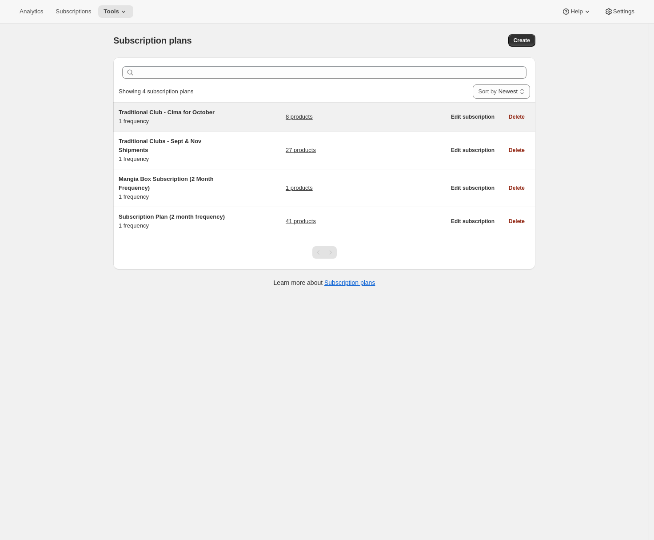
click at [162, 119] on div "Traditional Club - Cima for October 1 frequency" at bounding box center [174, 117] width 111 height 18
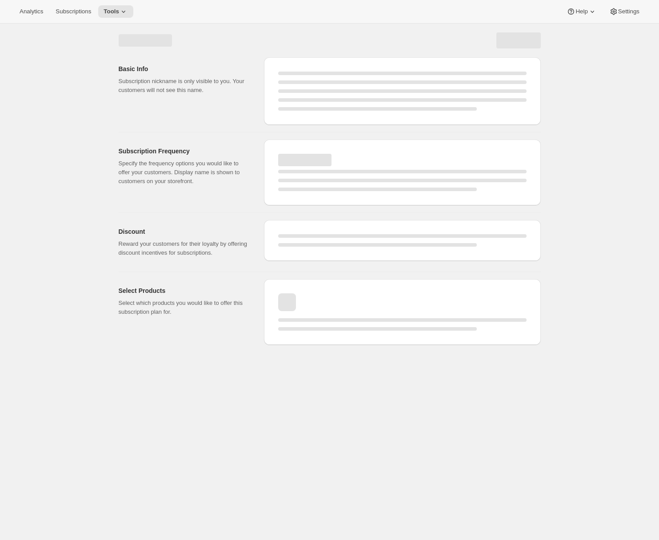
select select "WEEK"
select select "MONTH"
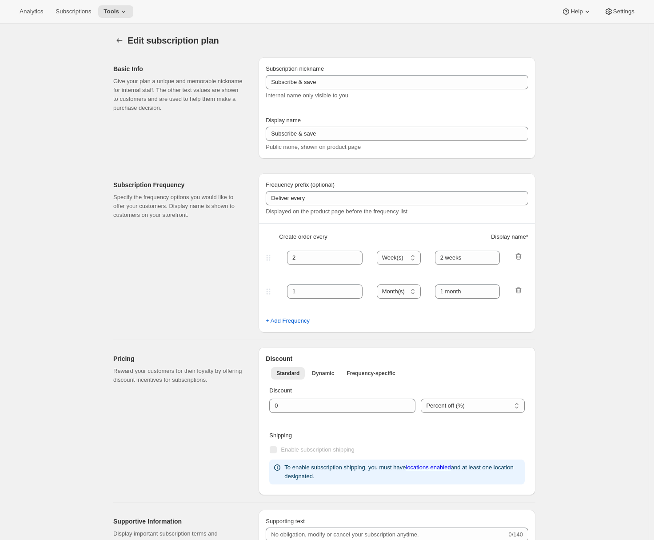
select select "YEARDAY"
select select "10"
select select "15"
select select "2"
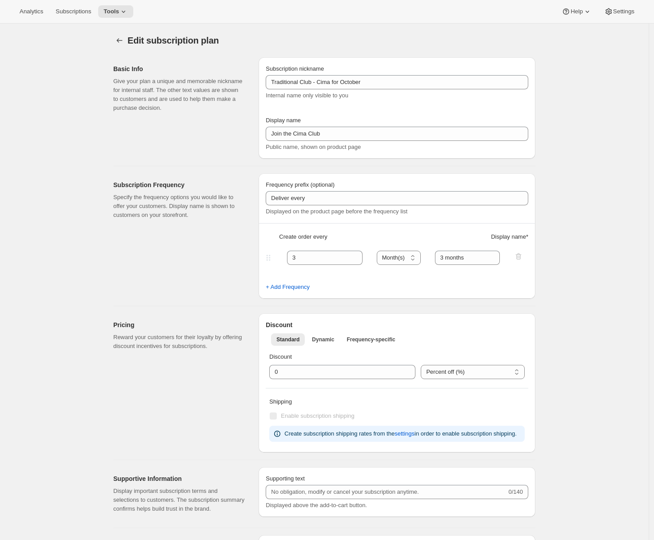
type input "Traditional Club - Cima for October"
type input "Join the Cima Club"
type input "3"
select select "MONTH"
type input "3 months"
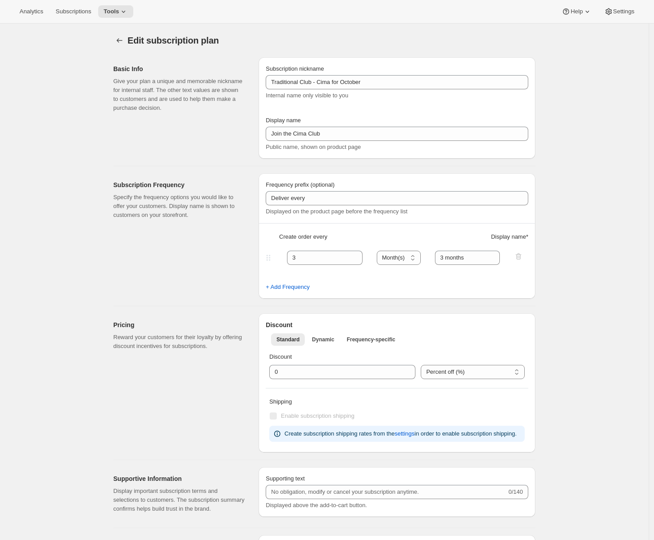
checkbox input "true"
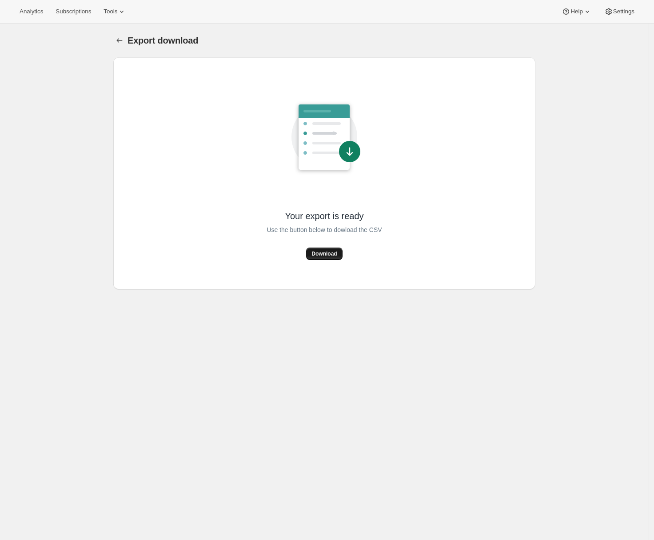
click at [330, 254] on span "Download" at bounding box center [323, 253] width 25 height 7
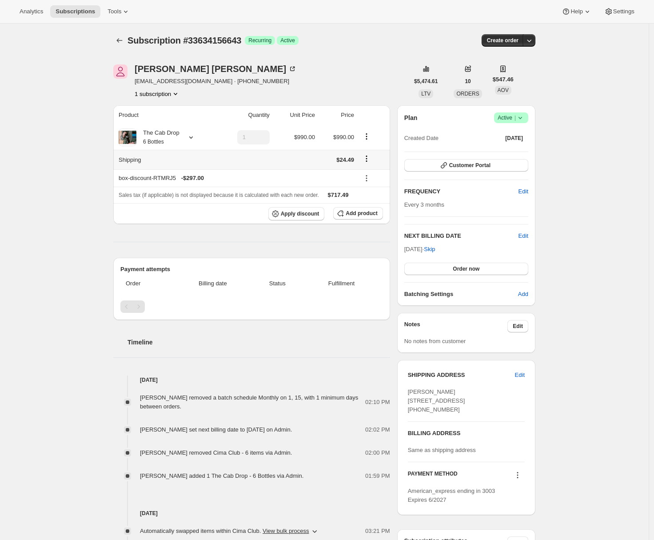
click at [371, 156] on icon "Shipping actions" at bounding box center [366, 158] width 9 height 9
click at [370, 173] on span "Edit shipping rate" at bounding box center [368, 176] width 44 height 7
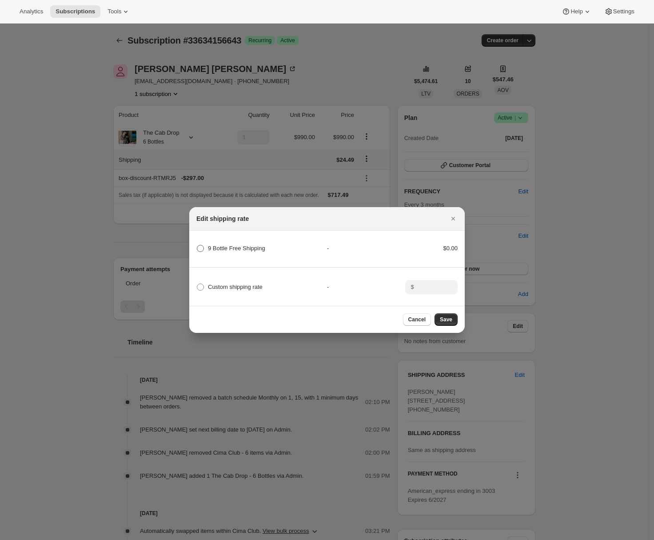
click at [226, 246] on span "9 Bottle Free Shipping" at bounding box center [236, 248] width 57 height 7
click at [197, 245] on Shipping "9 Bottle Free Shipping" at bounding box center [197, 245] width 0 height 0
radio Shipping "true"
click at [452, 326] on button "Save" at bounding box center [445, 319] width 23 height 12
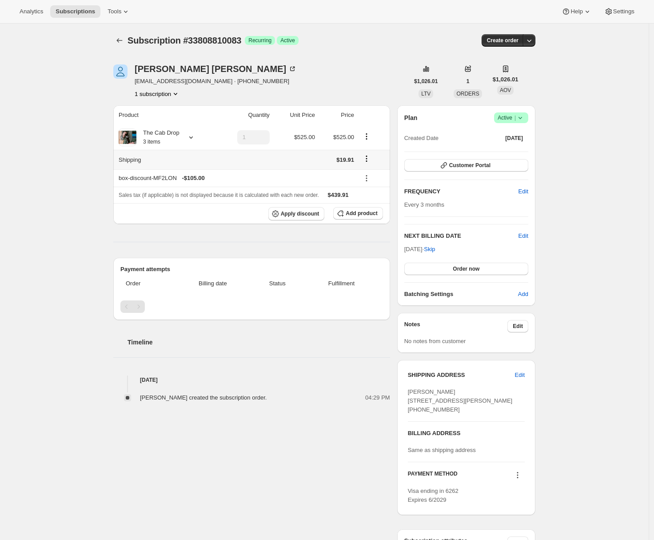
click at [369, 159] on icon "Shipping actions" at bounding box center [366, 158] width 9 height 9
click at [376, 175] on span "Edit shipping rate" at bounding box center [368, 176] width 44 height 7
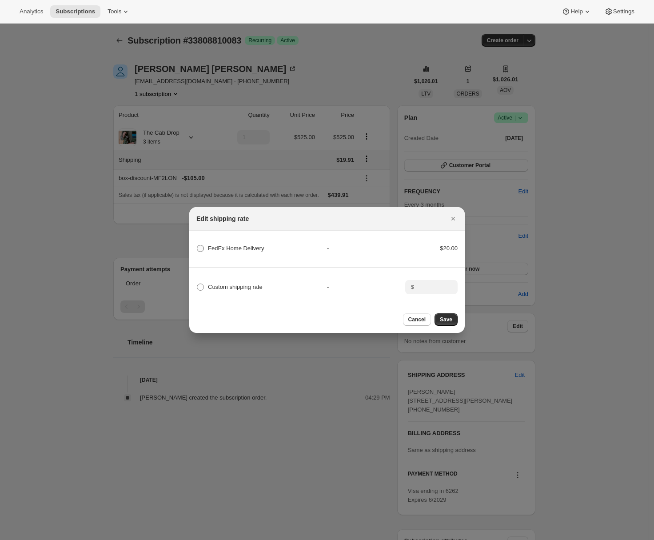
click at [239, 245] on span "FedEx Home Delivery" at bounding box center [236, 248] width 56 height 7
click at [197, 245] on Delivery "FedEx Home Delivery" at bounding box center [197, 245] width 0 height 0
radio Delivery "true"
click at [441, 318] on button "Save" at bounding box center [445, 319] width 23 height 12
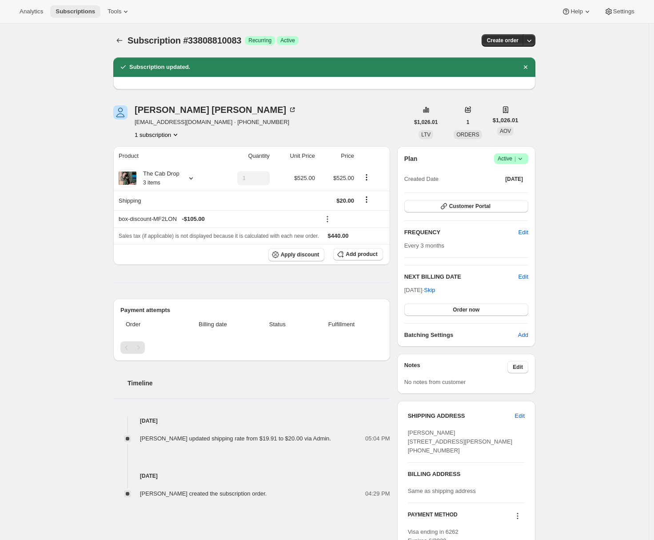
click at [84, 10] on span "Subscriptions" at bounding box center [76, 11] width 40 height 7
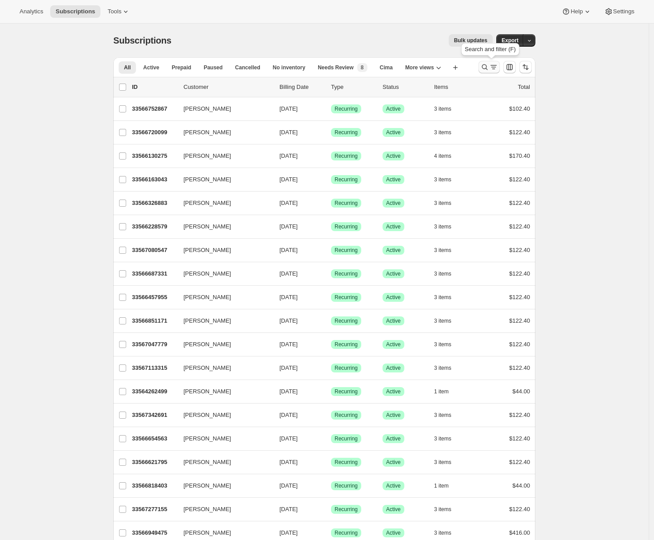
click at [486, 69] on icon "Search and filter results" at bounding box center [484, 67] width 9 height 9
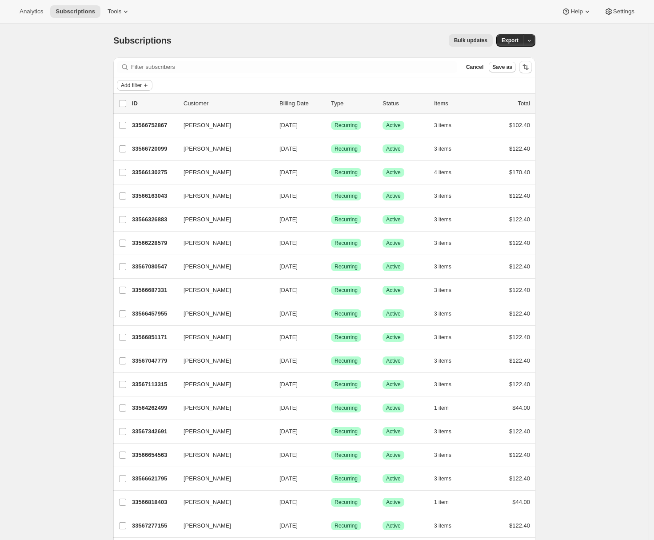
click at [147, 85] on icon "Add filter" at bounding box center [145, 85] width 7 height 7
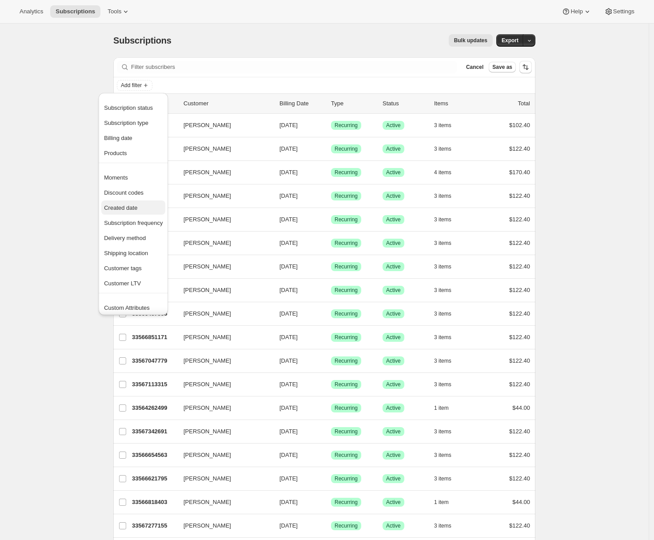
click at [124, 209] on span "Created date" at bounding box center [120, 207] width 33 height 7
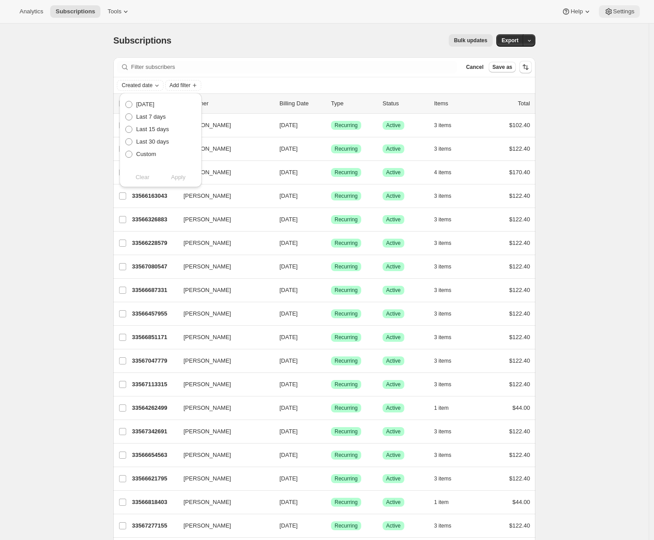
click at [622, 12] on span "Settings" at bounding box center [623, 11] width 21 height 7
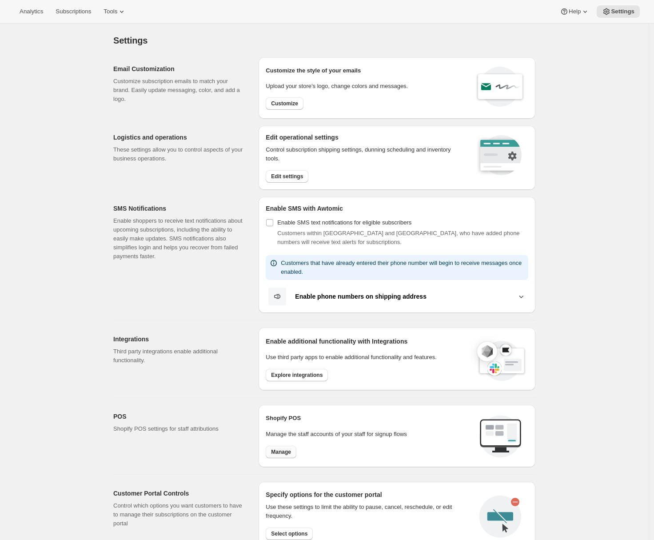
click at [285, 449] on span "Manage" at bounding box center [281, 451] width 20 height 7
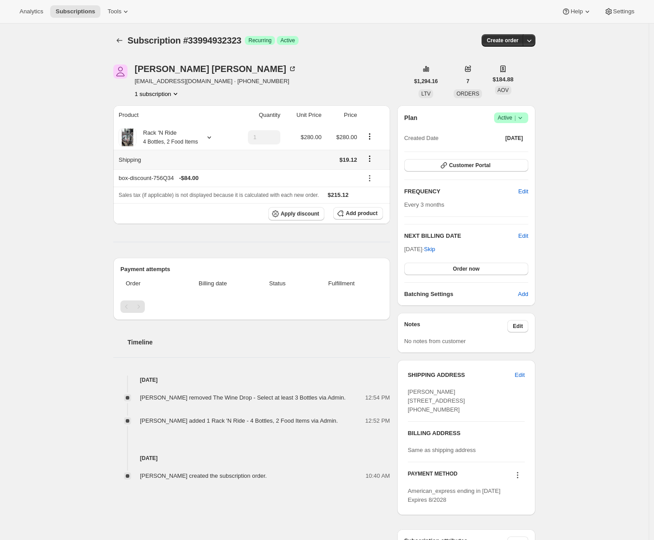
click at [374, 160] on icon "Shipping actions" at bounding box center [369, 158] width 9 height 9
click at [376, 174] on span "Edit shipping rate" at bounding box center [371, 176] width 44 height 7
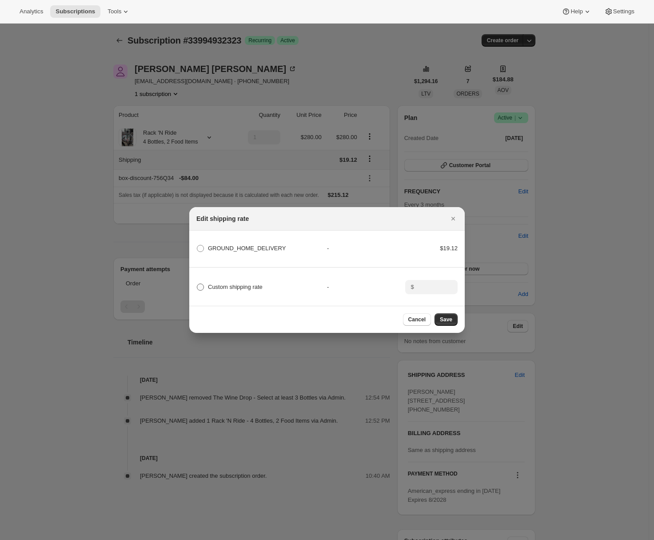
click at [200, 285] on span ":r2t:" at bounding box center [200, 286] width 7 height 7
click at [197, 284] on input "Custom shipping rate" at bounding box center [197, 283] width 0 height 0
radio input "true"
click at [421, 284] on input ":r2t:" at bounding box center [431, 287] width 28 height 14
type input "20"
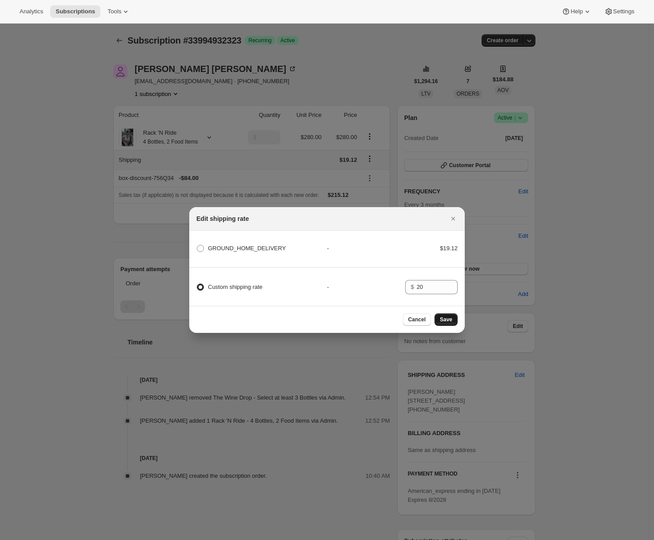
click at [442, 322] on span "Save" at bounding box center [446, 319] width 12 height 7
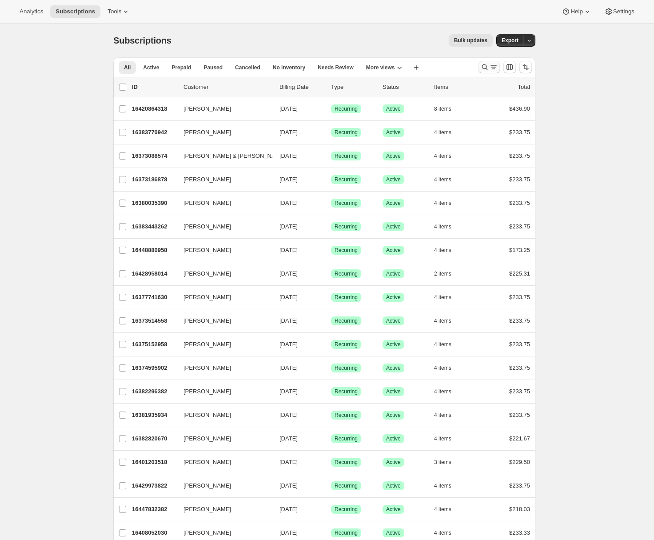
click at [488, 67] on icon "Search and filter results" at bounding box center [485, 67] width 6 height 6
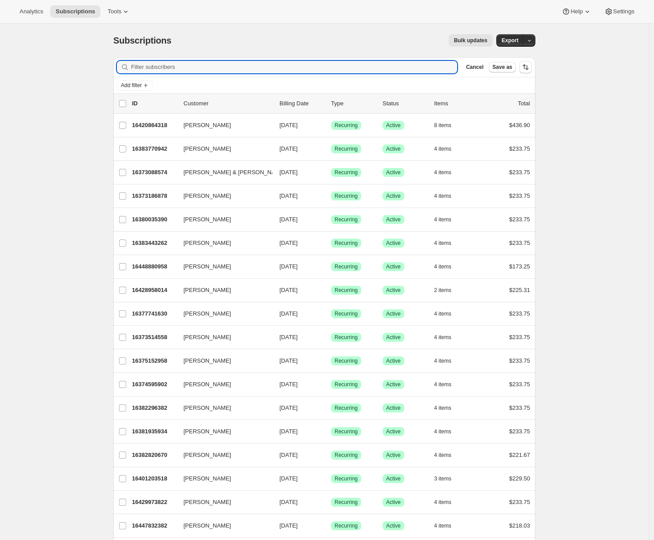
paste input "16430268734"
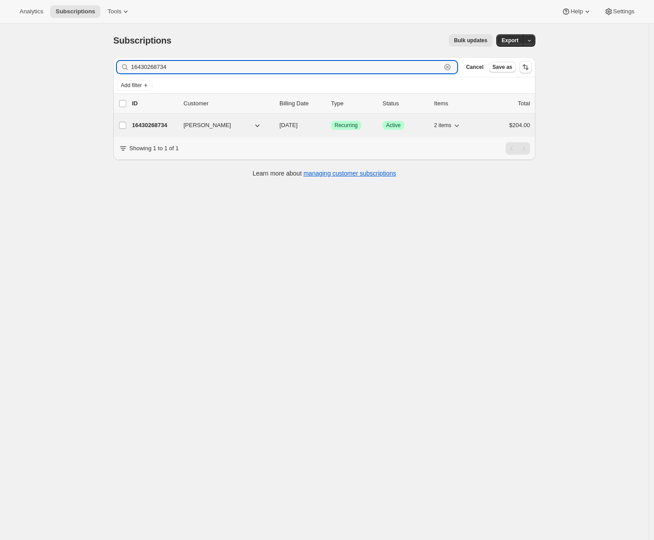
type input "16430268734"
click at [164, 121] on p "16430268734" at bounding box center [154, 125] width 44 height 9
